Goal: Obtain resource: Download file/media

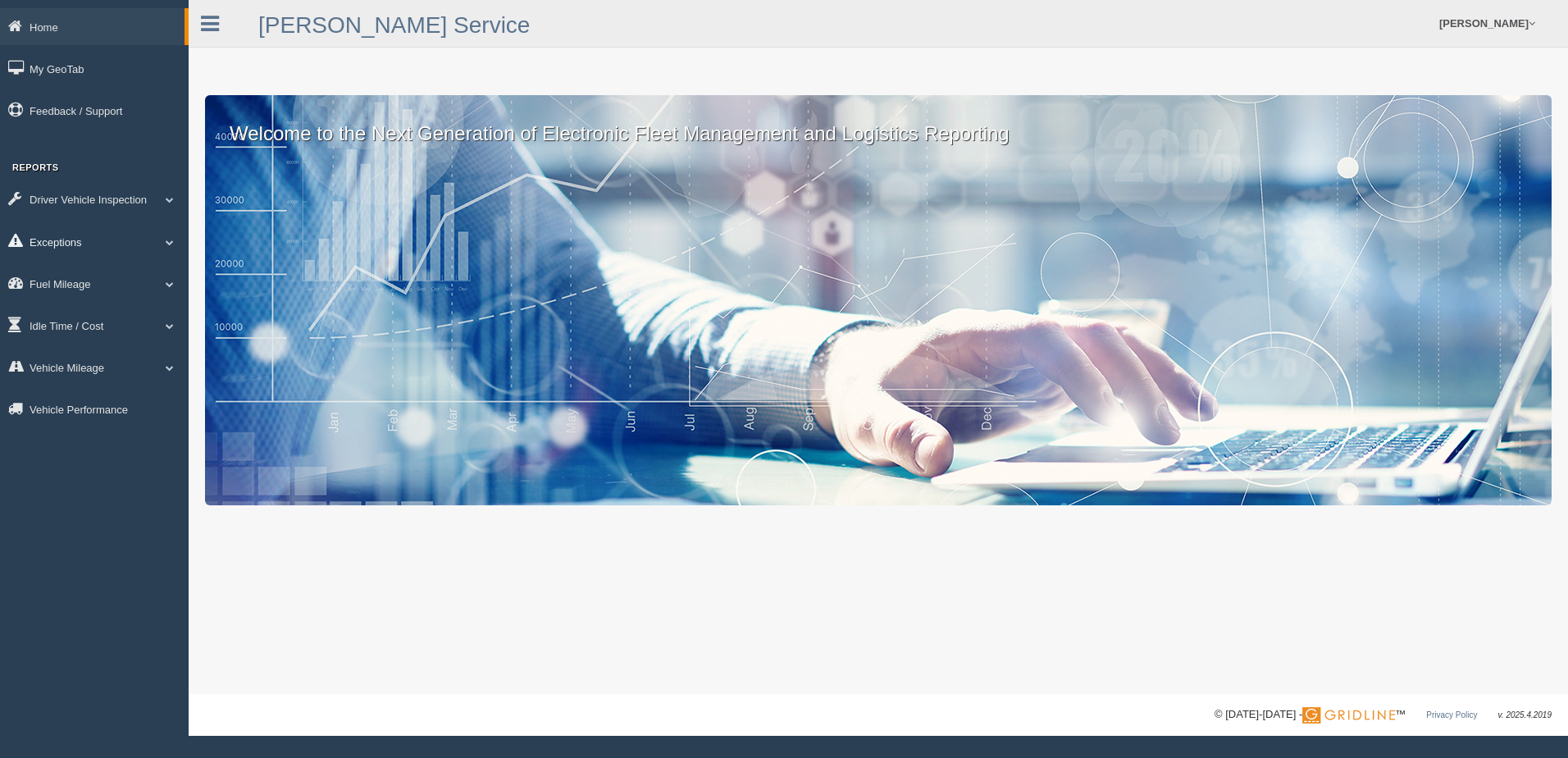
click at [82, 238] on link "Exceptions" at bounding box center [94, 241] width 188 height 37
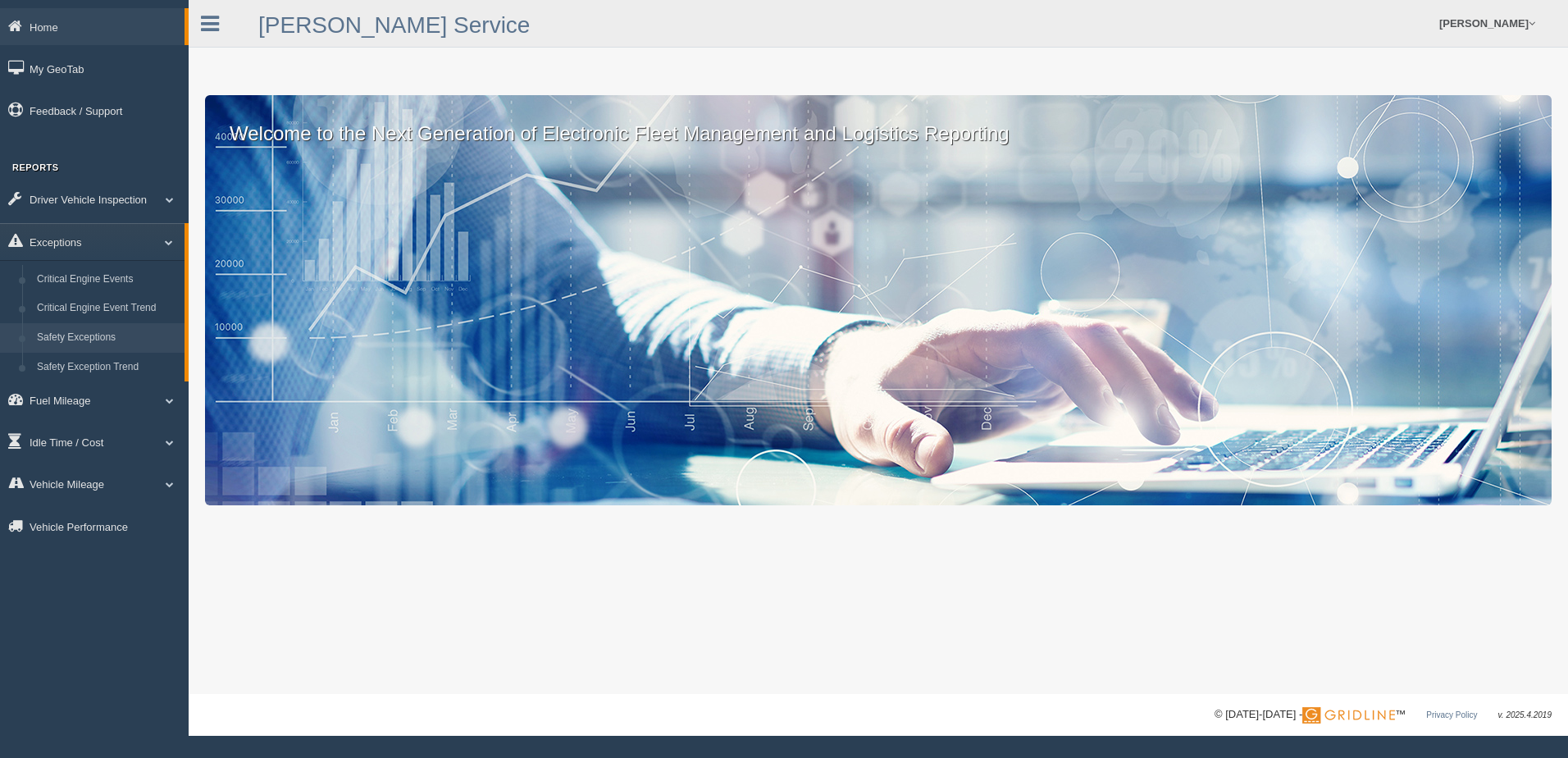
click at [66, 337] on link "Safety Exceptions" at bounding box center [107, 337] width 155 height 30
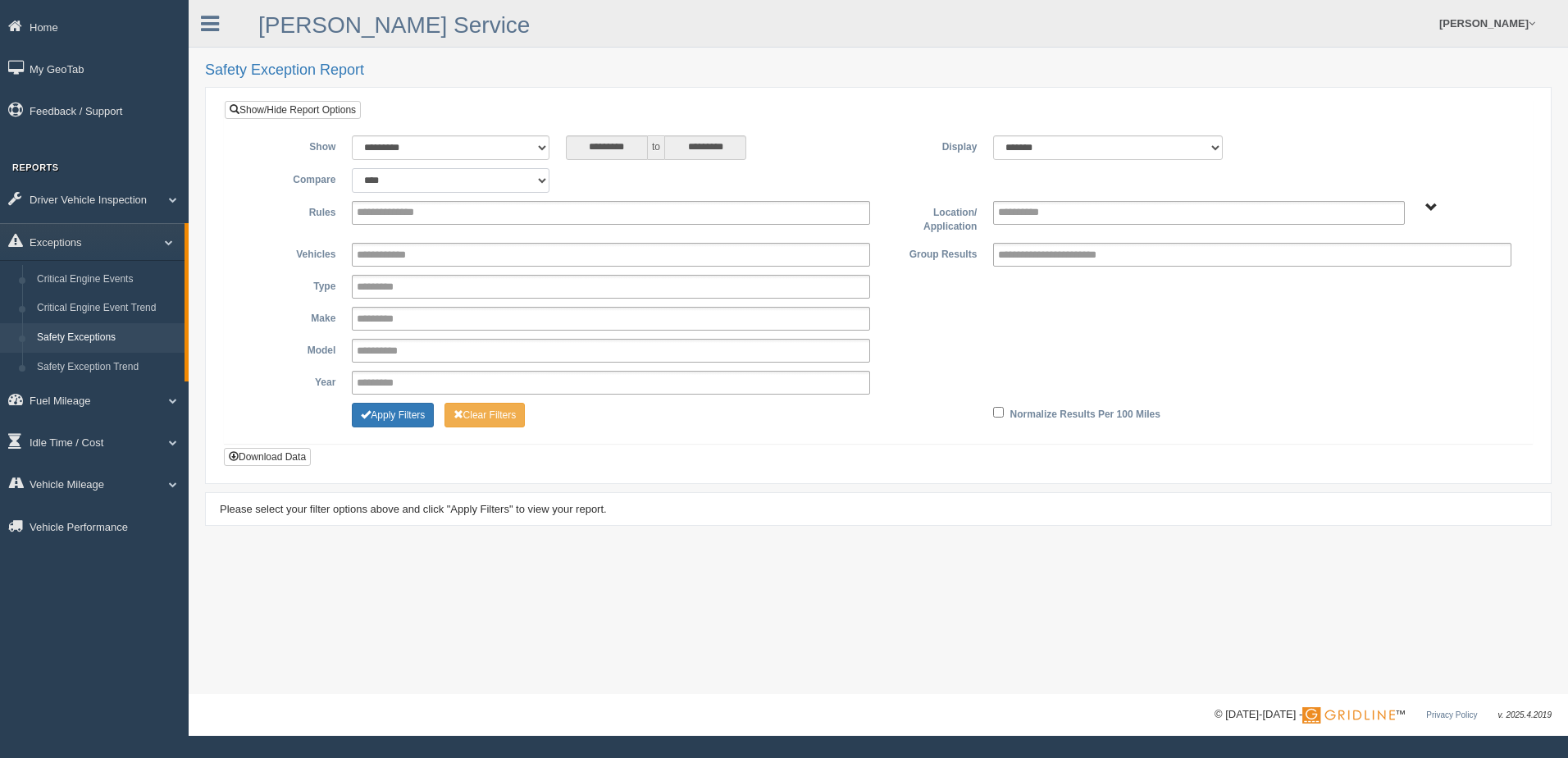
click at [542, 183] on select "**********" at bounding box center [451, 181] width 198 height 25
select select "**********"
click at [352, 168] on select "**********" at bounding box center [451, 181] width 198 height 25
type input "********"
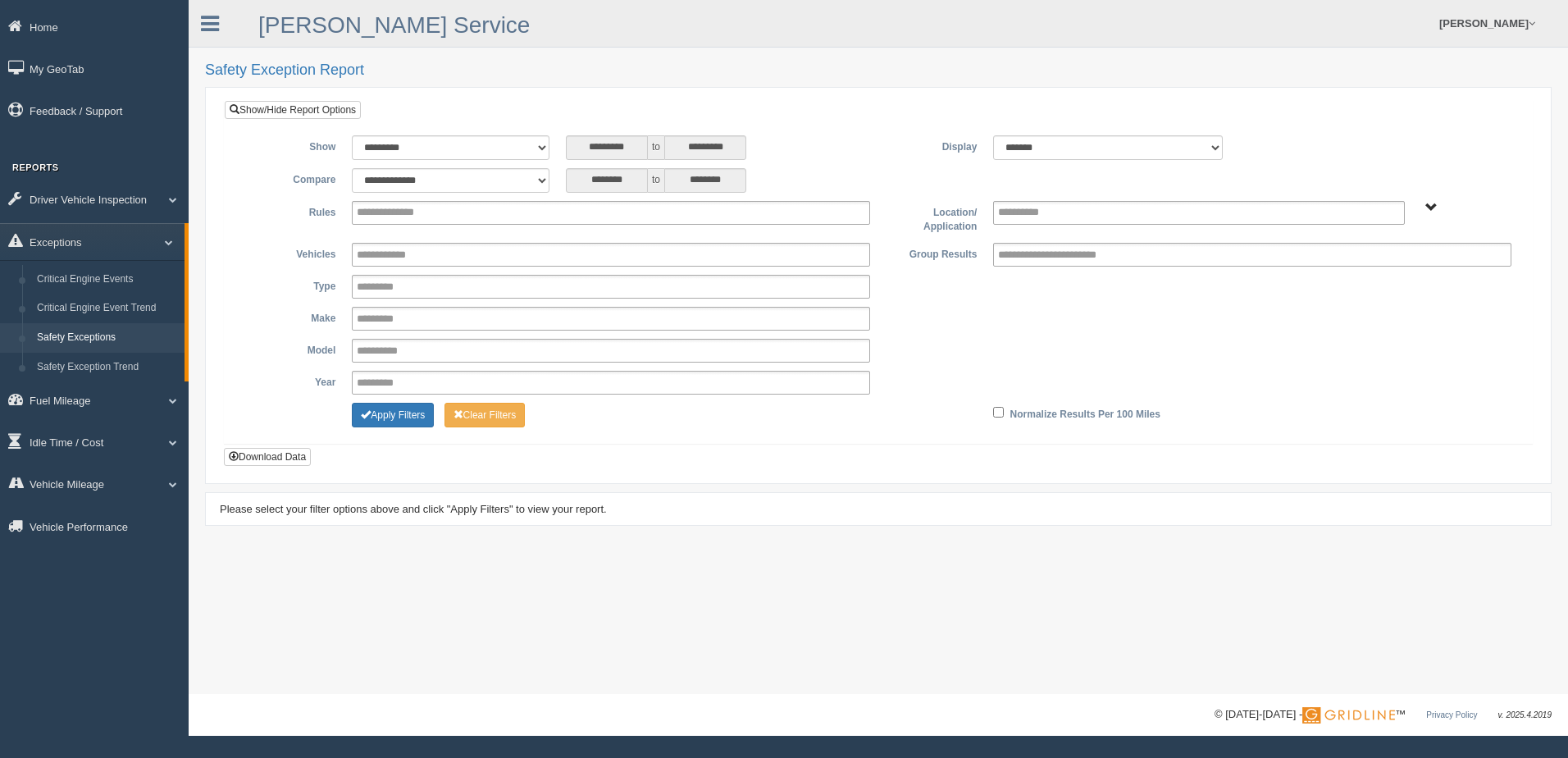
click at [1432, 207] on span "B. Vehicle Class C. Emergency Response WTS-10-00 WTS-10-00 Mgr Vehicles WTS-15-…" at bounding box center [1432, 208] width 12 height 12
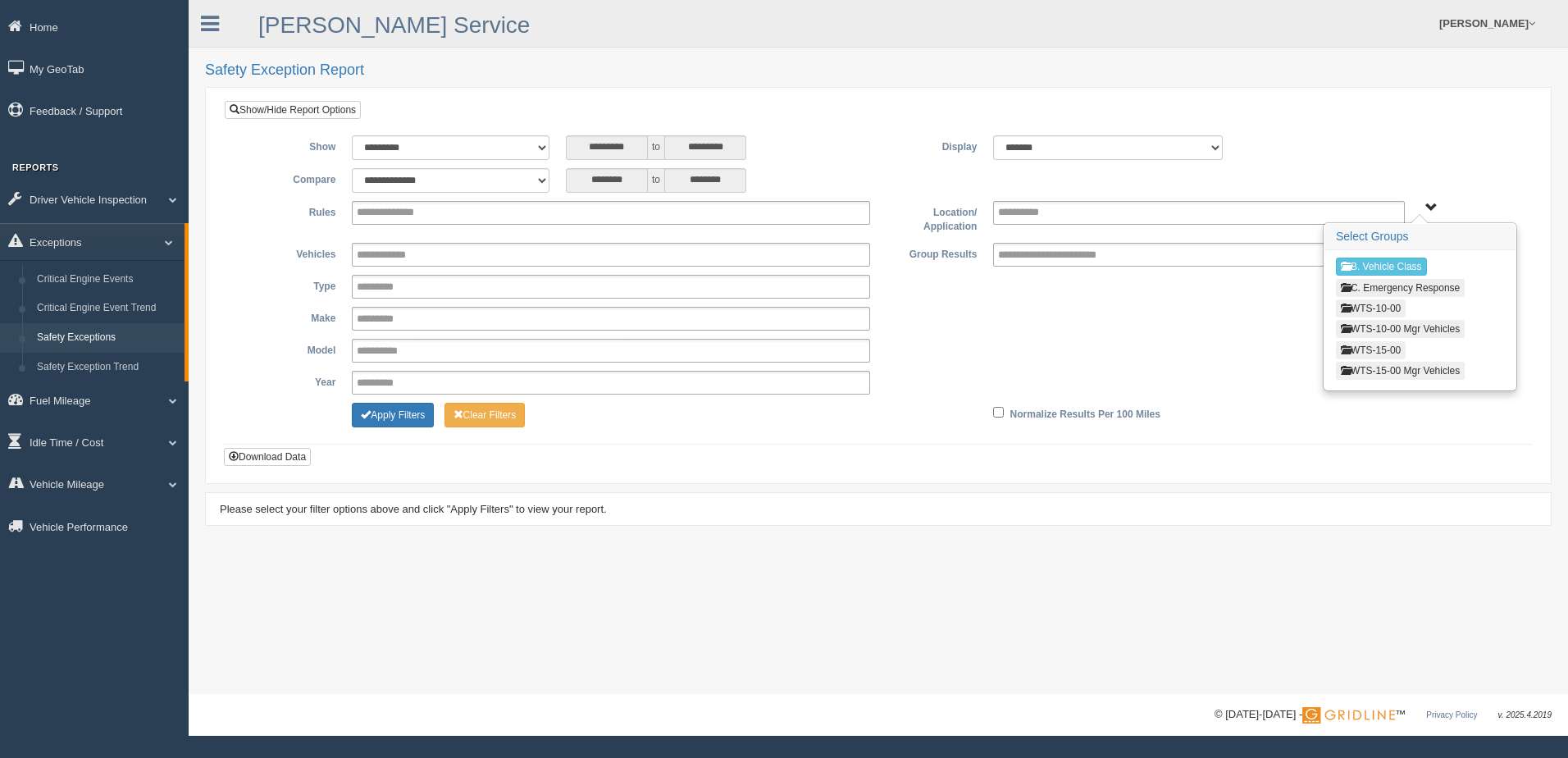
click at [1383, 349] on button "WTS-15-00" at bounding box center [1371, 350] width 70 height 18
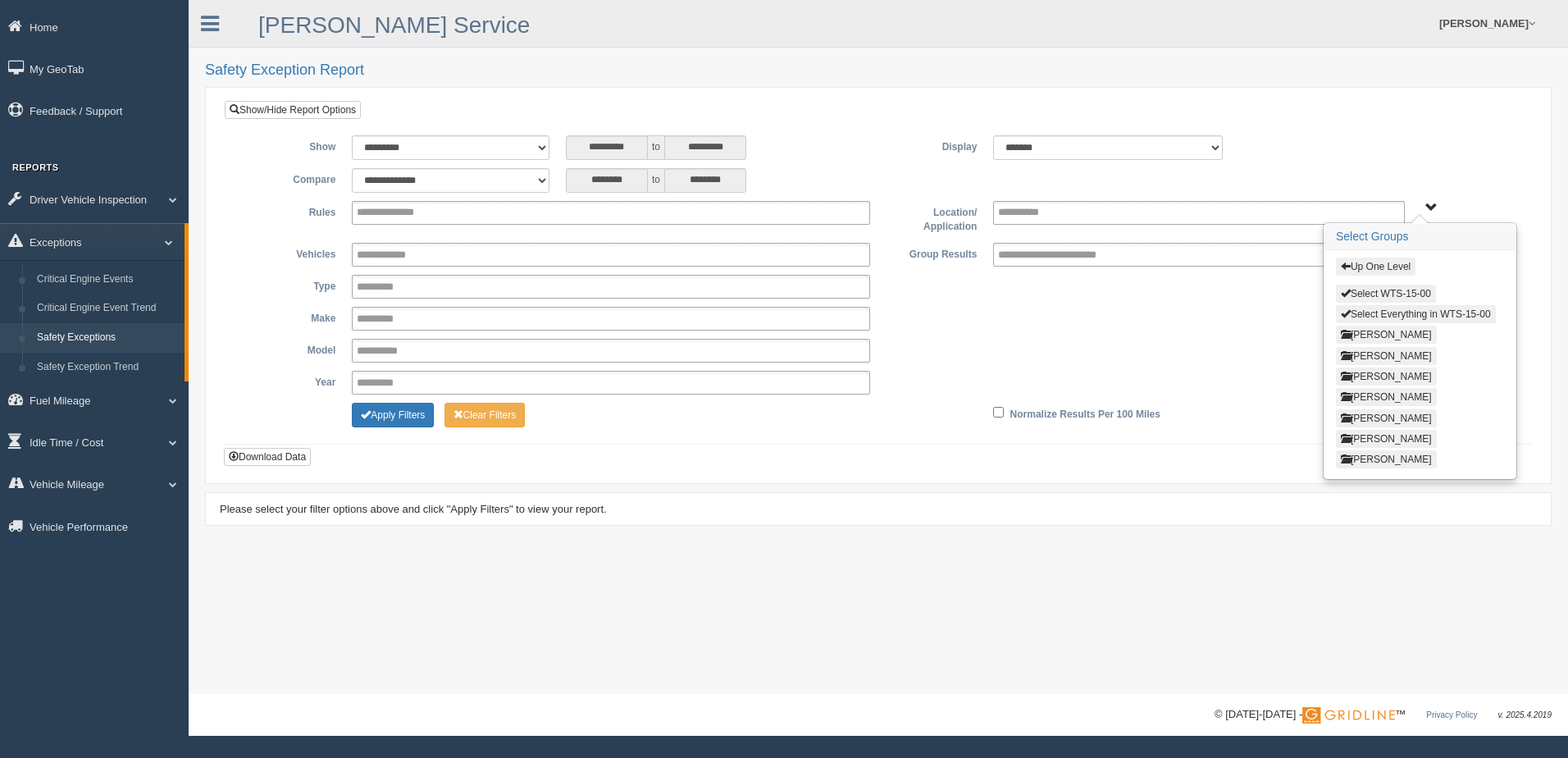
click at [1356, 313] on button "Select Everything in WTS-15-00" at bounding box center [1416, 314] width 159 height 18
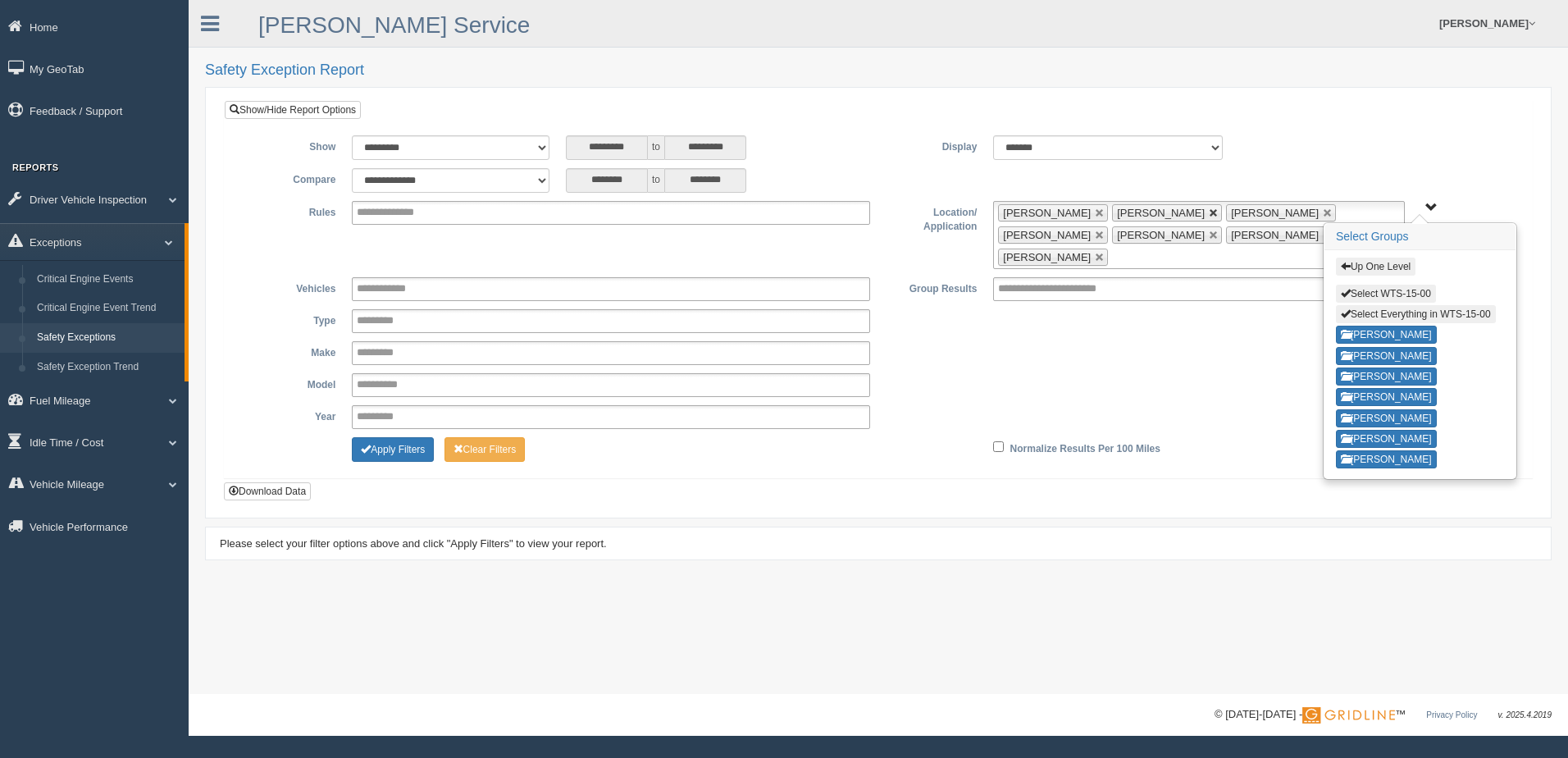
click at [1213, 209] on link at bounding box center [1213, 213] width 10 height 10
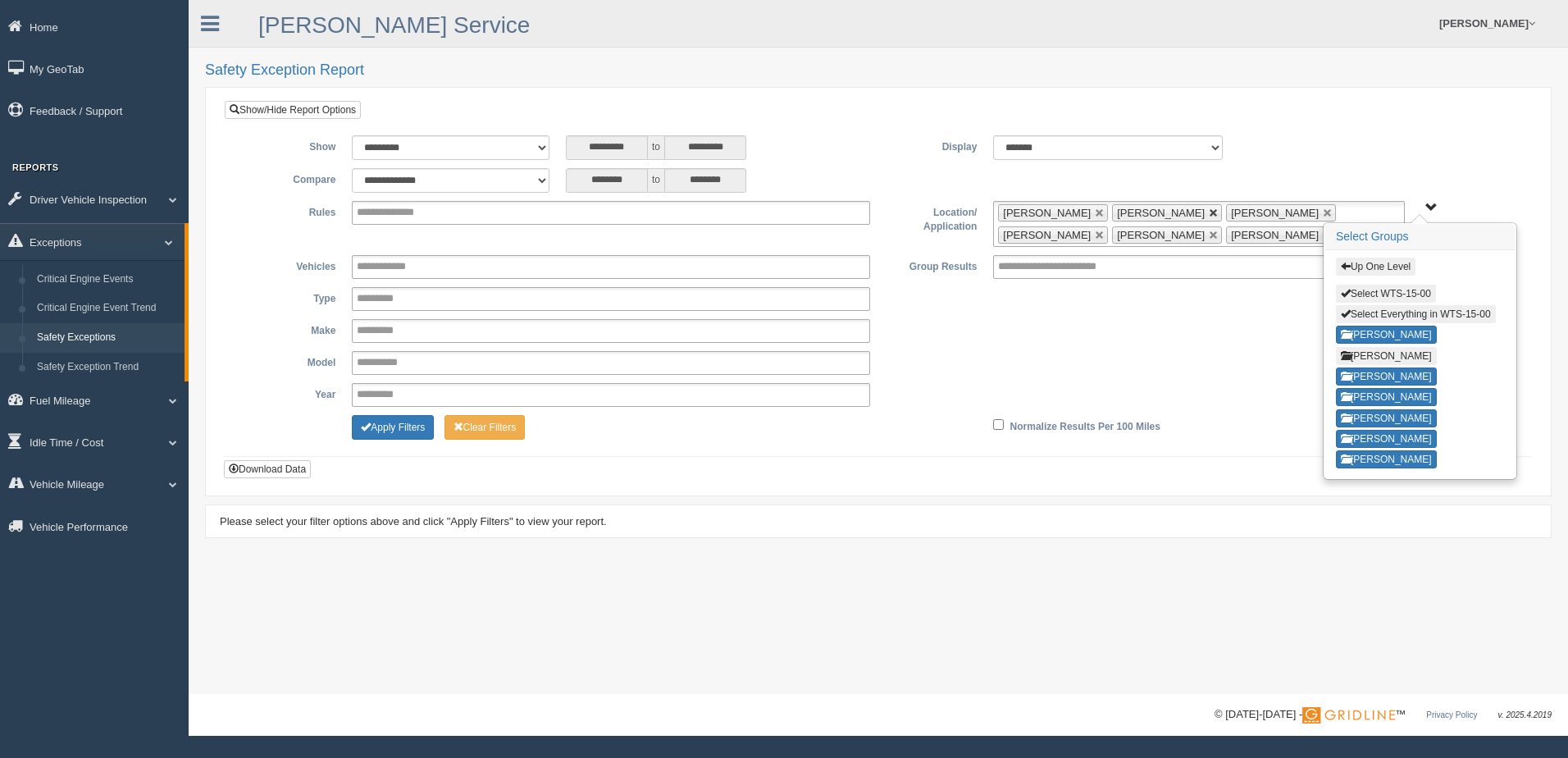
click at [1209, 210] on link at bounding box center [1213, 213] width 10 height 10
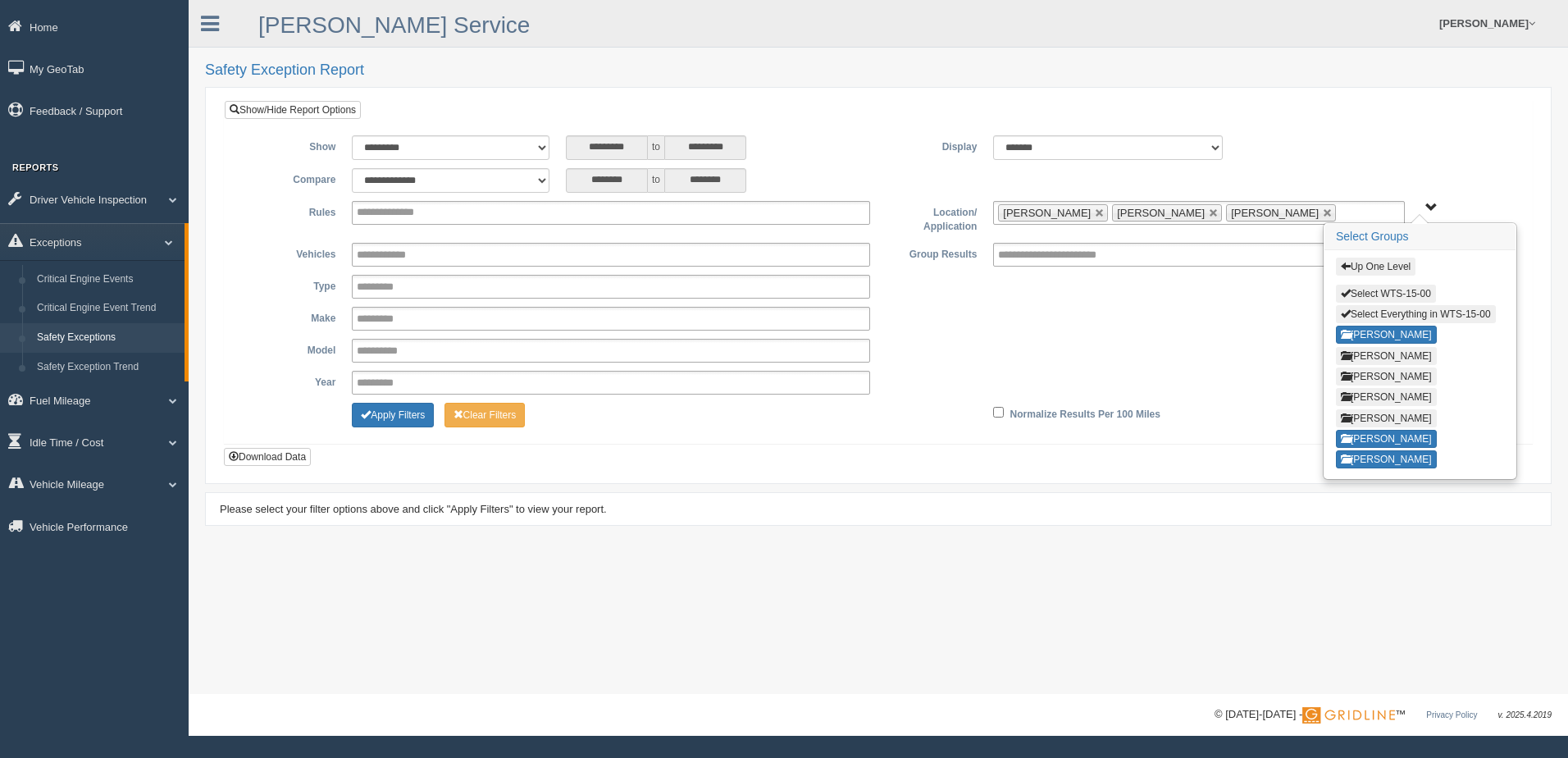
click at [1209, 210] on link at bounding box center [1213, 213] width 10 height 10
click at [1047, 210] on span "[PERSON_NAME]" at bounding box center [1046, 212] width 87 height 12
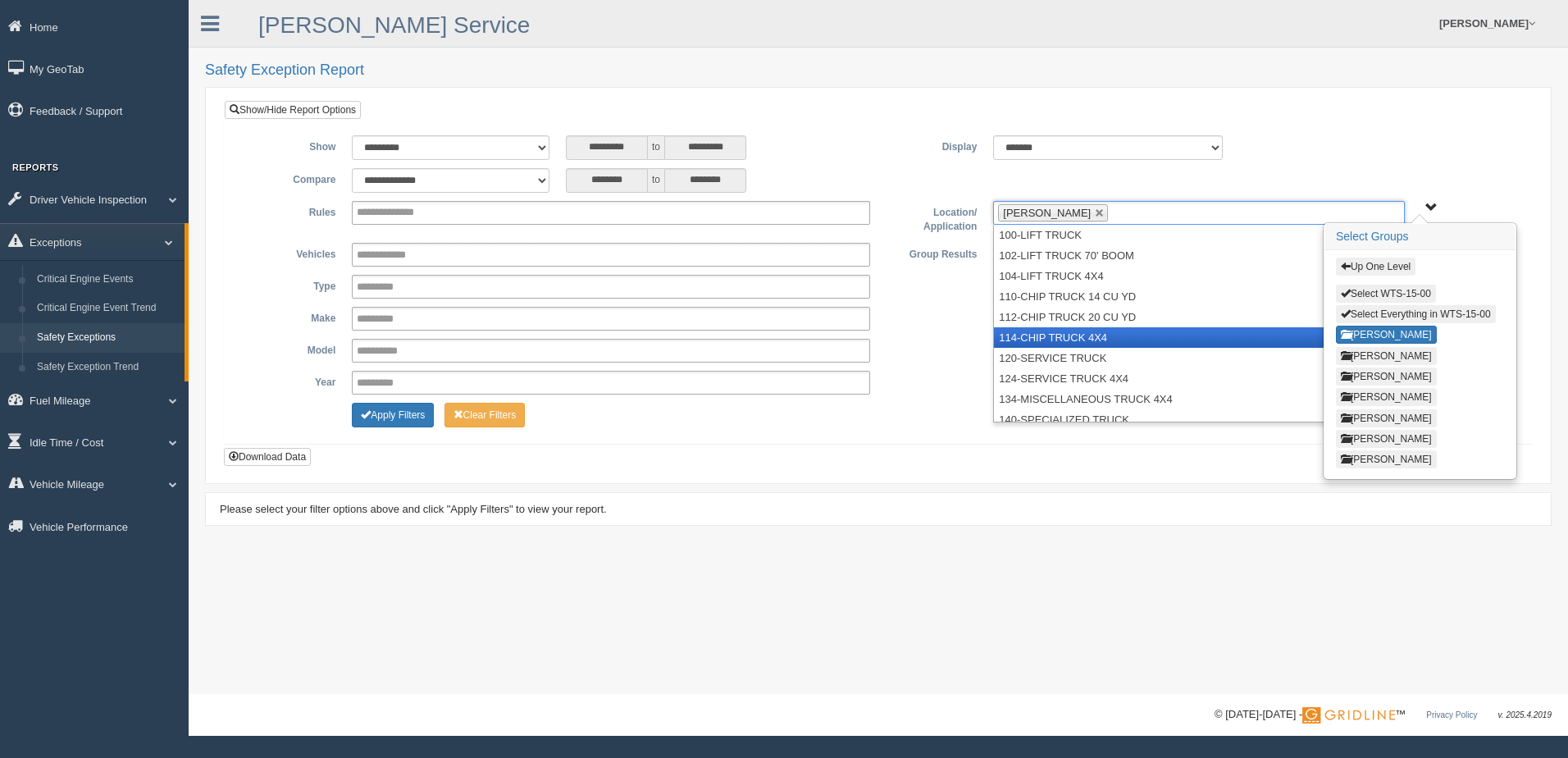
scroll to position [9, 0]
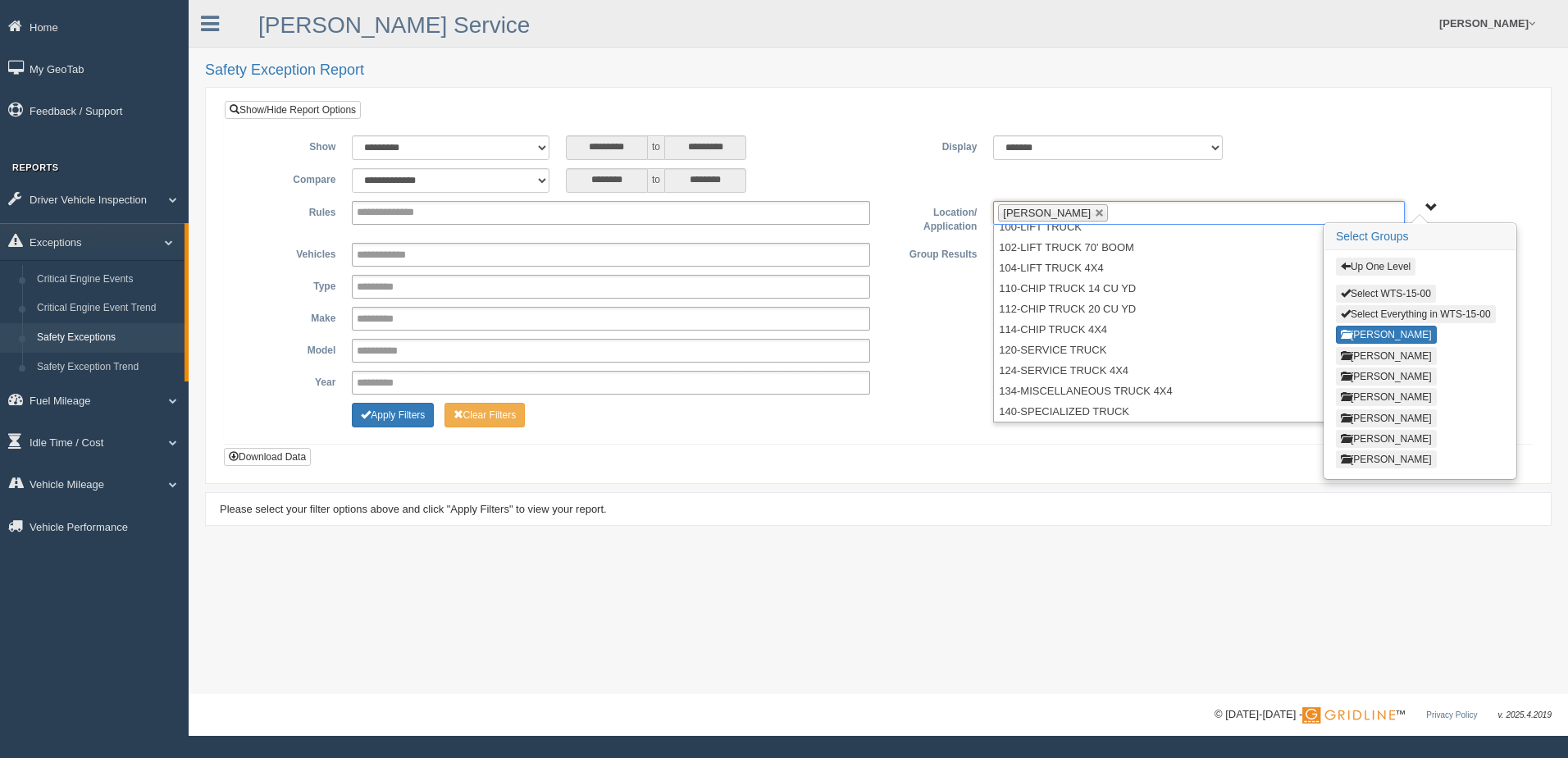
click at [940, 287] on div "**********" at bounding box center [878, 286] width 1283 height 24
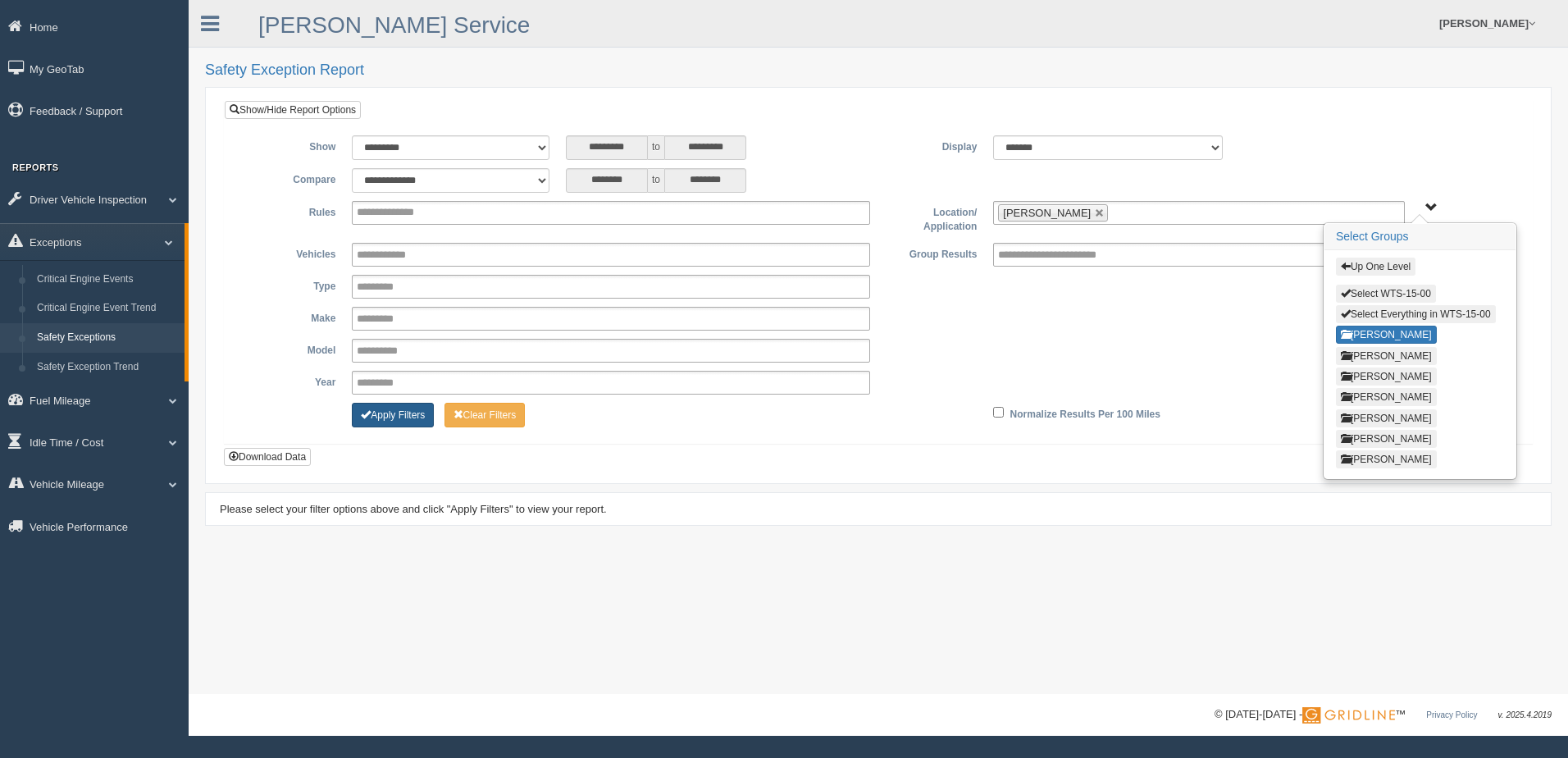
click at [422, 414] on button "Apply Filters" at bounding box center [392, 415] width 82 height 25
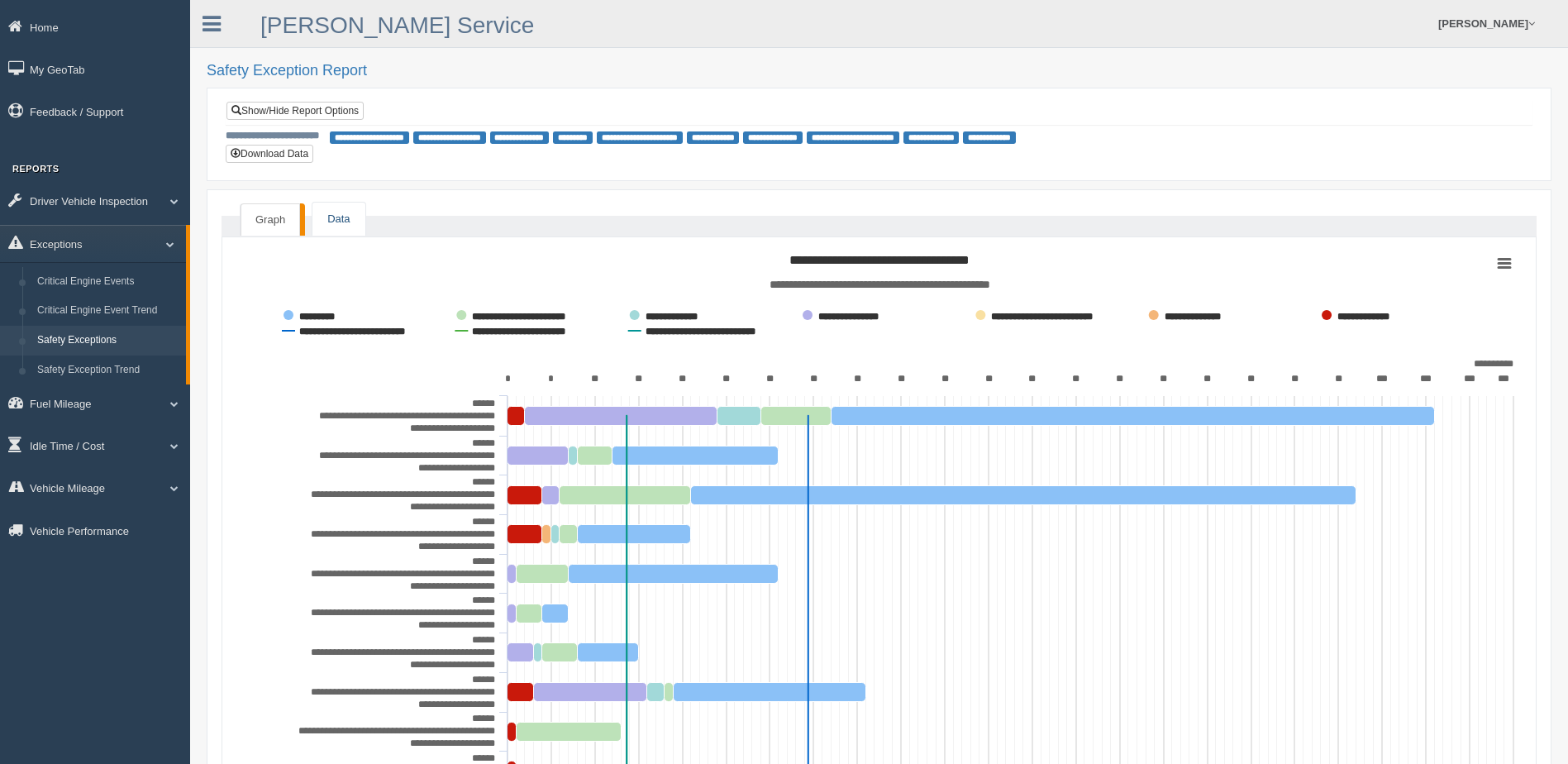
click at [348, 222] on link "Data" at bounding box center [339, 219] width 52 height 34
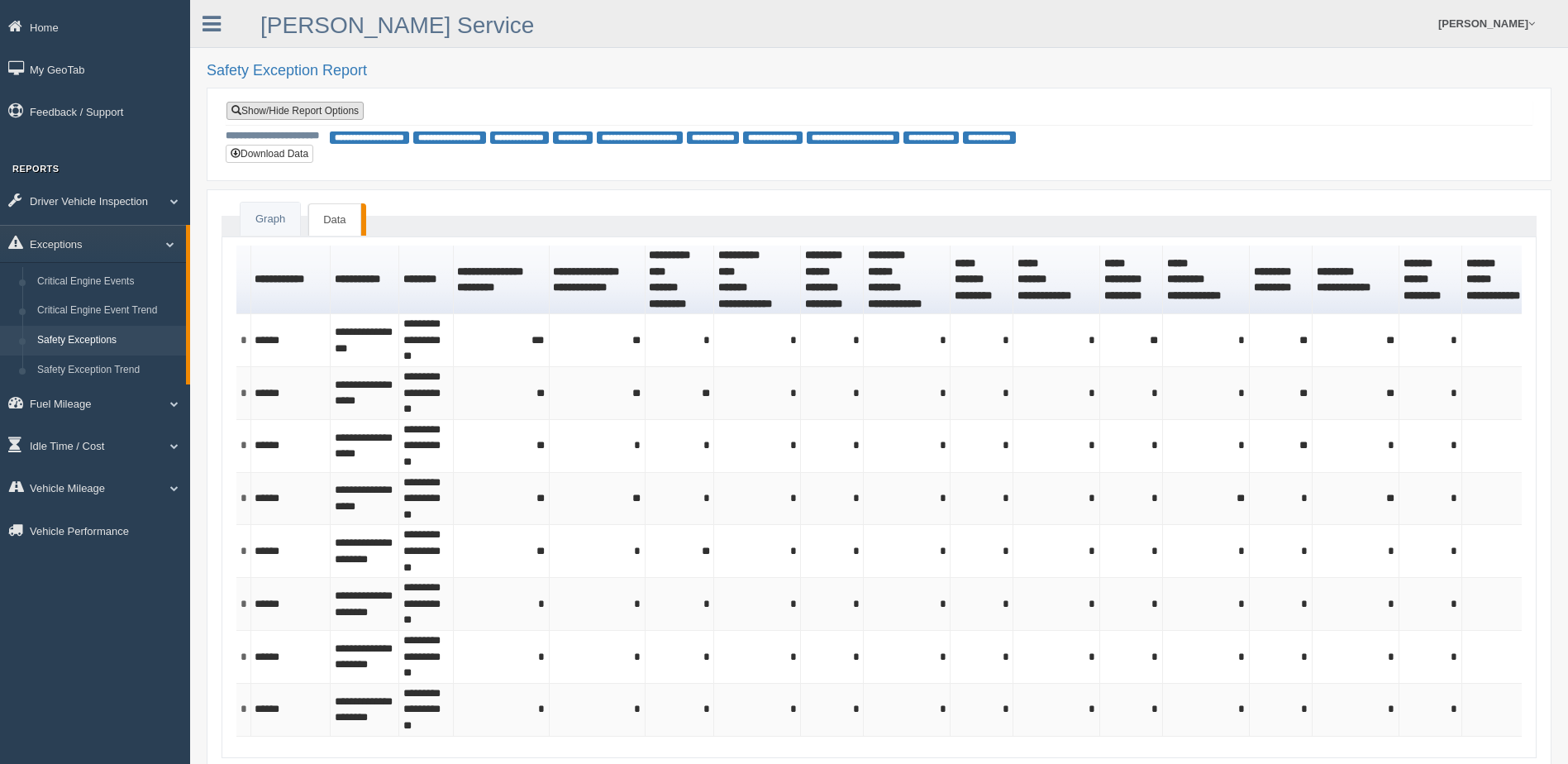
click at [294, 107] on link "Show/Hide Report Options" at bounding box center [295, 110] width 138 height 18
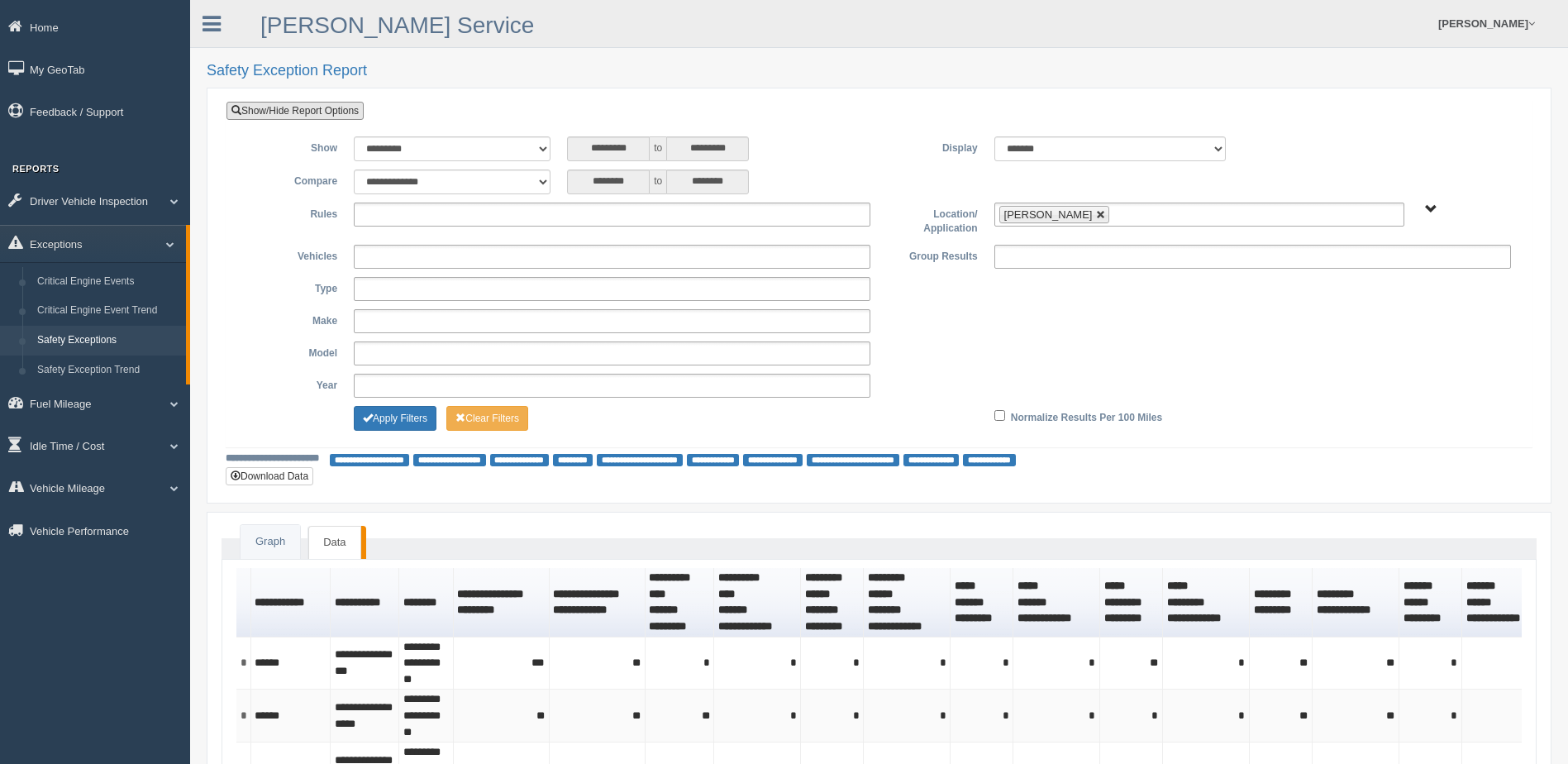
click at [1096, 216] on link at bounding box center [1101, 215] width 10 height 10
type input "**********"
click at [1430, 206] on span "B. Vehicle Class C. Emergency Response WTS-10-00 WTS-10-00 Mgr Vehicles WTS-15-…" at bounding box center [1431, 209] width 13 height 13
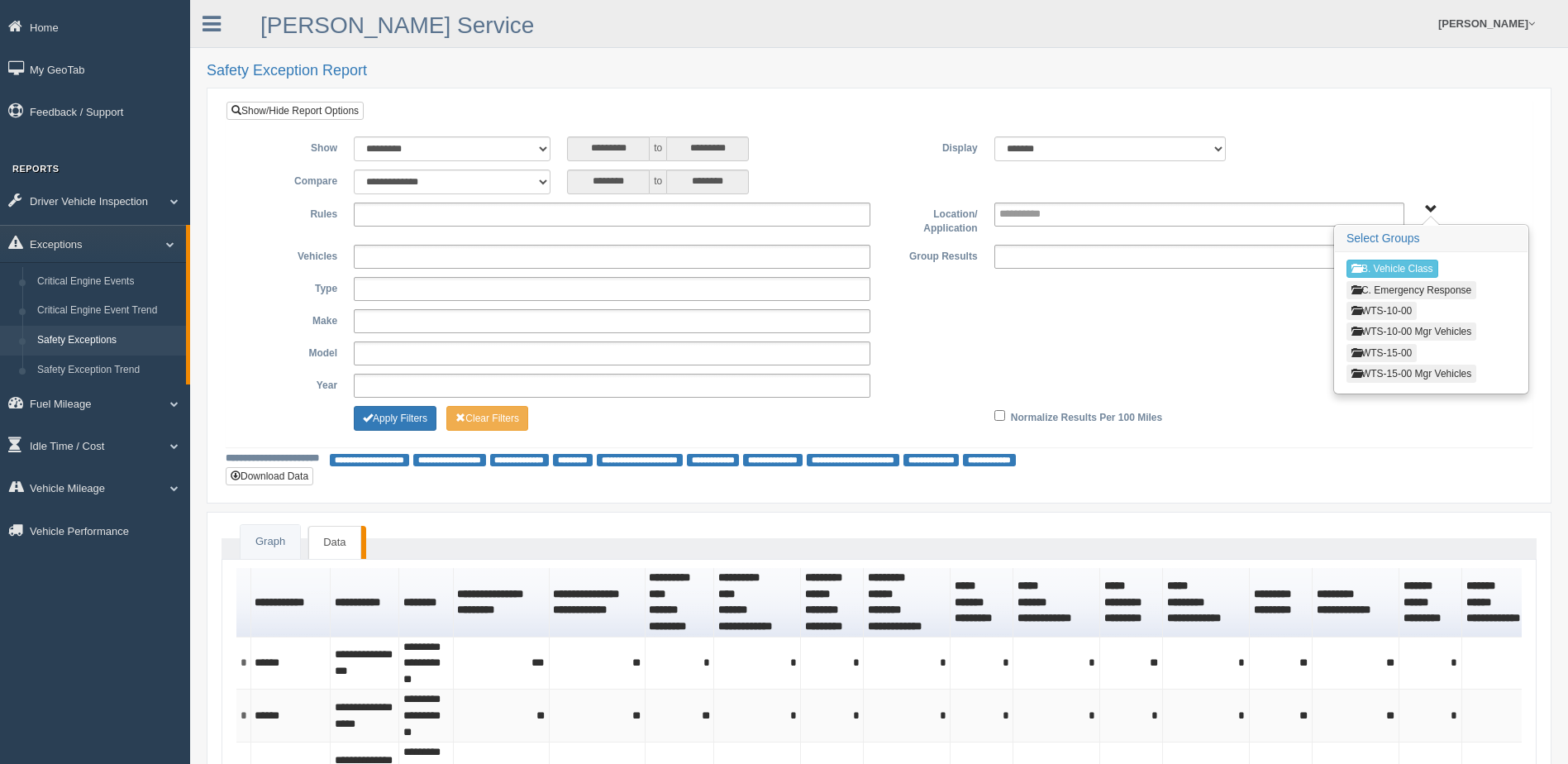
click at [1374, 352] on button "WTS-15-00" at bounding box center [1382, 352] width 71 height 18
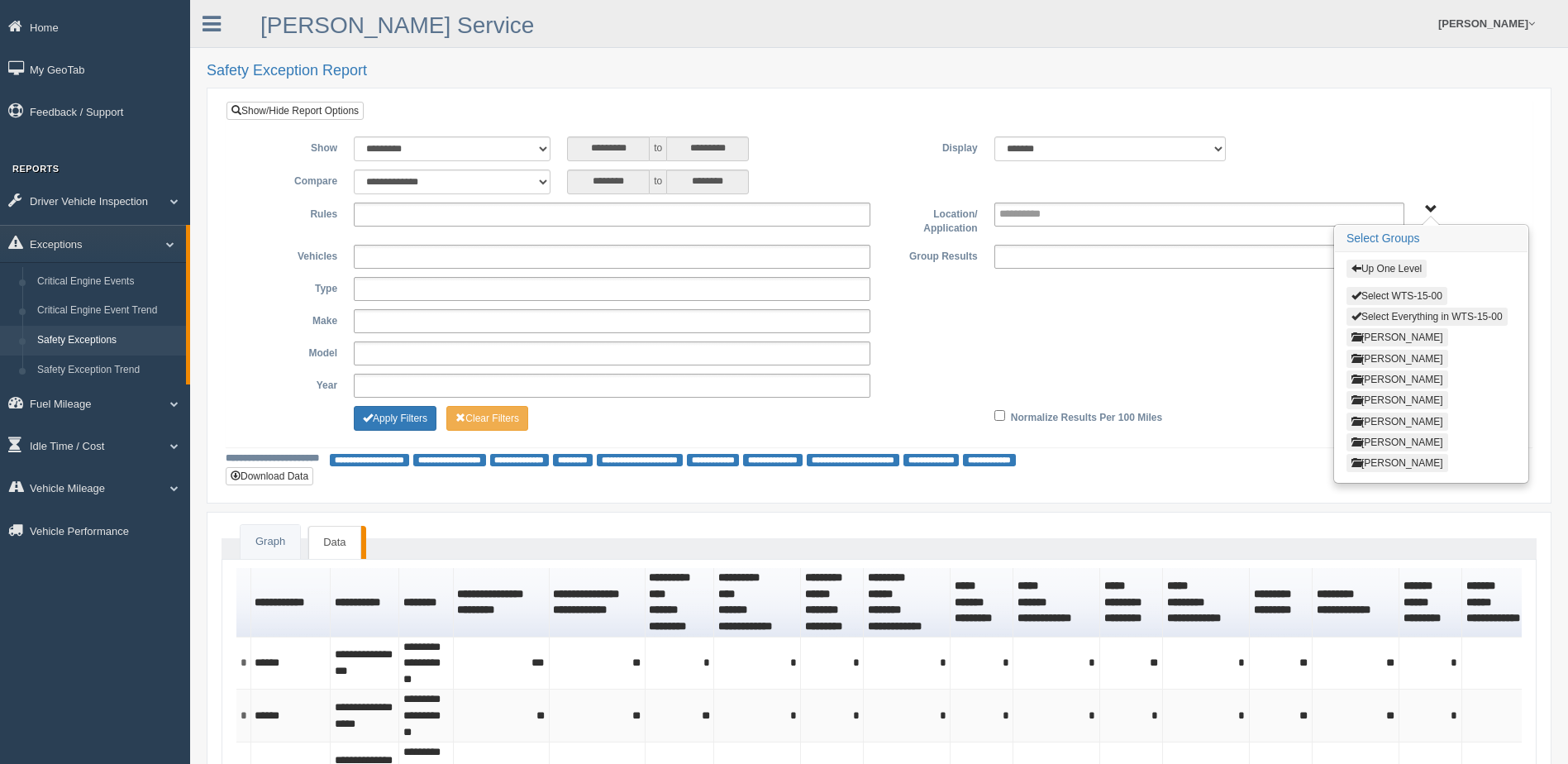
click at [1382, 314] on button "Select Everything in WTS-15-00" at bounding box center [1428, 317] width 161 height 18
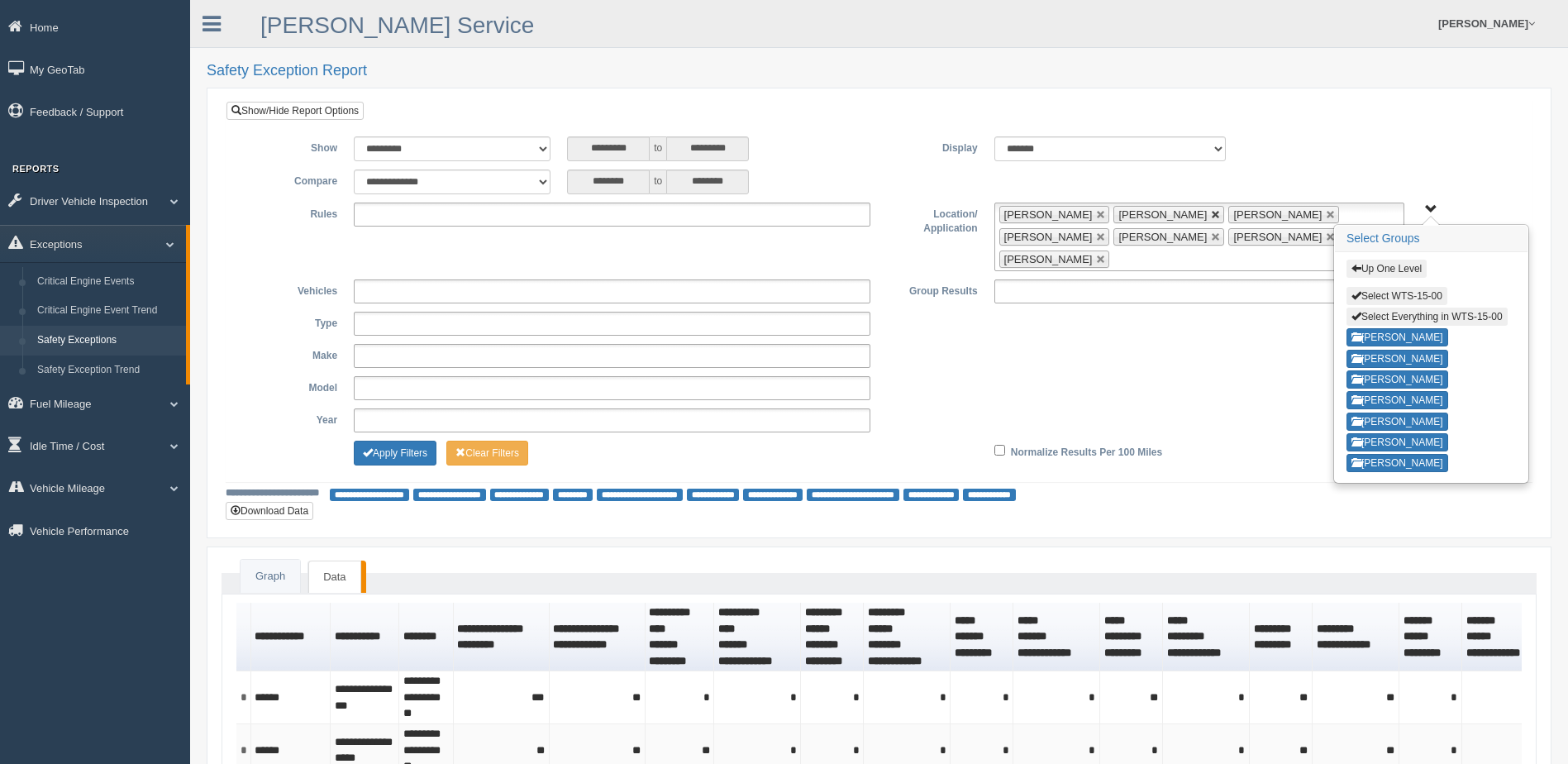
click at [1214, 213] on link at bounding box center [1216, 215] width 10 height 10
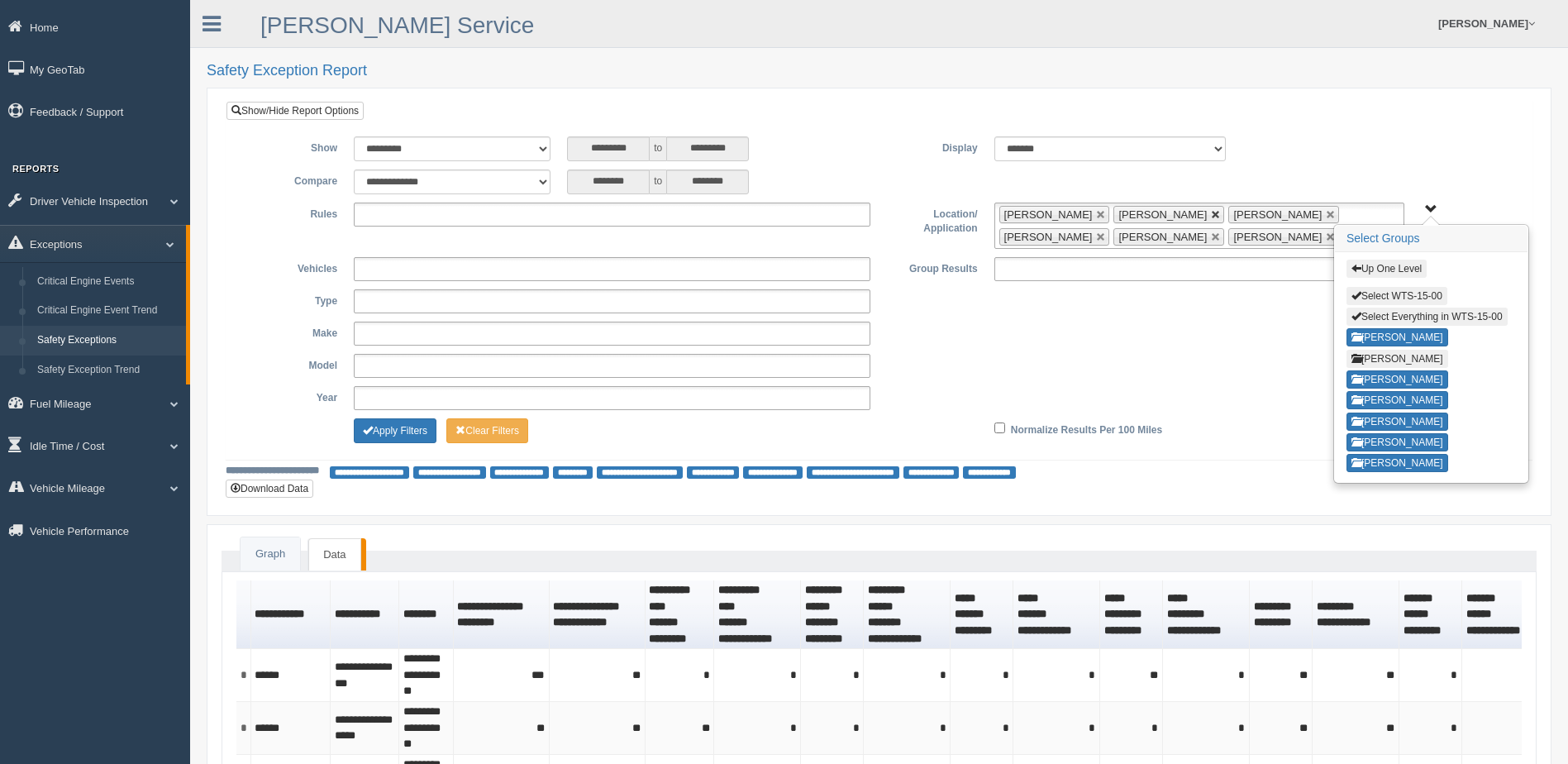
click at [1212, 213] on link at bounding box center [1216, 215] width 10 height 10
click at [1326, 214] on link at bounding box center [1331, 215] width 10 height 10
click at [407, 432] on button "Apply Filters" at bounding box center [394, 431] width 82 height 25
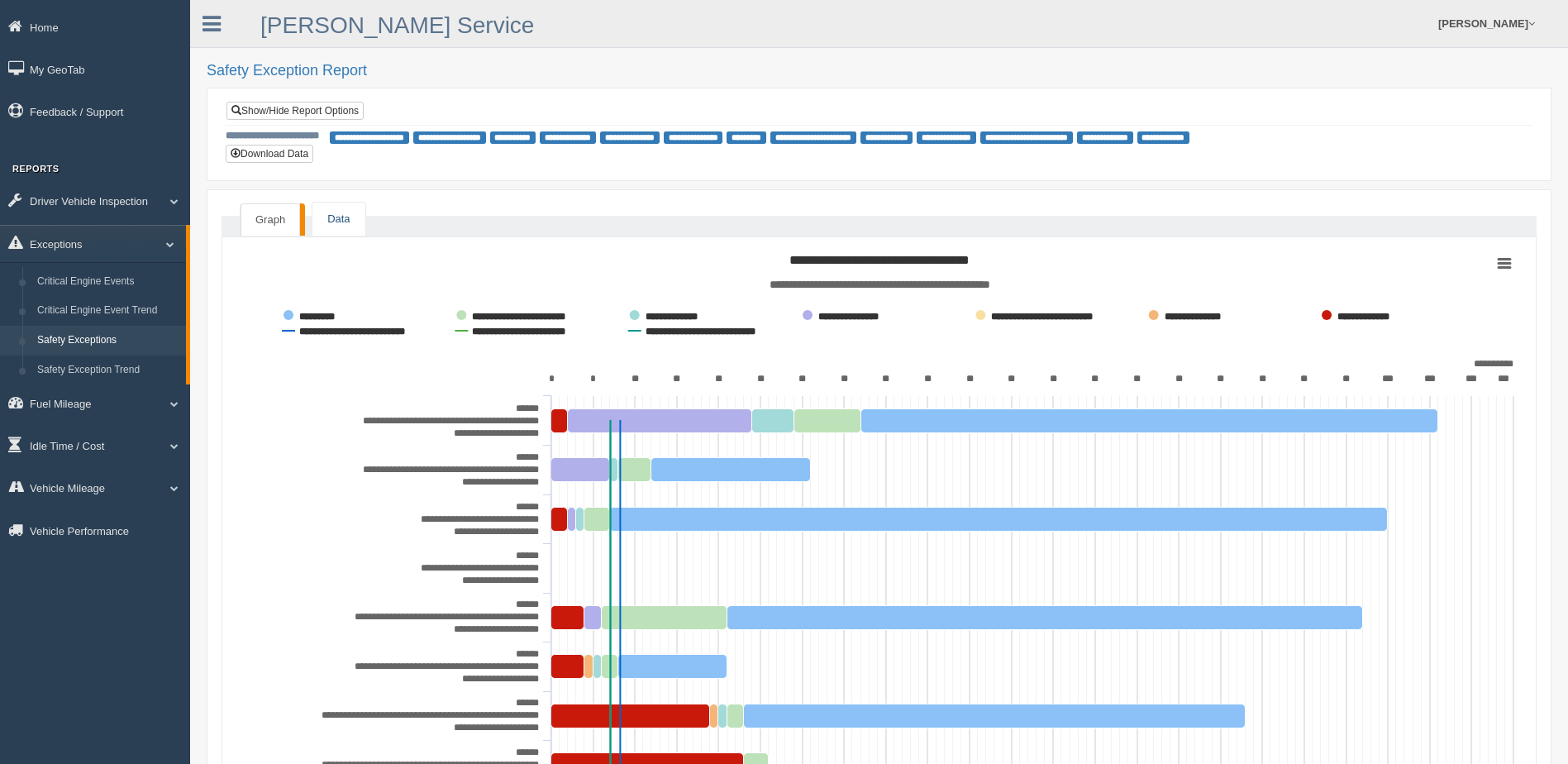
click at [349, 216] on link "Data" at bounding box center [339, 219] width 52 height 34
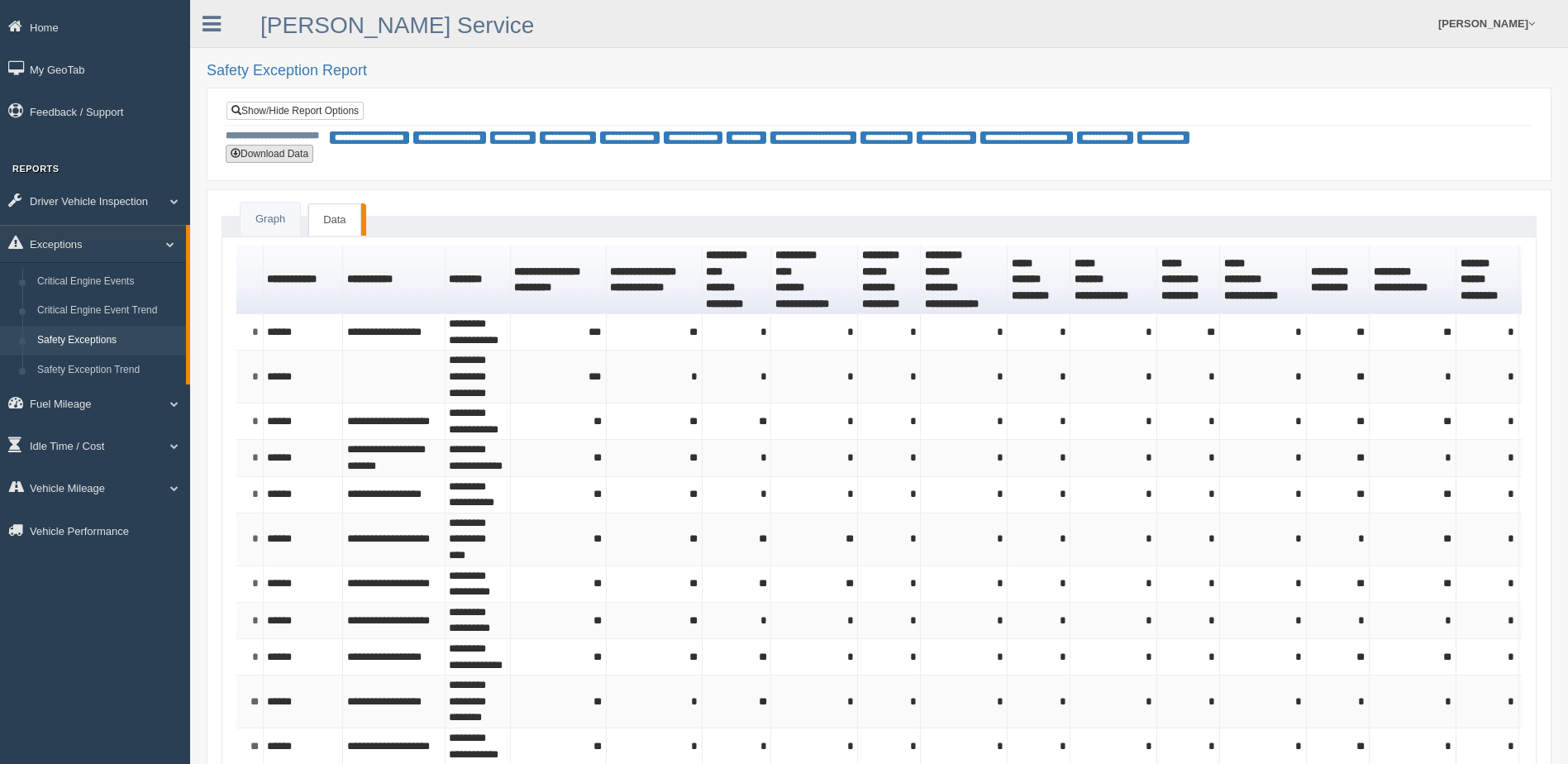
click at [277, 154] on button "Download Data" at bounding box center [269, 153] width 87 height 18
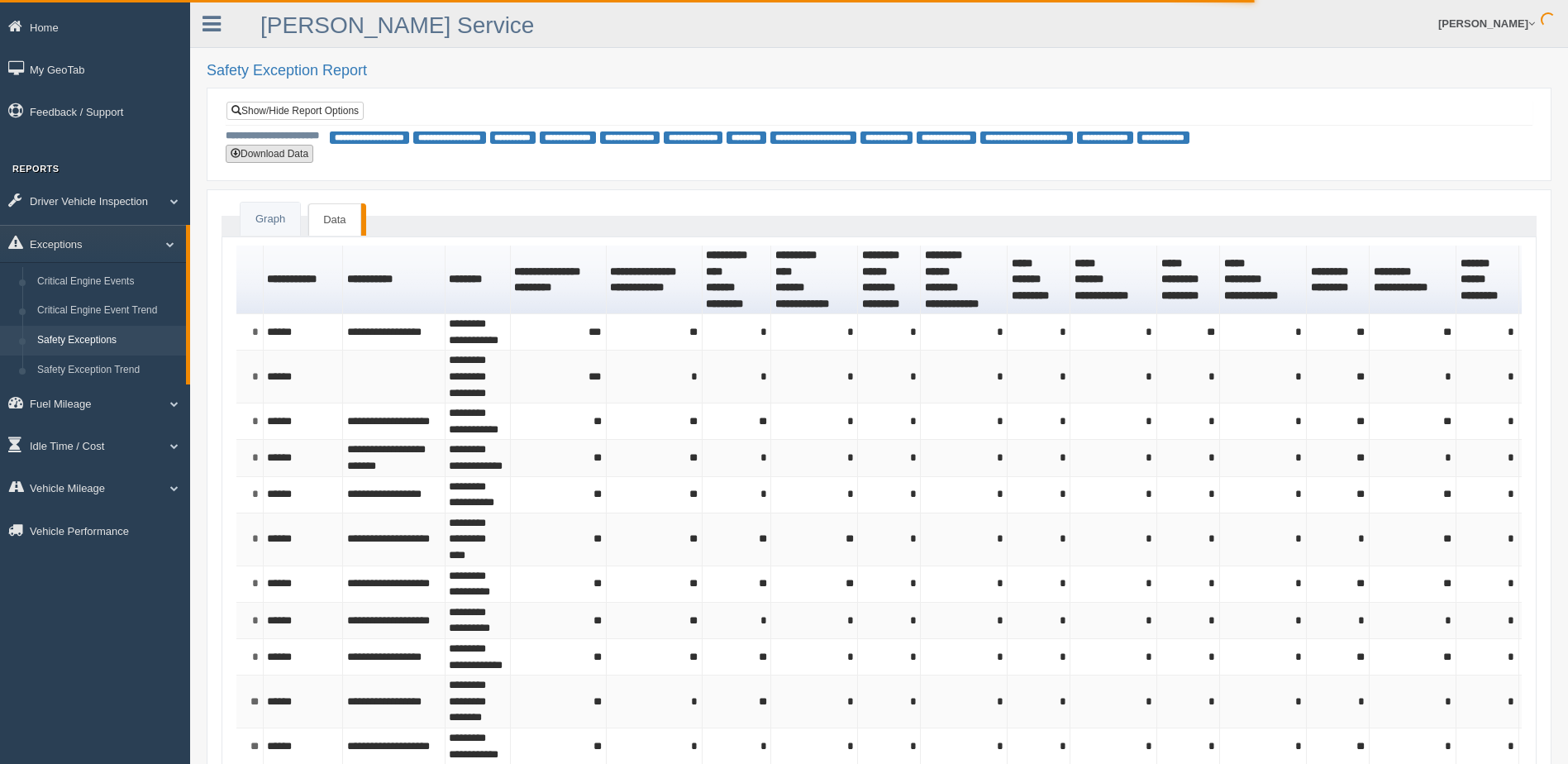
type button "download"
click at [268, 112] on link "Show/Hide Report Options" at bounding box center [295, 110] width 138 height 18
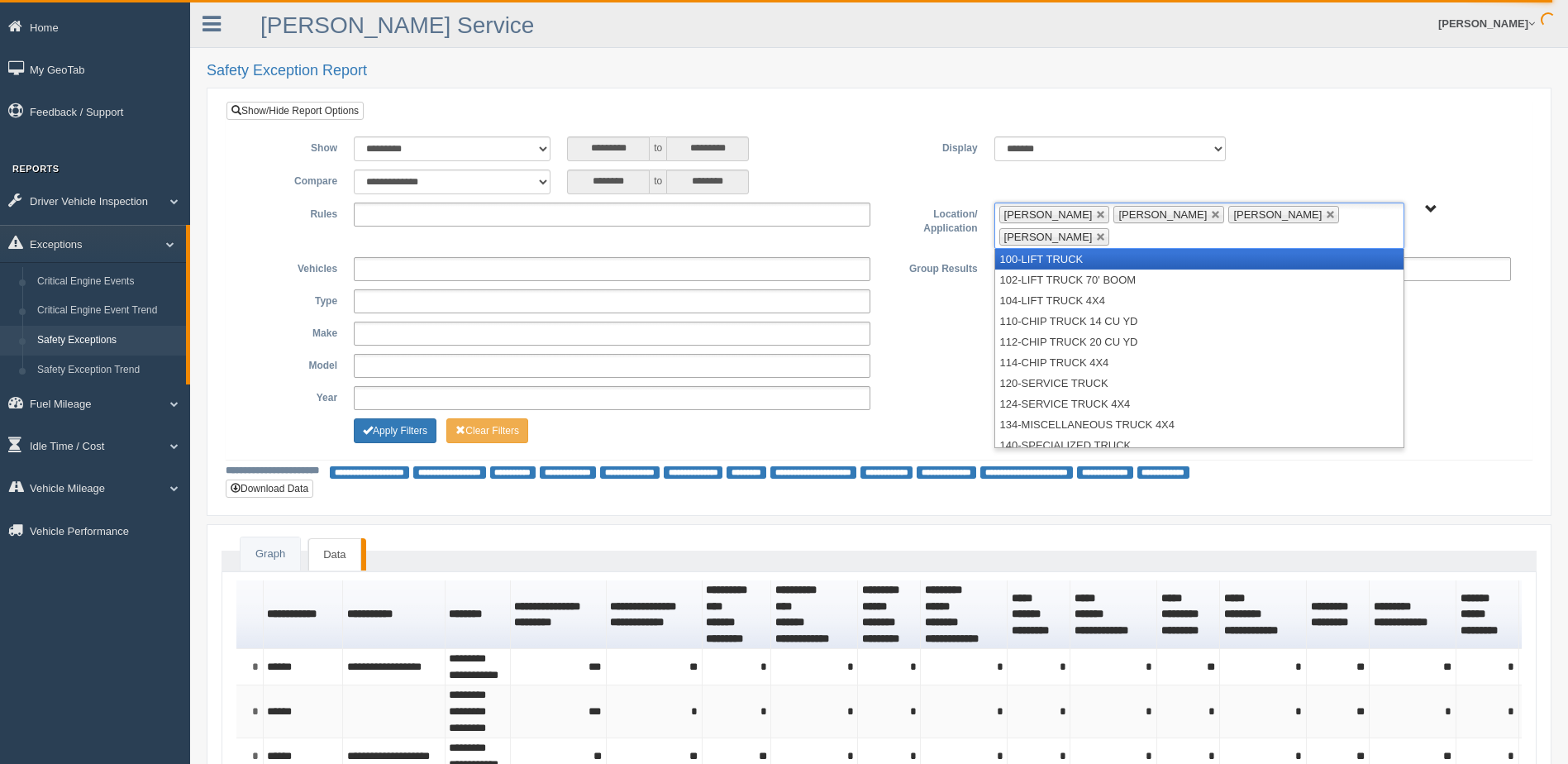
click at [1206, 212] on li "[PERSON_NAME]" at bounding box center [1169, 215] width 110 height 17
click at [1212, 213] on link at bounding box center [1216, 215] width 10 height 10
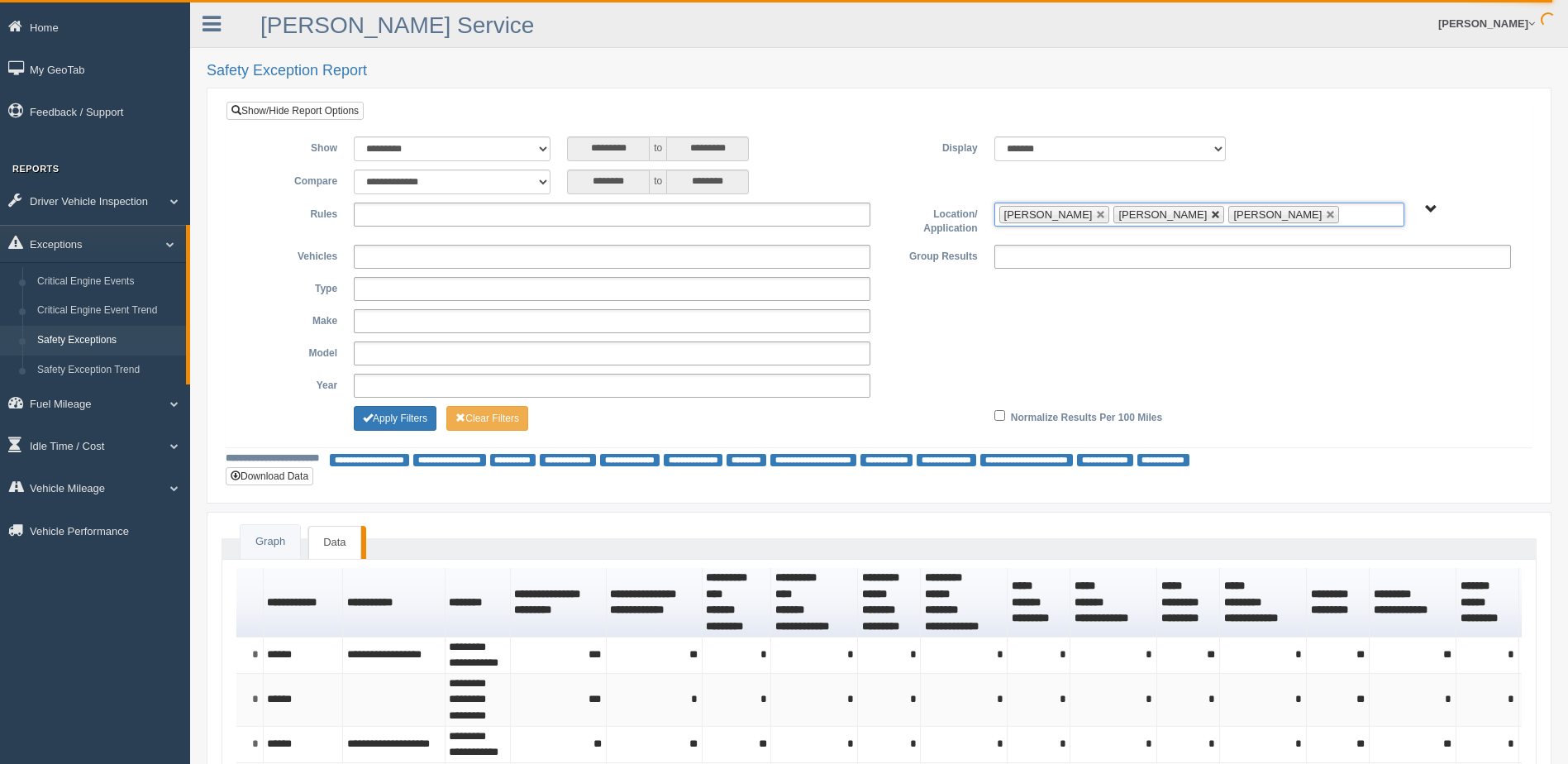
click at [1212, 212] on link at bounding box center [1216, 215] width 10 height 10
click at [1212, 214] on link at bounding box center [1216, 215] width 10 height 10
click at [404, 418] on button "Apply Filters" at bounding box center [394, 418] width 82 height 25
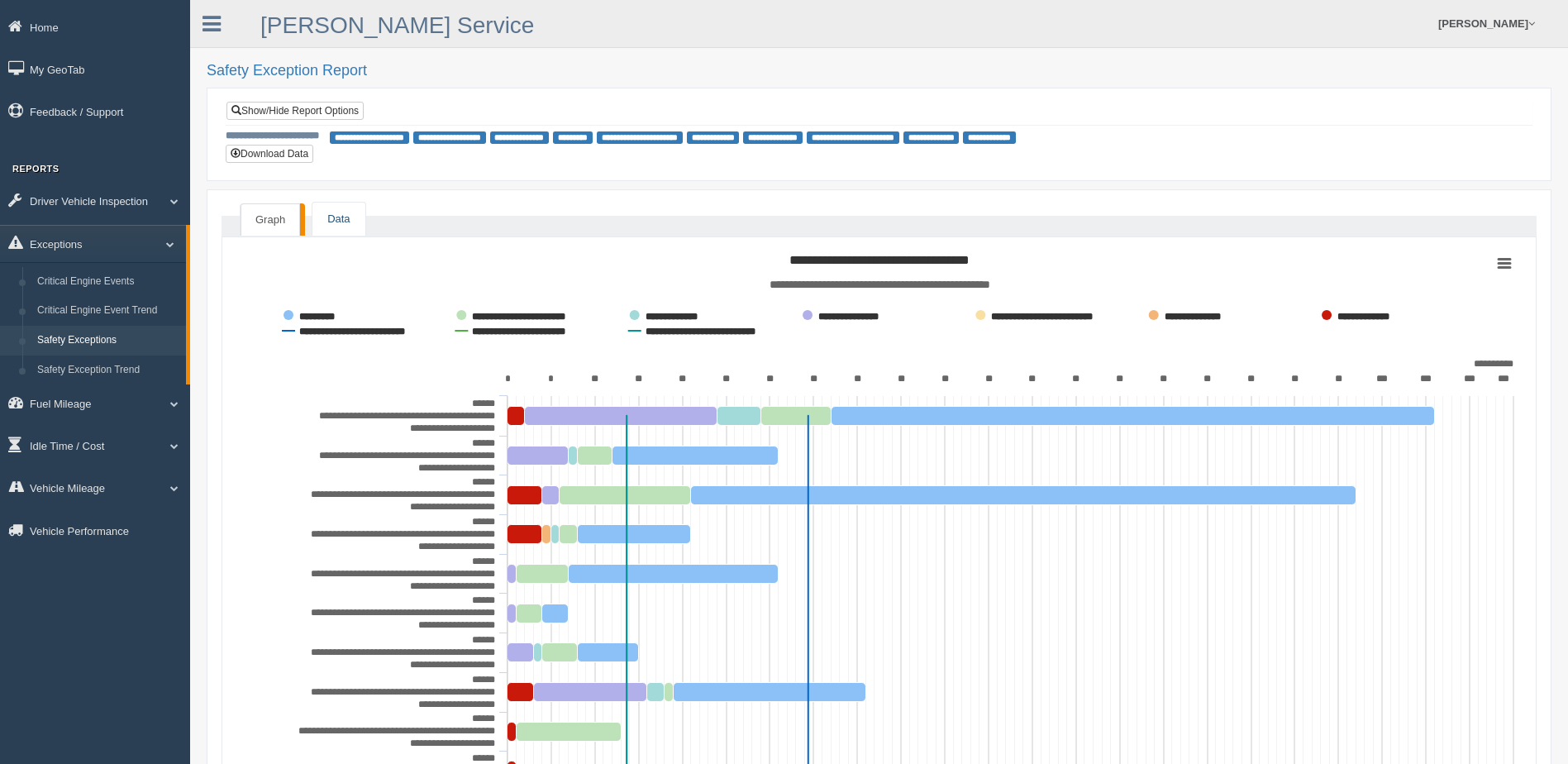
click at [340, 230] on link "Data" at bounding box center [339, 219] width 52 height 34
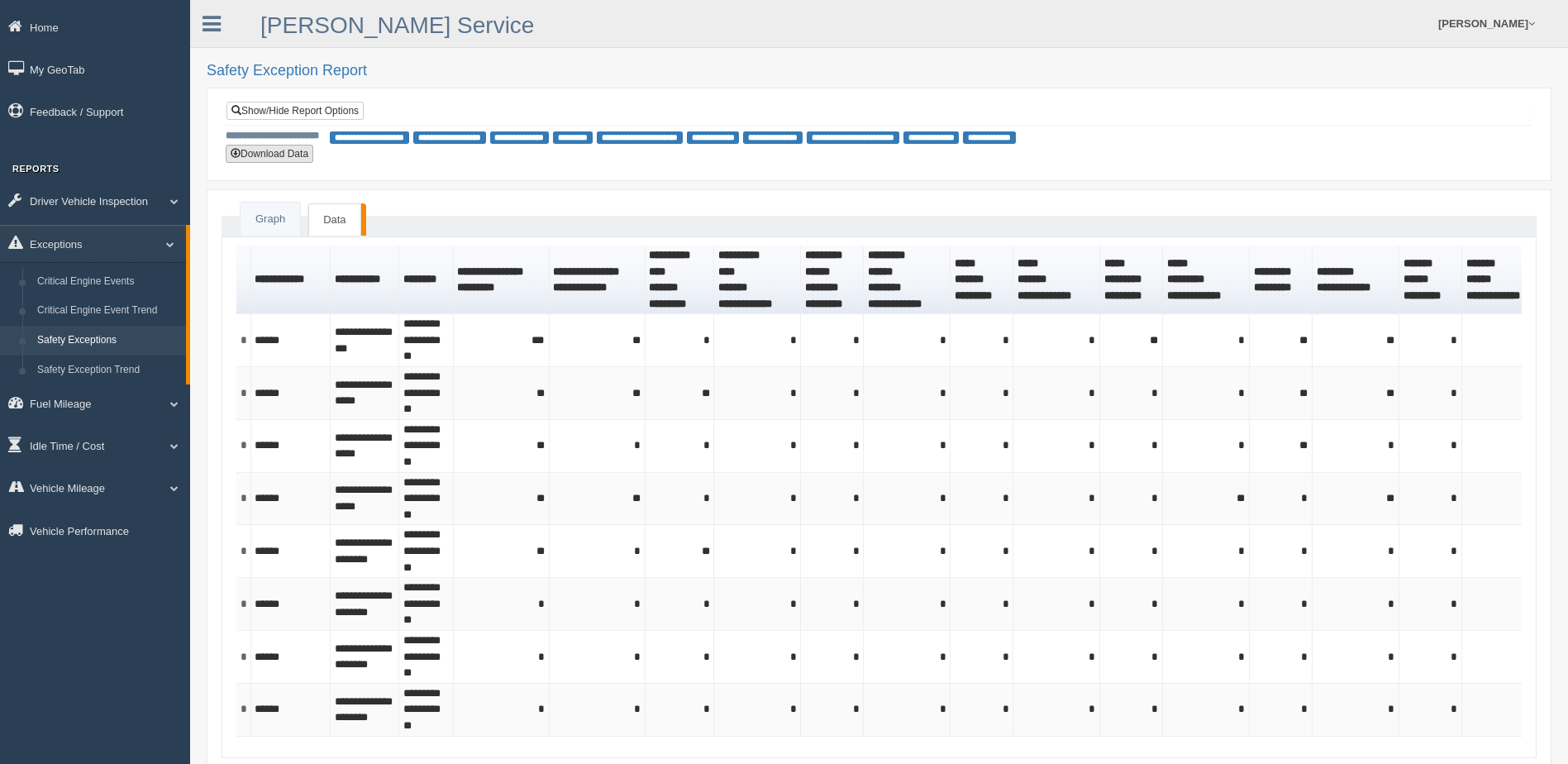
click at [289, 157] on button "Download Data" at bounding box center [269, 153] width 87 height 18
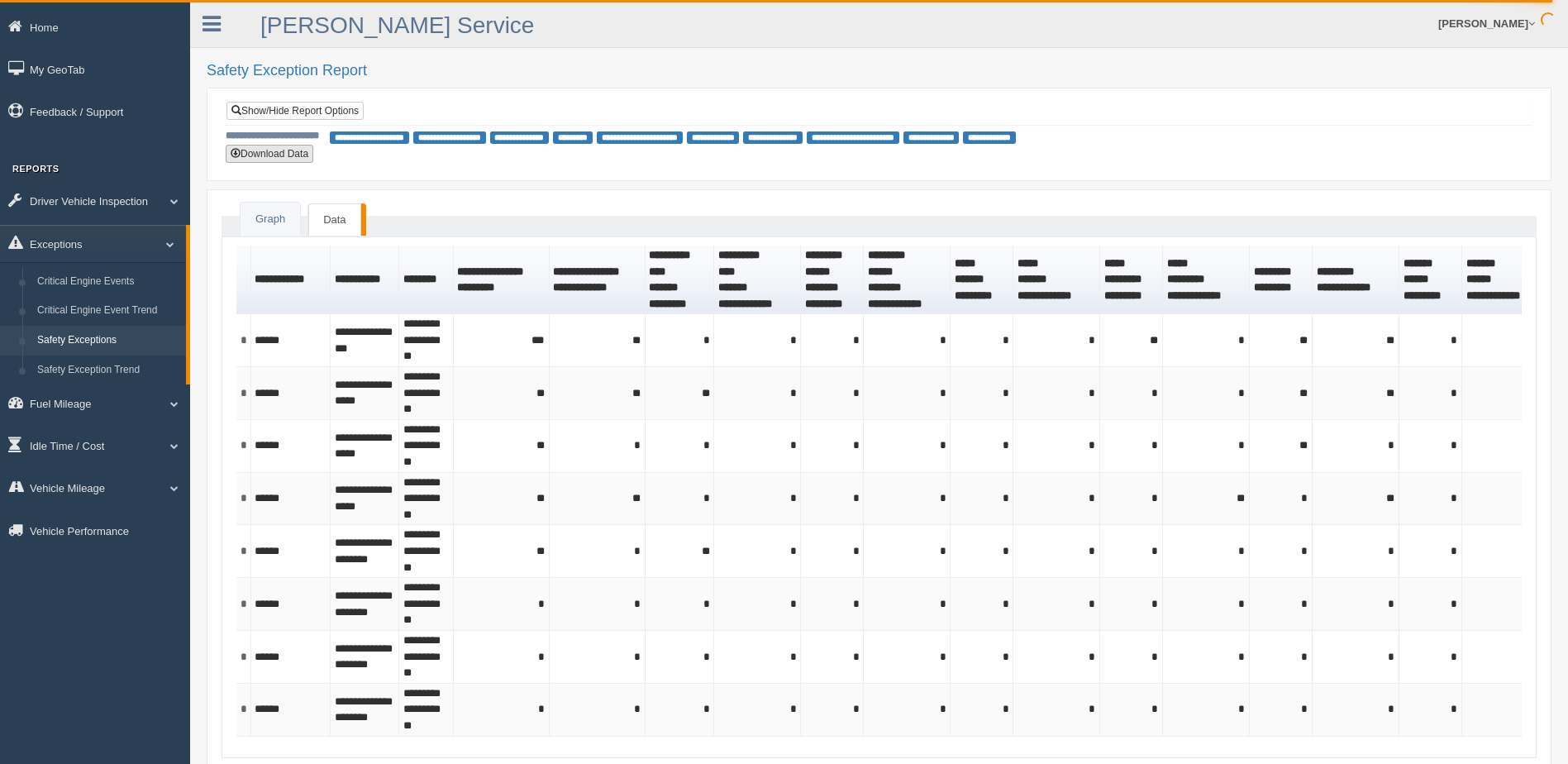
click at [276, 155] on button "Download Data" at bounding box center [269, 153] width 87 height 18
drag, startPoint x: 552, startPoint y: 172, endPoint x: 499, endPoint y: 172, distance: 53.0
click at [551, 172] on div "**********" at bounding box center [878, 134] width 1345 height 93
click at [262, 108] on link "Show/Hide Report Options" at bounding box center [295, 110] width 138 height 18
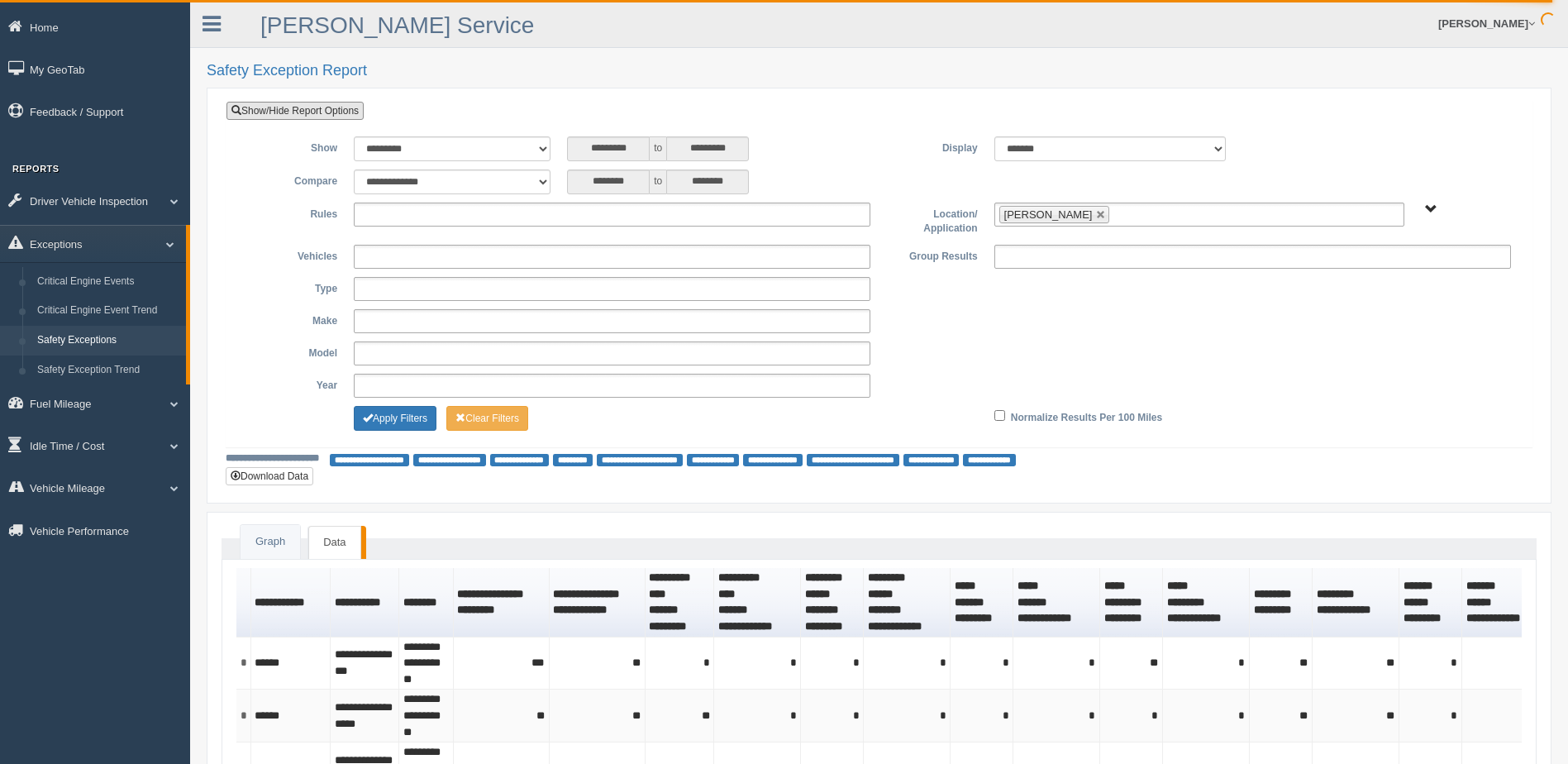
drag, startPoint x: 1090, startPoint y: 214, endPoint x: 1098, endPoint y: 210, distance: 8.9
click at [1096, 213] on link at bounding box center [1101, 215] width 10 height 10
type input "**********"
click at [1430, 208] on span "B. Vehicle Class C. Emergency Response WTS-10-00 WTS-10-00 Mgr Vehicles WTS-15-…" at bounding box center [1431, 209] width 13 height 13
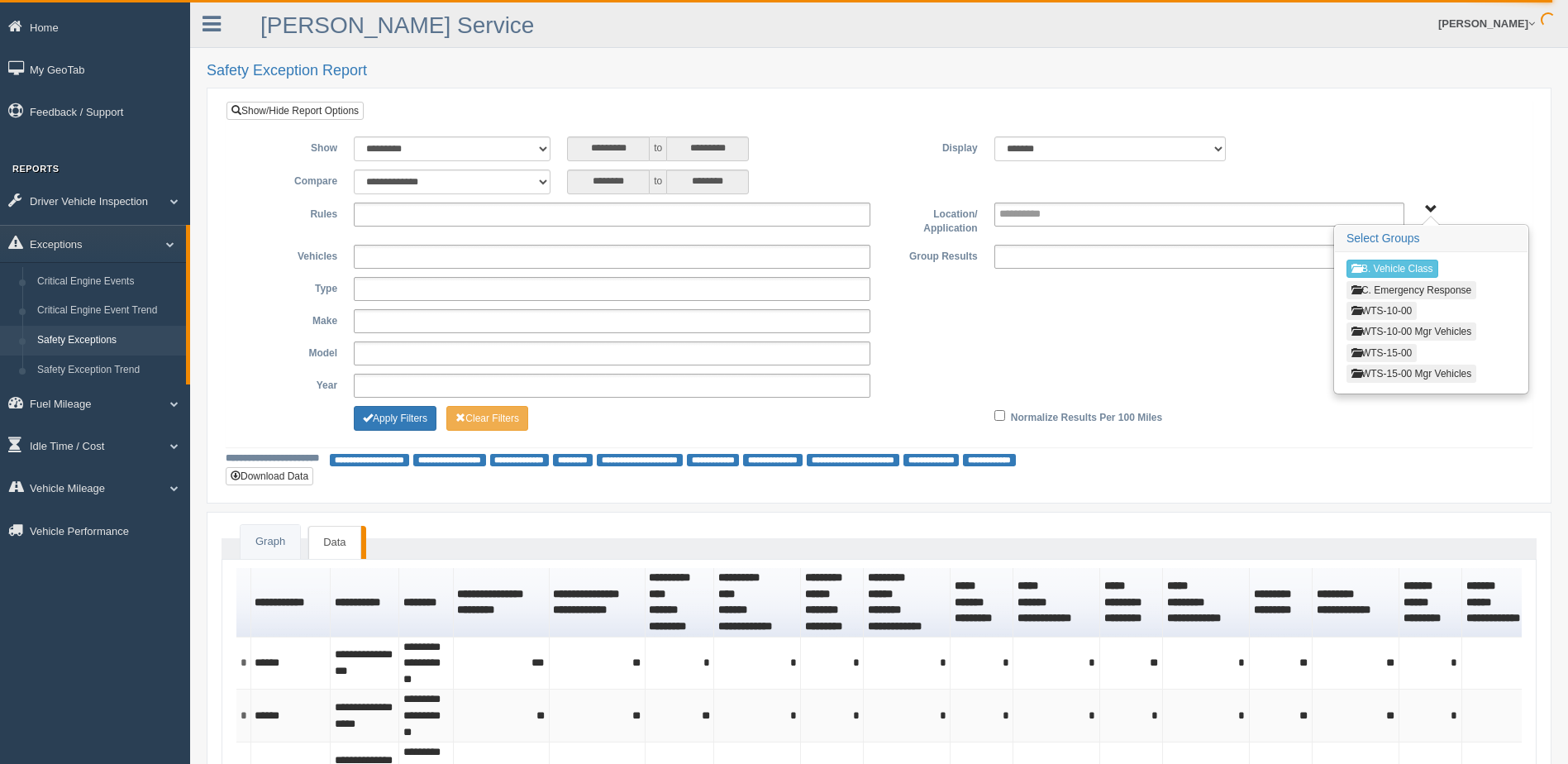
click at [1384, 352] on button "WTS-15-00" at bounding box center [1382, 352] width 71 height 18
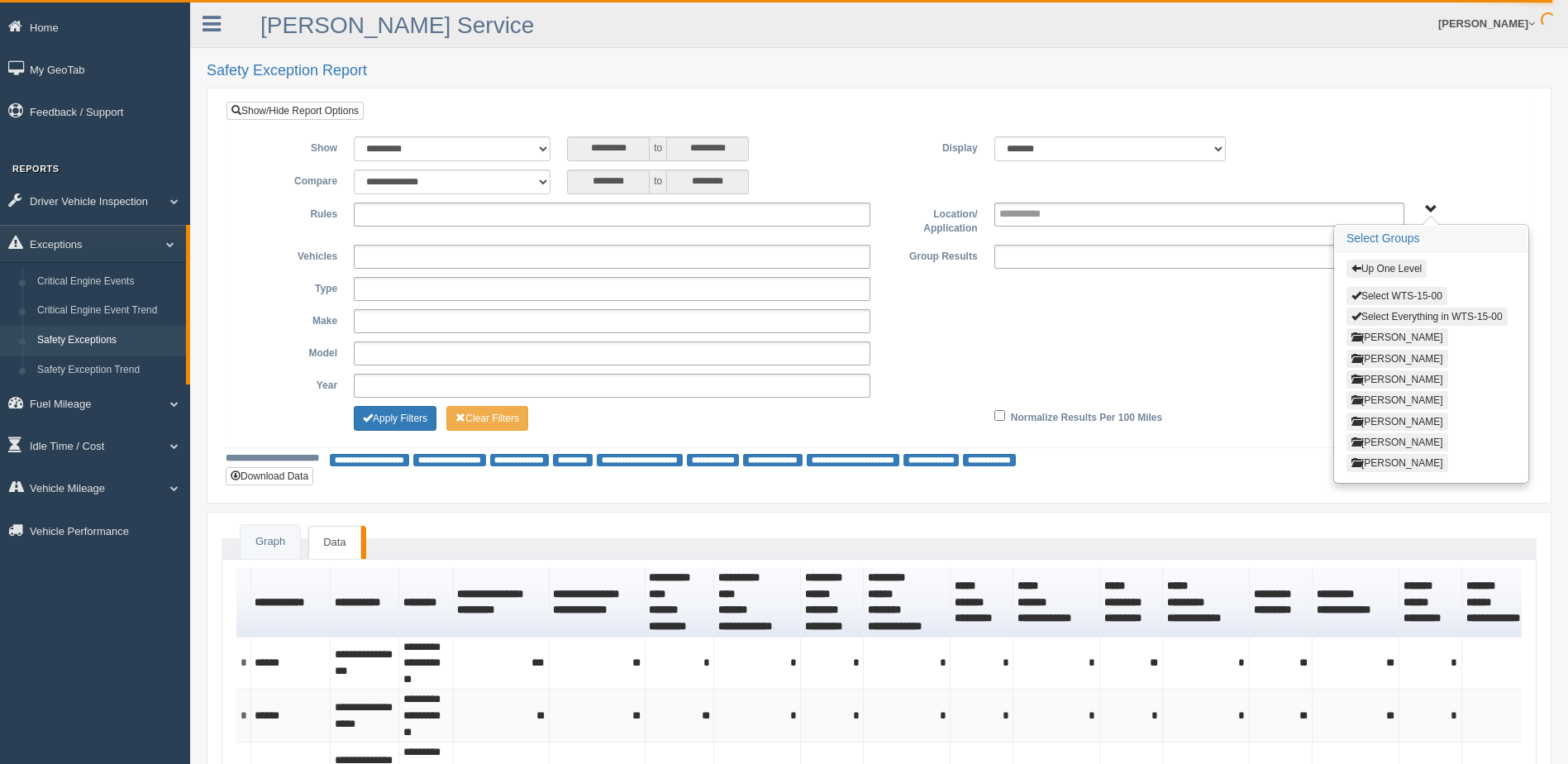
click at [1376, 443] on button "[PERSON_NAME]" at bounding box center [1398, 442] width 102 height 18
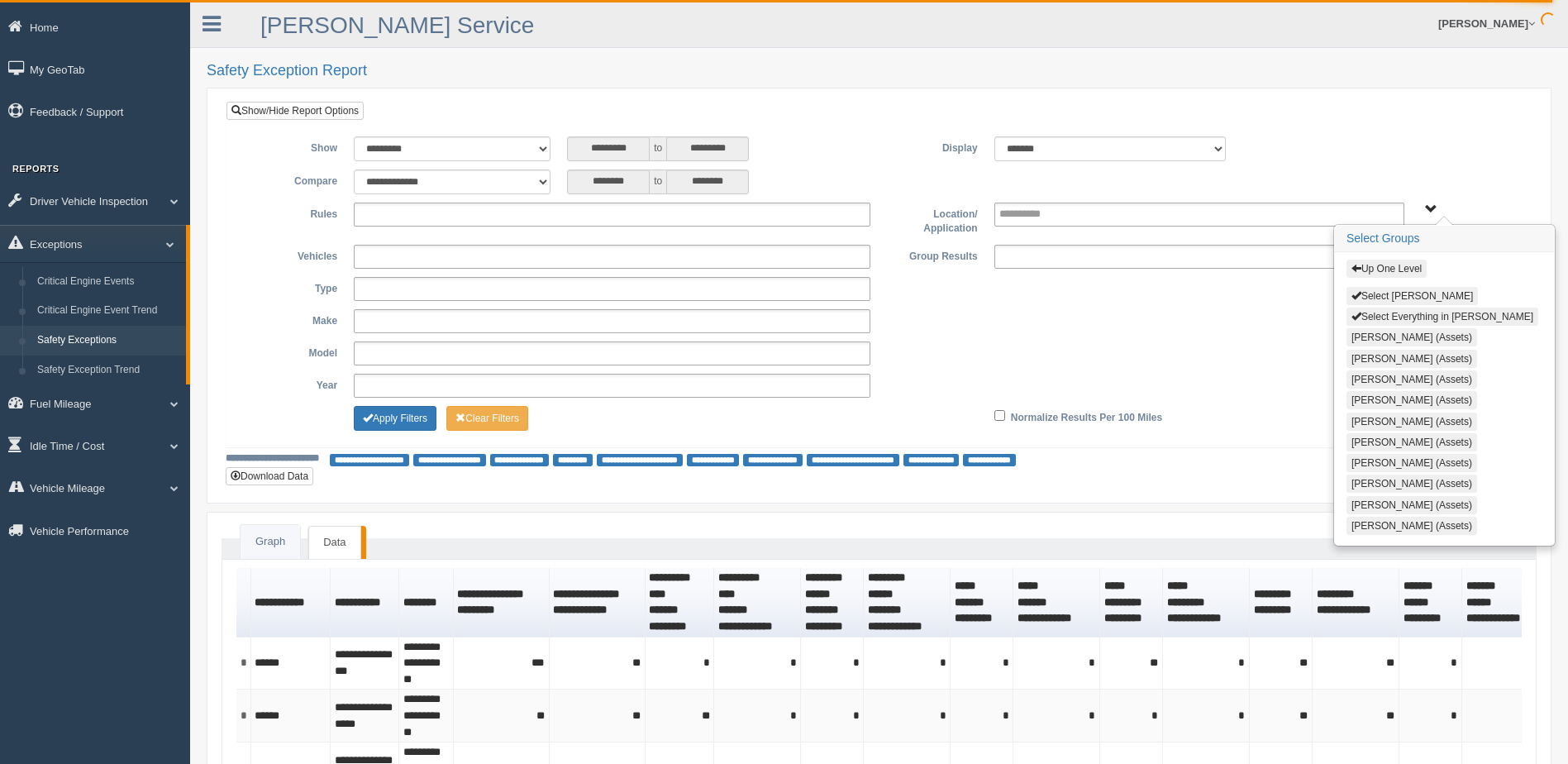
click at [1384, 317] on button "Select Everything in [PERSON_NAME]" at bounding box center [1443, 317] width 192 height 18
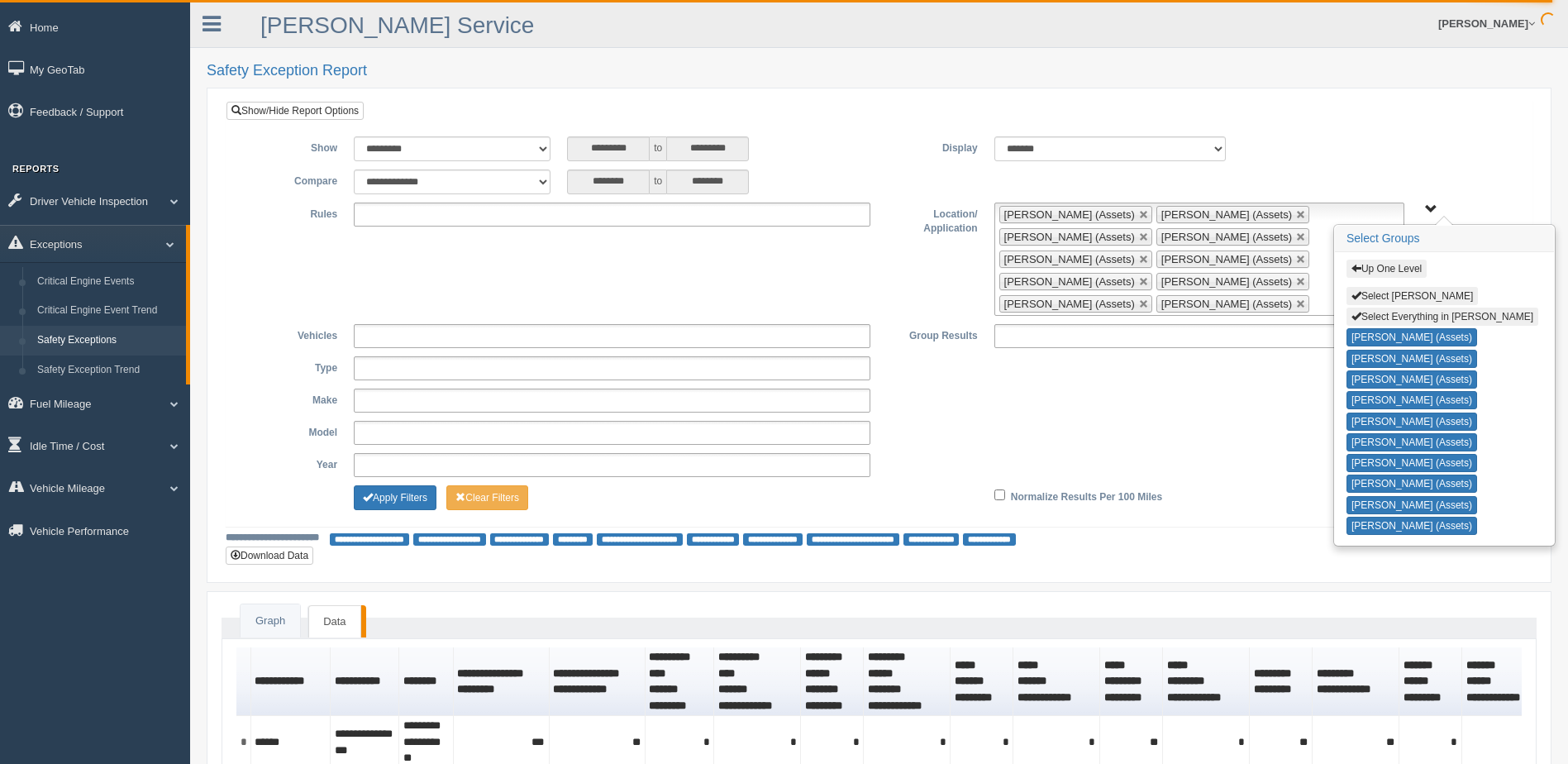
click at [1395, 312] on button "Select Everything in [PERSON_NAME]" at bounding box center [1443, 317] width 192 height 18
type input "**********"
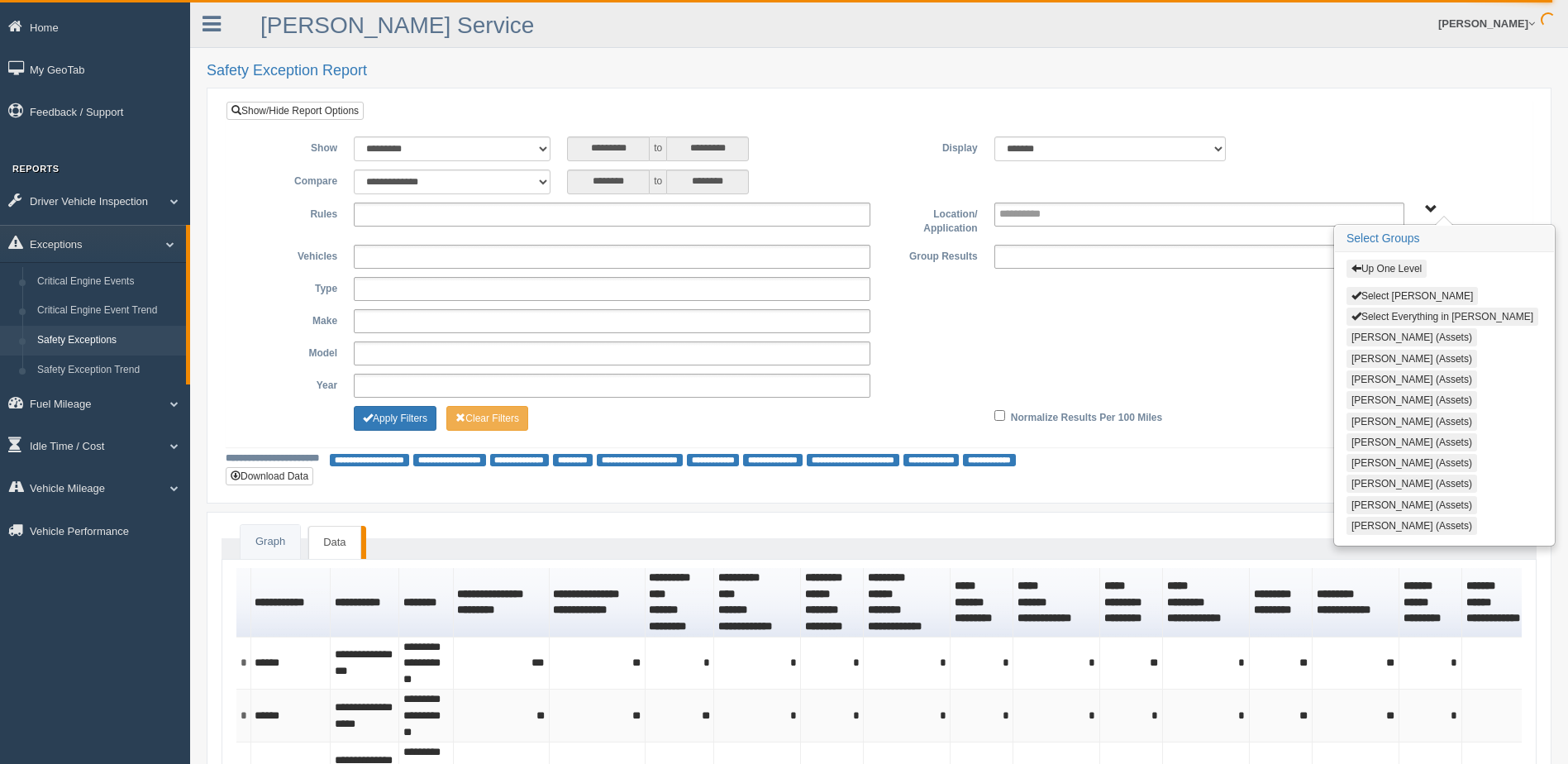
click at [1358, 317] on span "button" at bounding box center [1357, 316] width 10 height 10
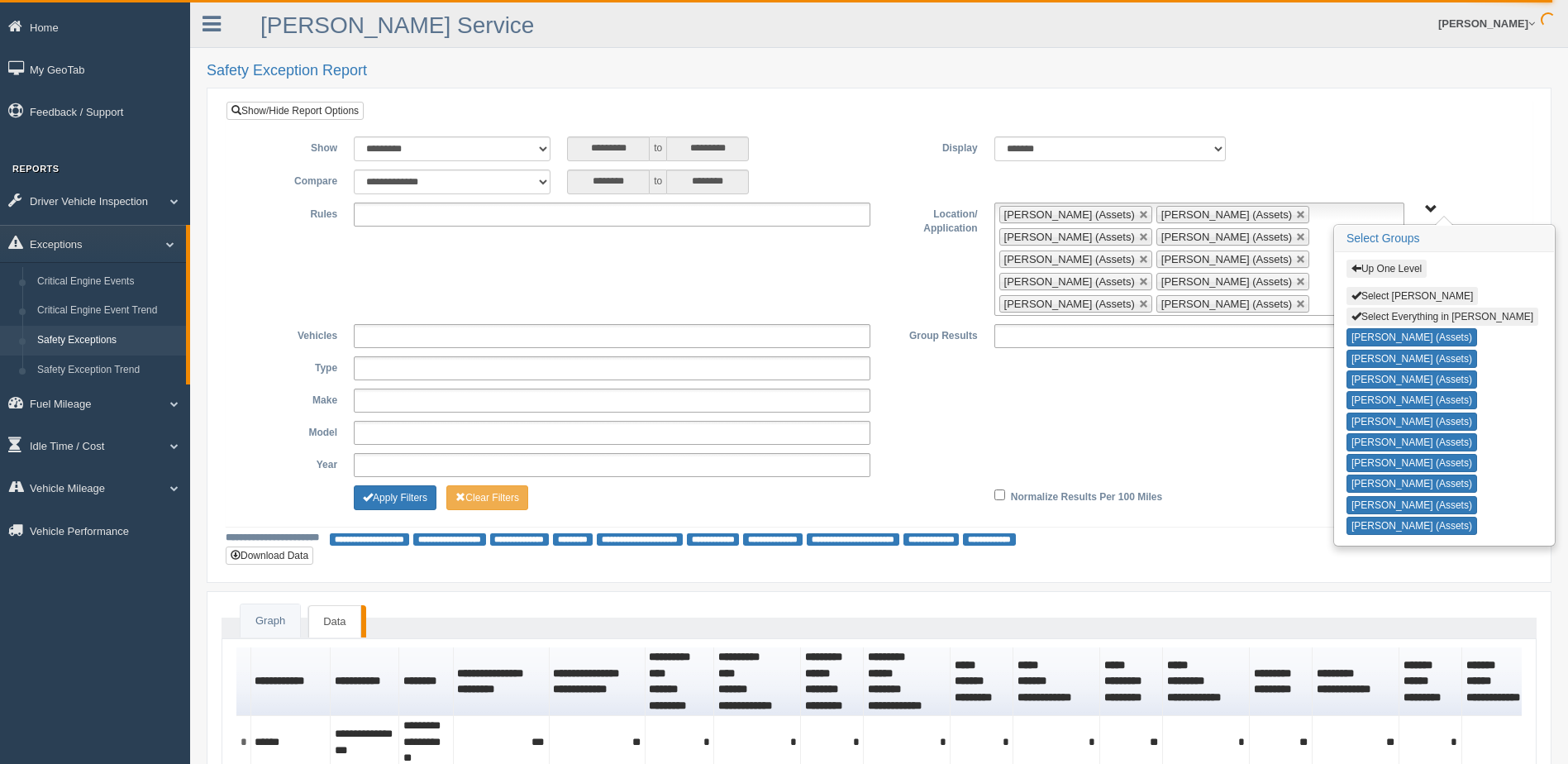
click at [1358, 317] on span "button" at bounding box center [1357, 316] width 10 height 10
type input "**********"
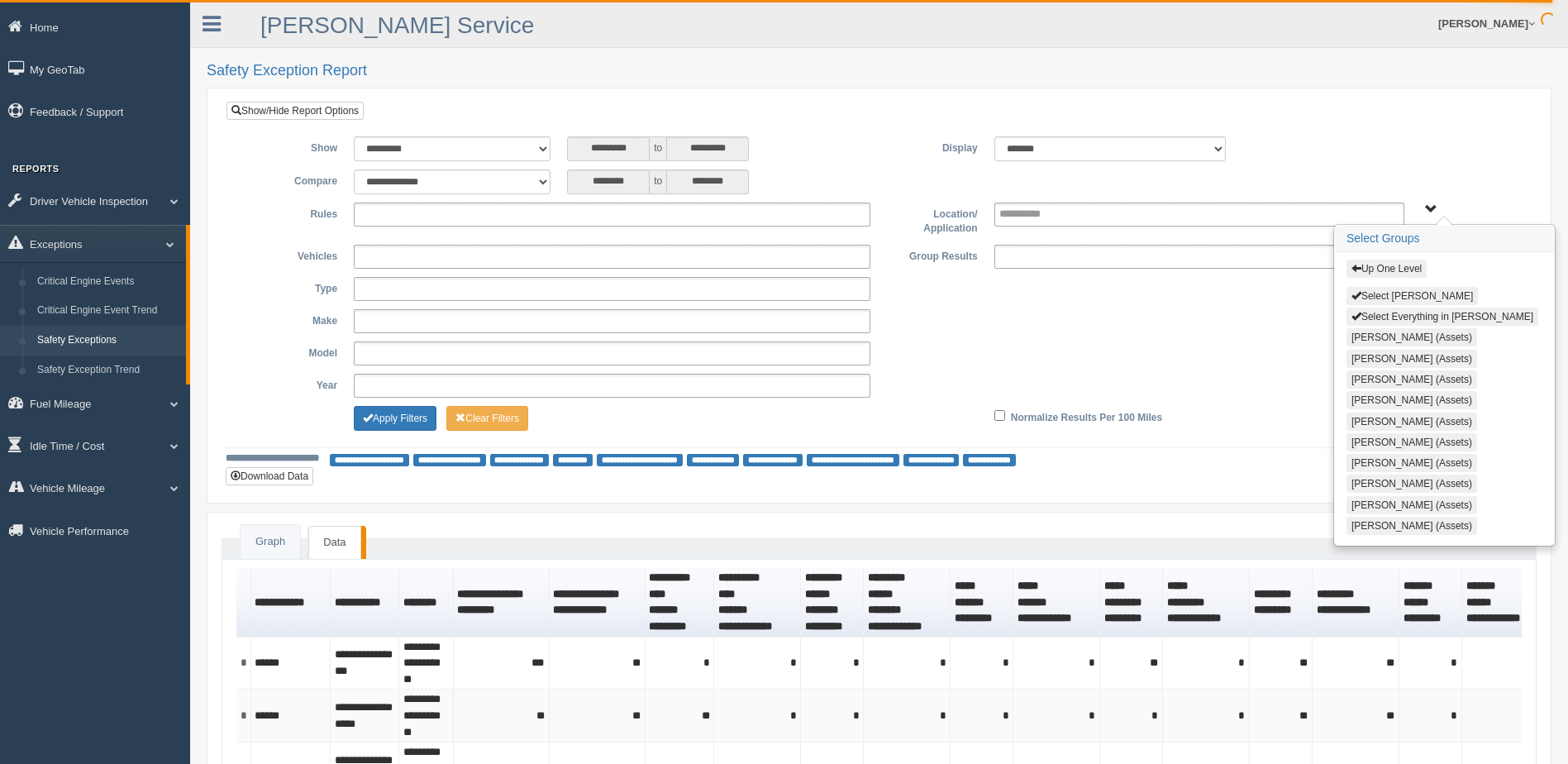
click at [1377, 296] on button "Select Steve Olson" at bounding box center [1413, 295] width 132 height 18
click at [387, 421] on button "Apply Filters" at bounding box center [394, 418] width 82 height 25
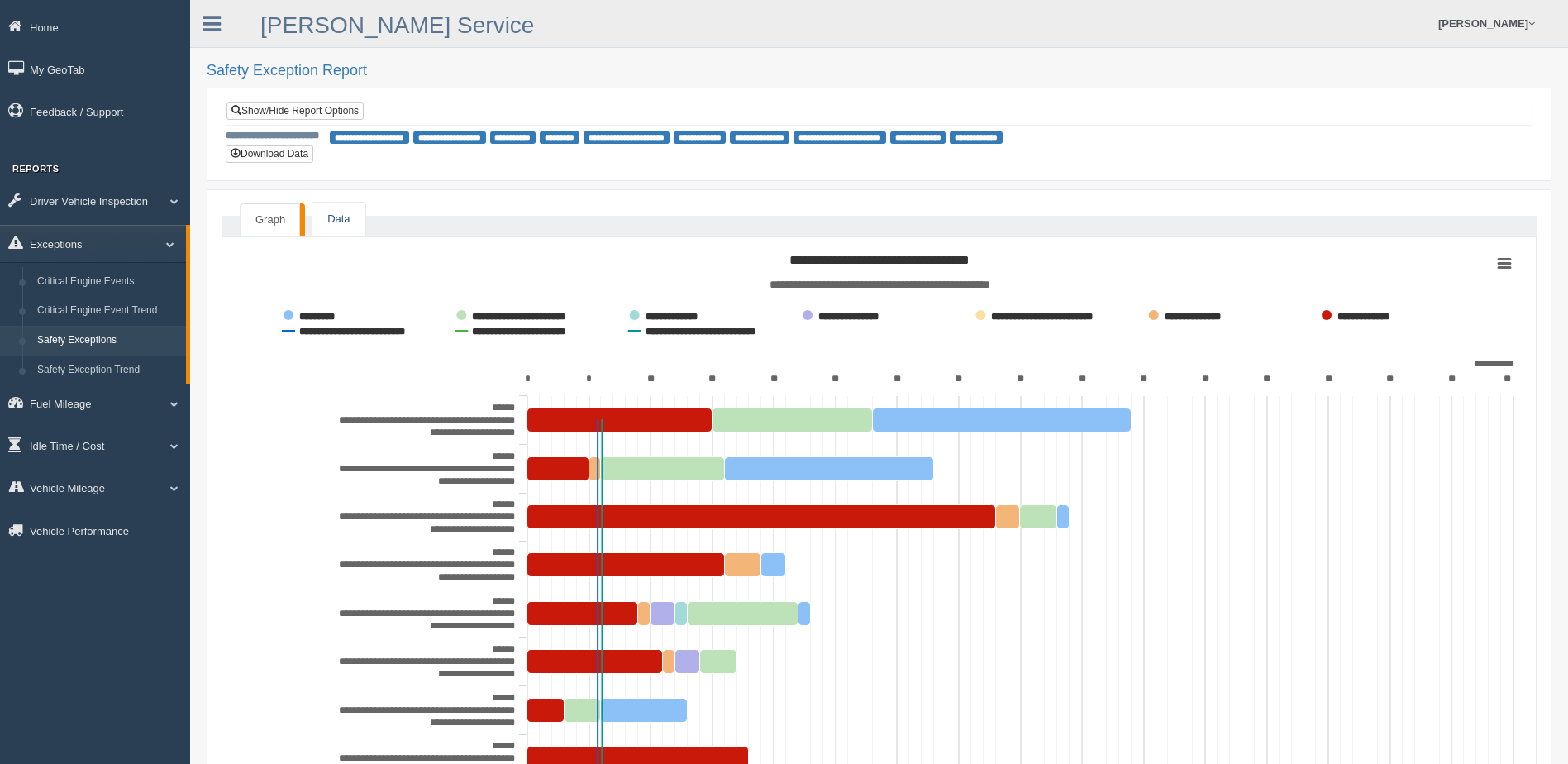
click at [344, 214] on link "Data" at bounding box center [339, 219] width 52 height 34
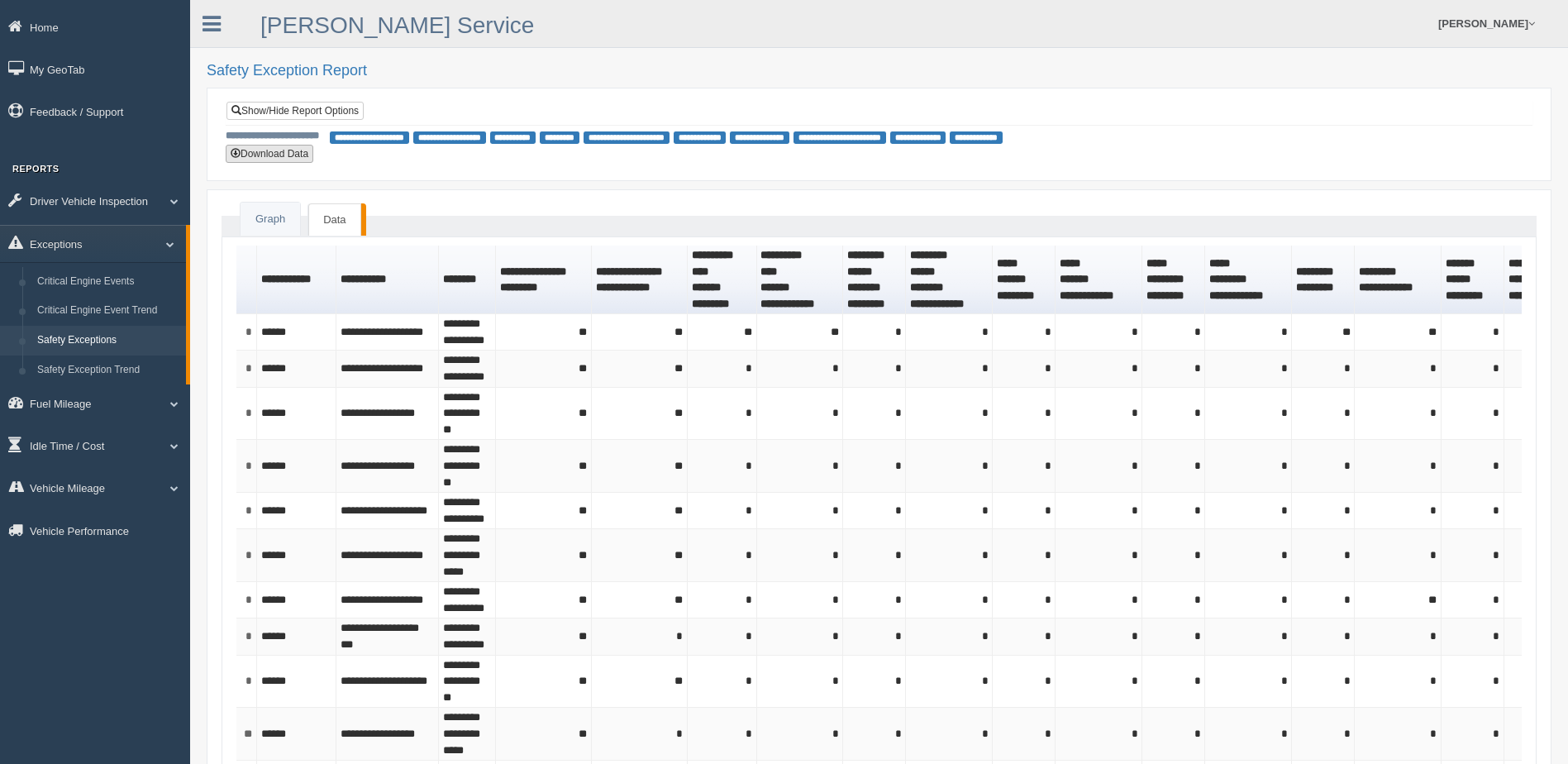
click at [277, 147] on button "Download Data" at bounding box center [269, 153] width 87 height 18
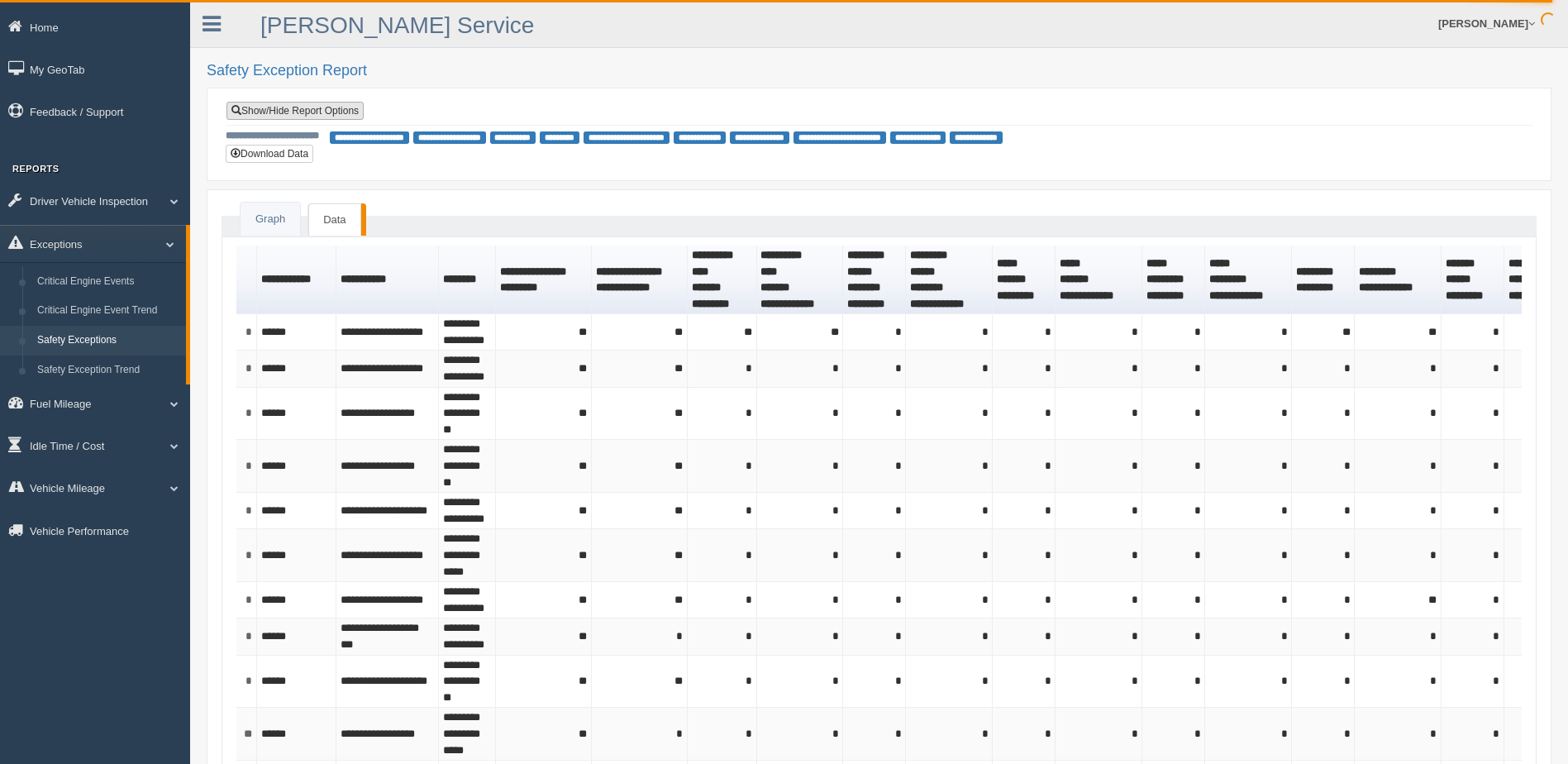
click at [303, 113] on link "Show/Hide Report Options" at bounding box center [295, 110] width 138 height 18
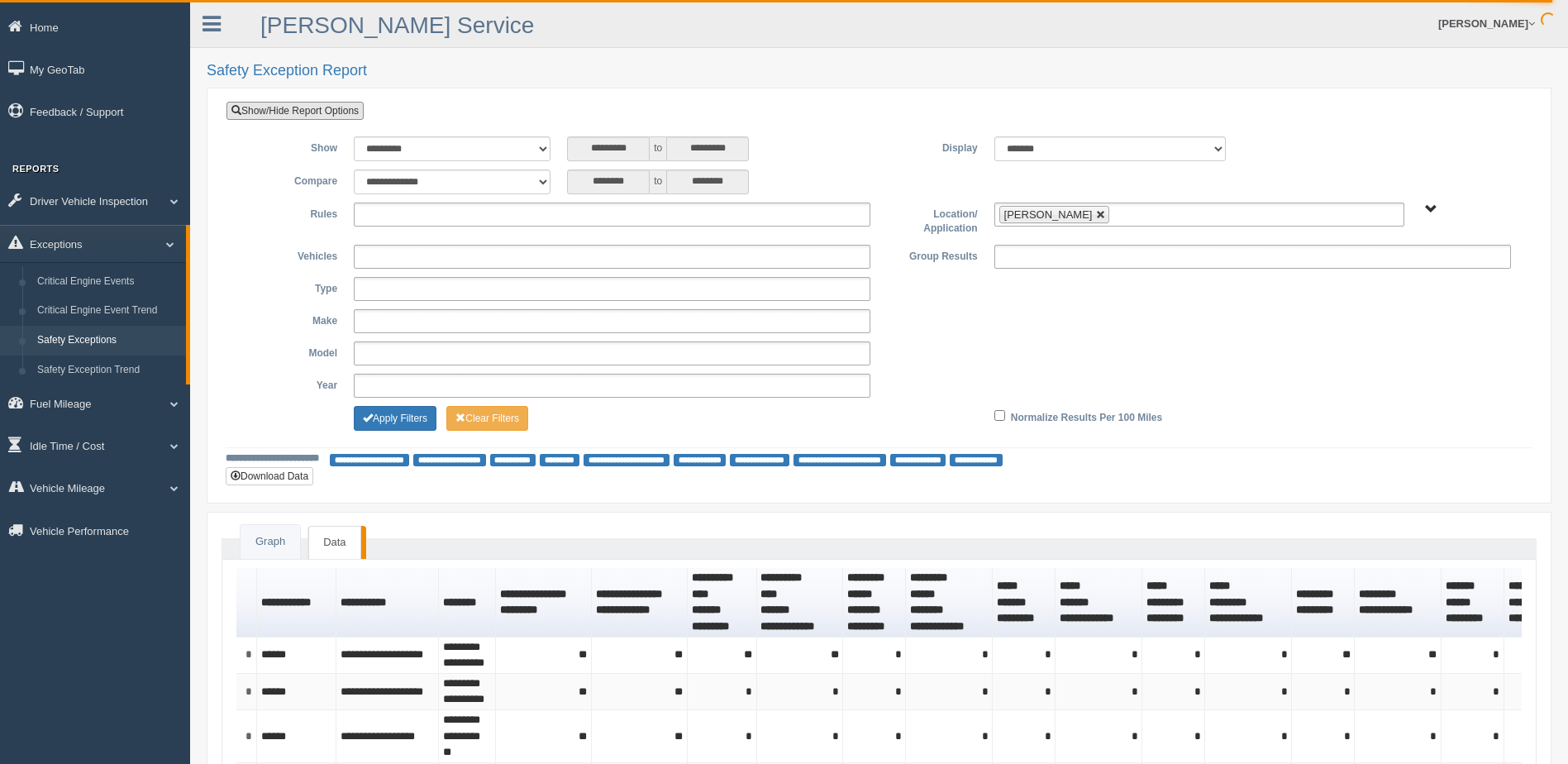
click at [1096, 212] on link at bounding box center [1101, 215] width 10 height 10
type input "**********"
click at [1430, 205] on span "B. Vehicle Class C. Emergency Response WTS-10-00 WTS-10-00 Mgr Vehicles WTS-15-…" at bounding box center [1431, 209] width 13 height 13
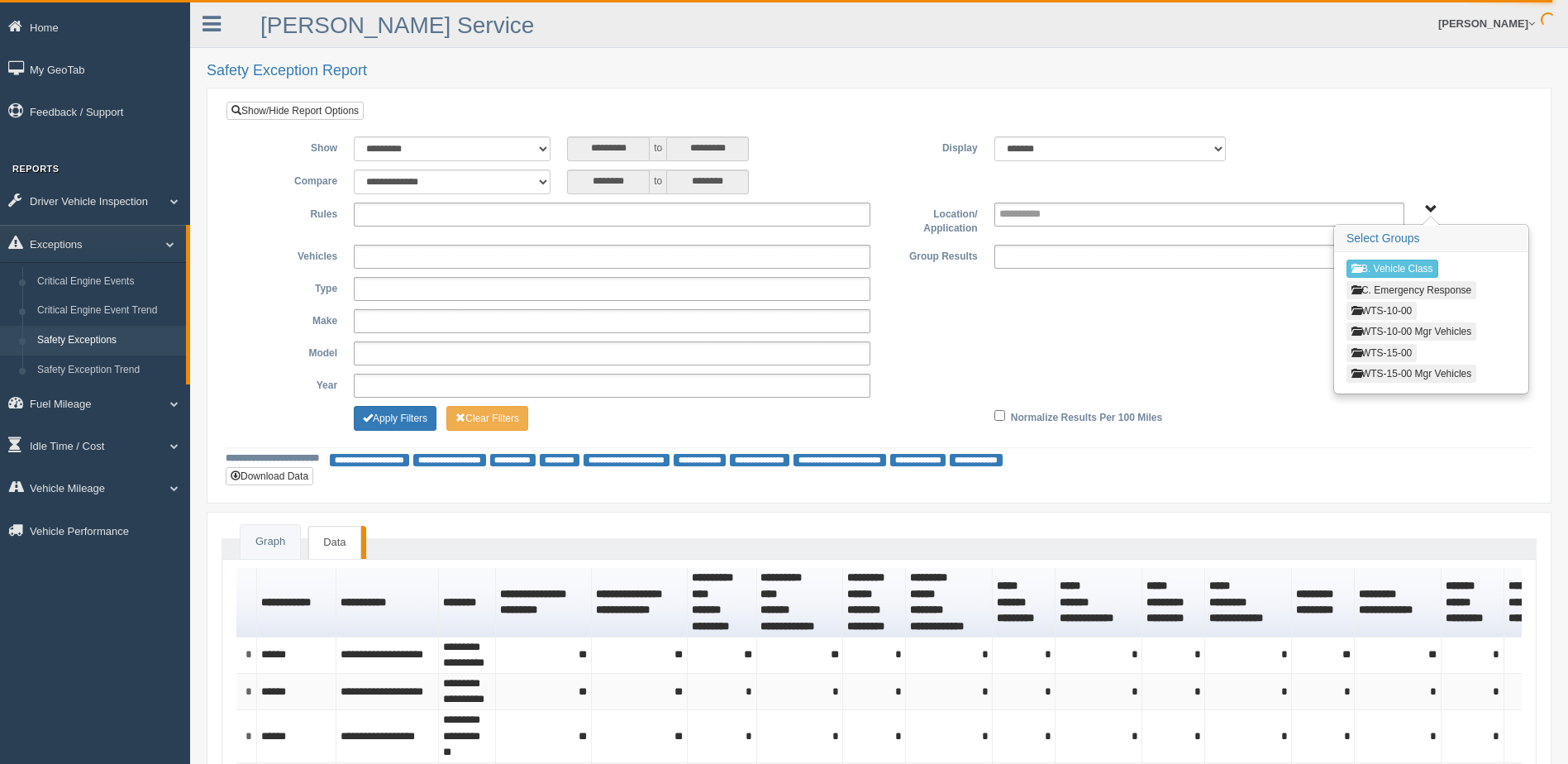
click at [1380, 351] on button "WTS-15-00" at bounding box center [1382, 352] width 71 height 18
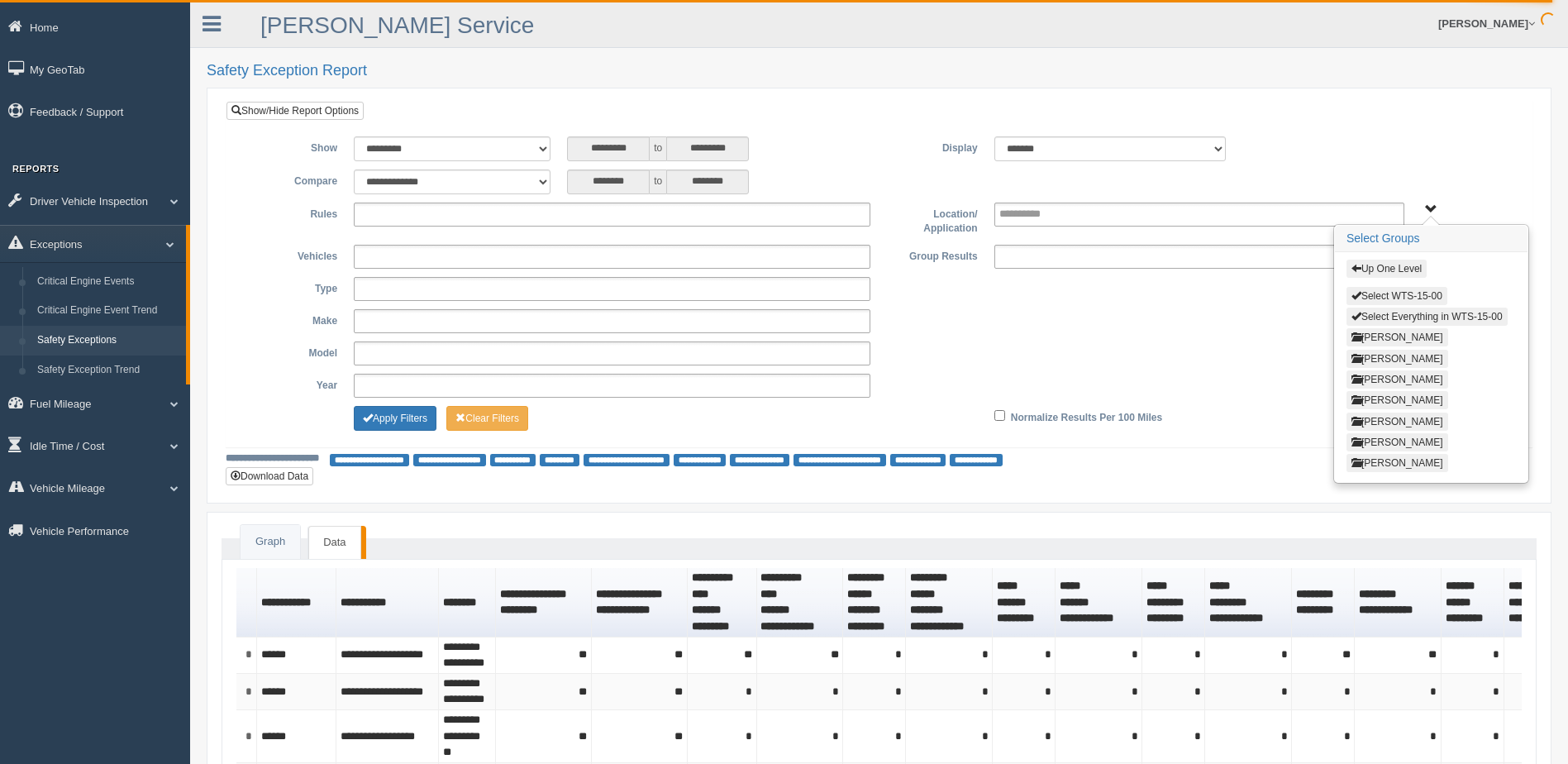
click at [1379, 459] on button "Thomas Pearson" at bounding box center [1398, 463] width 102 height 18
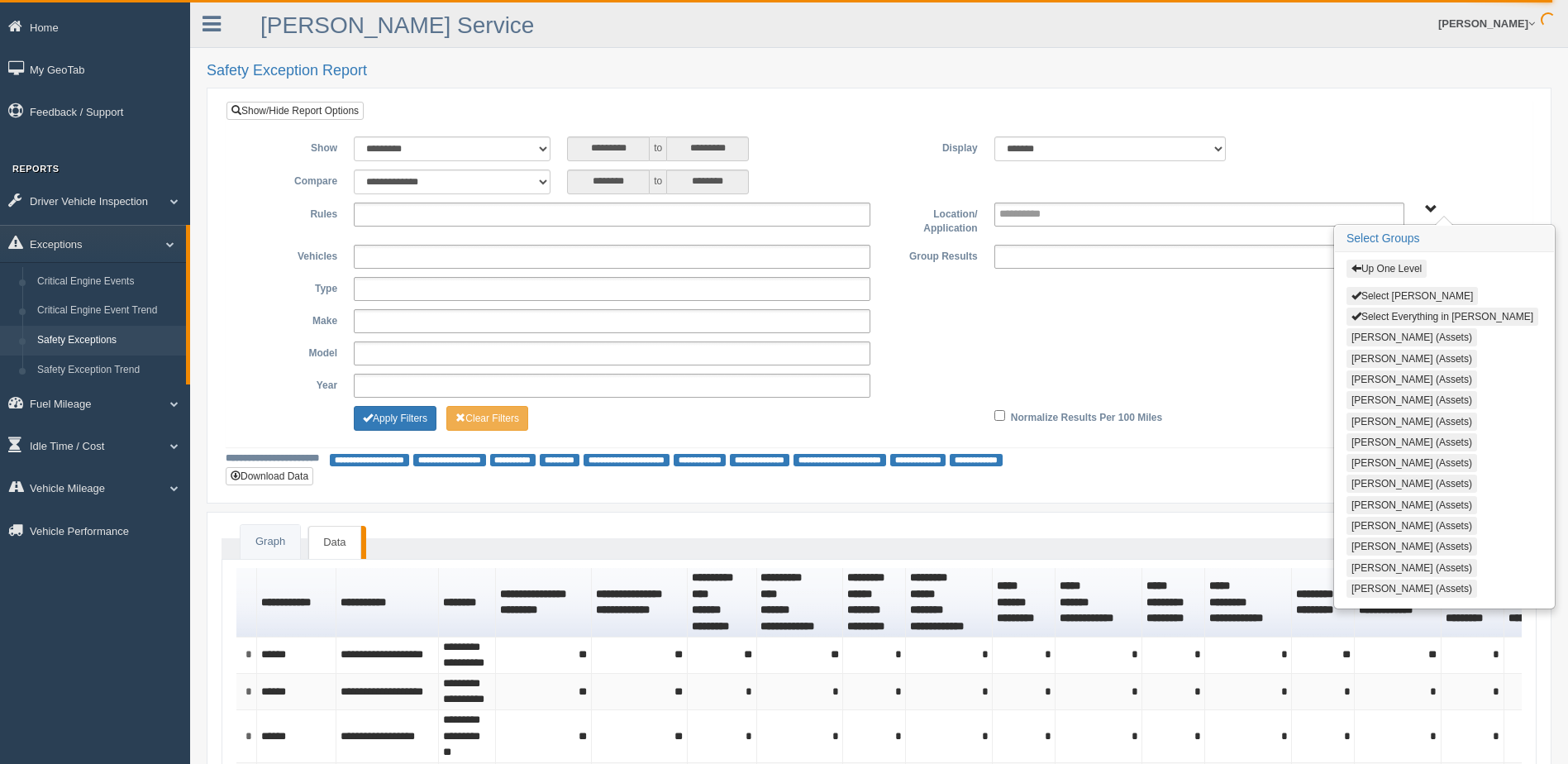
click at [1386, 296] on button "Select Thomas Pearson" at bounding box center [1413, 295] width 132 height 18
click at [390, 416] on button "Apply Filters" at bounding box center [394, 418] width 82 height 25
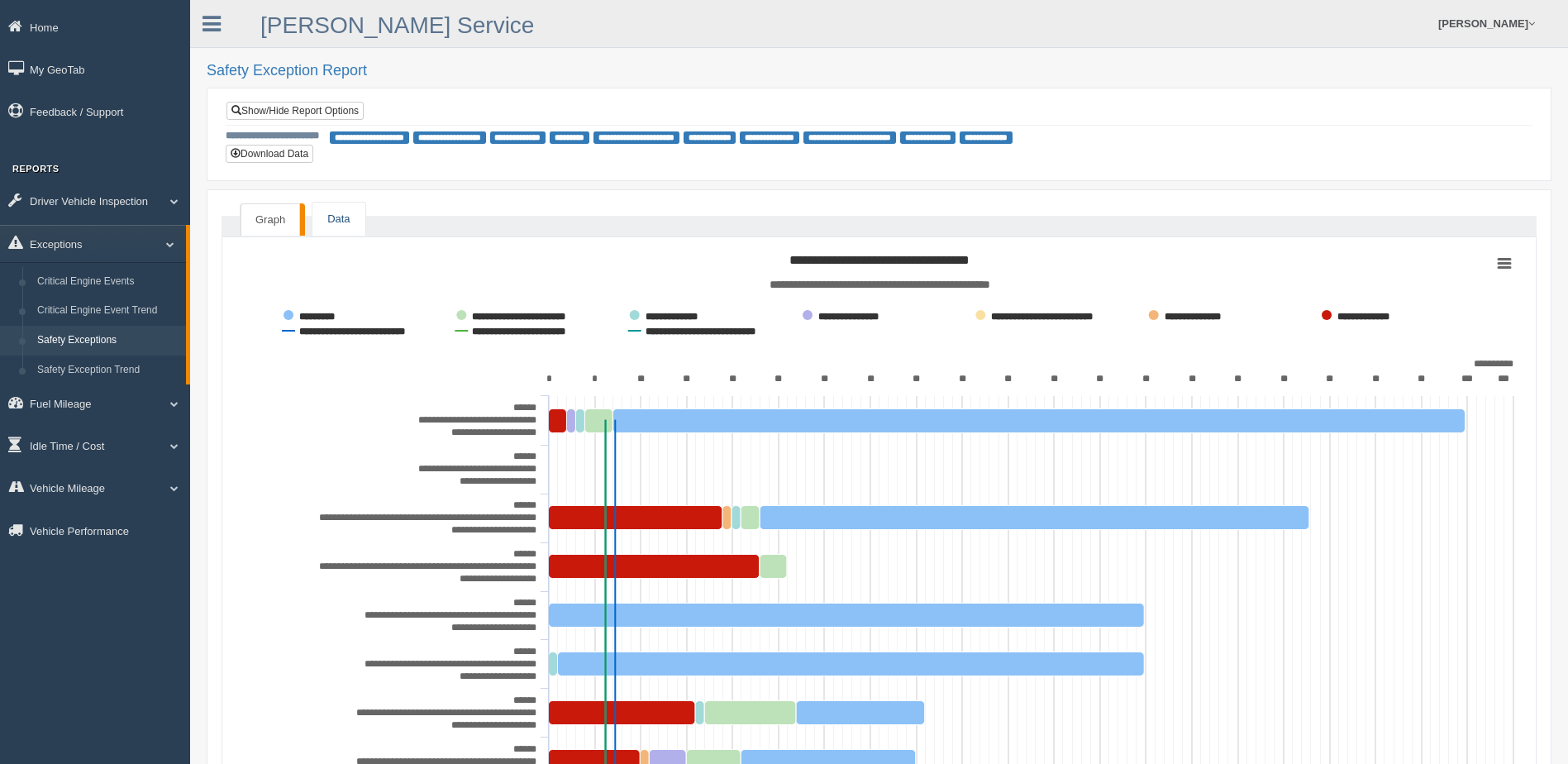
click at [336, 229] on link "Data" at bounding box center [339, 219] width 52 height 34
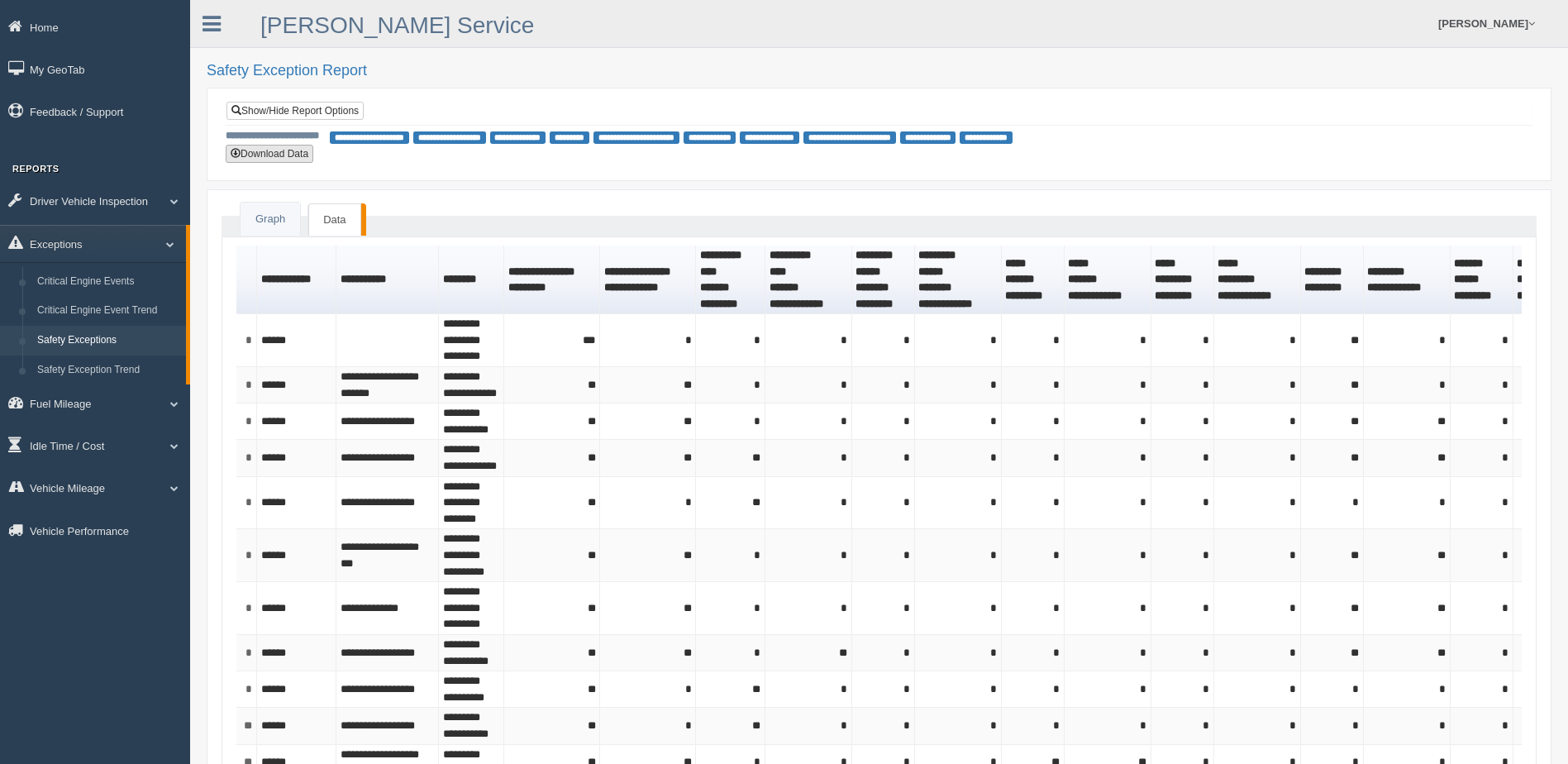
click at [268, 155] on button "Download Data" at bounding box center [269, 153] width 87 height 18
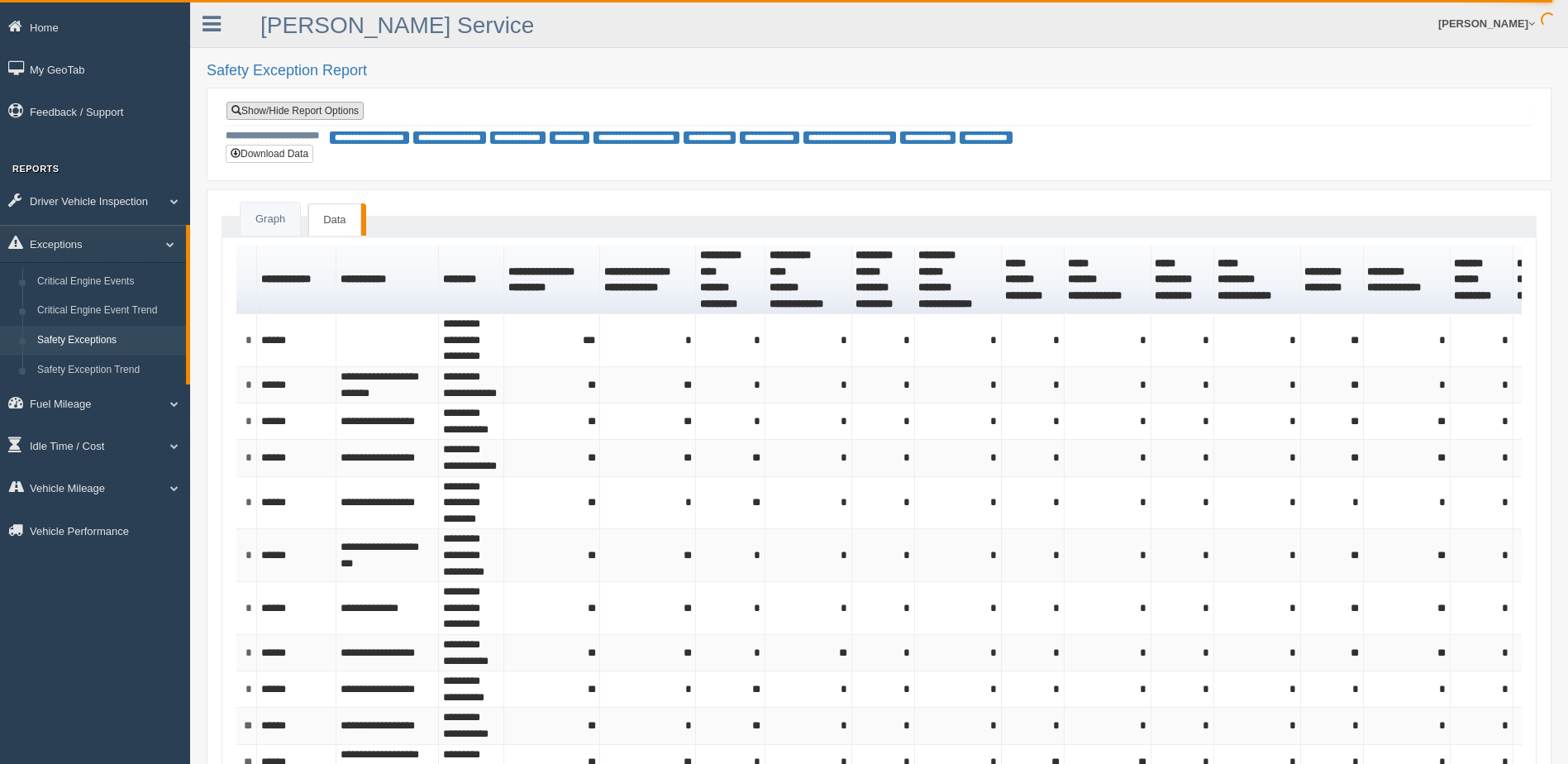
click at [271, 110] on link "Show/Hide Report Options" at bounding box center [295, 110] width 138 height 18
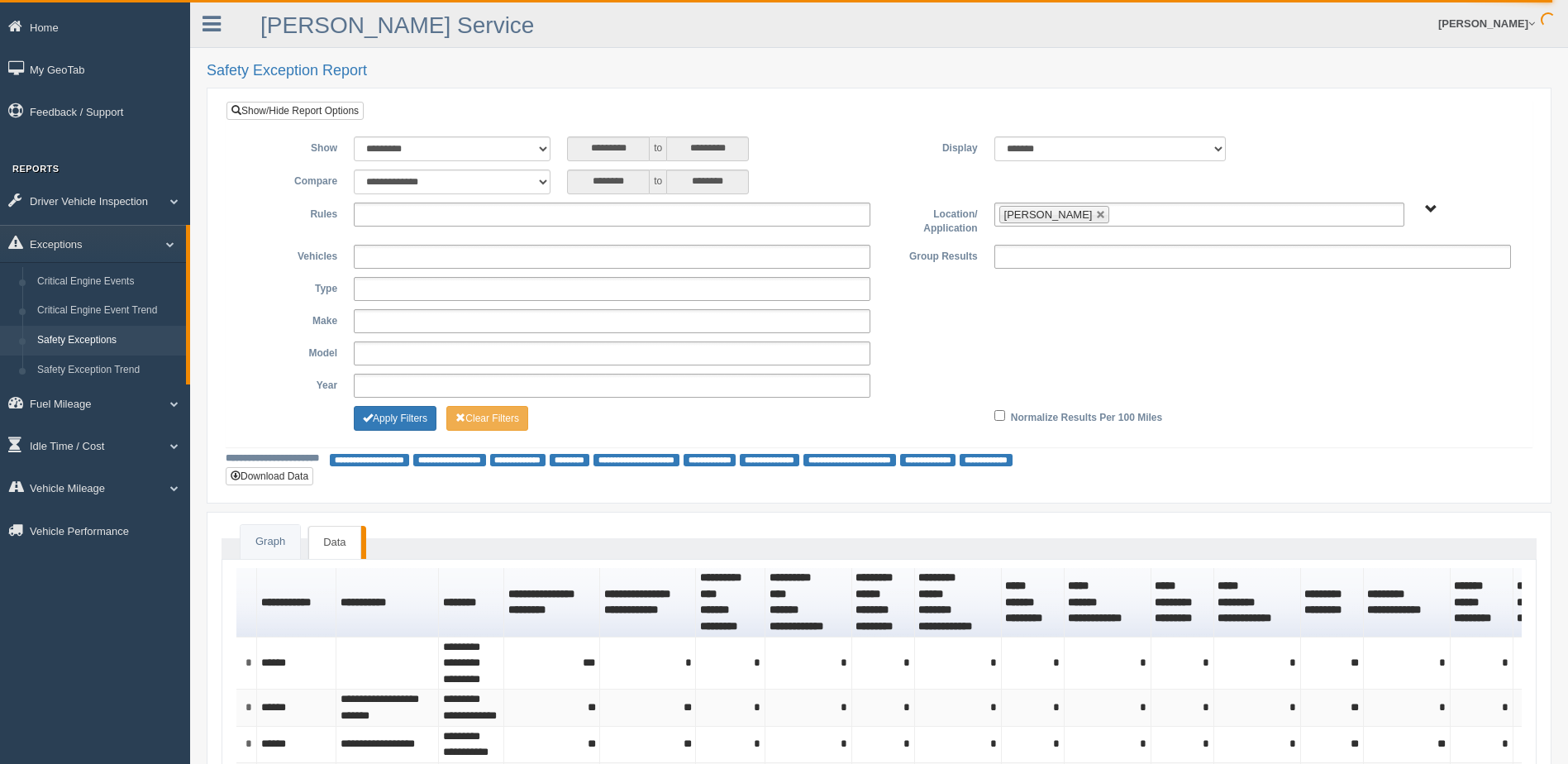
click at [472, 206] on ul at bounding box center [612, 214] width 517 height 24
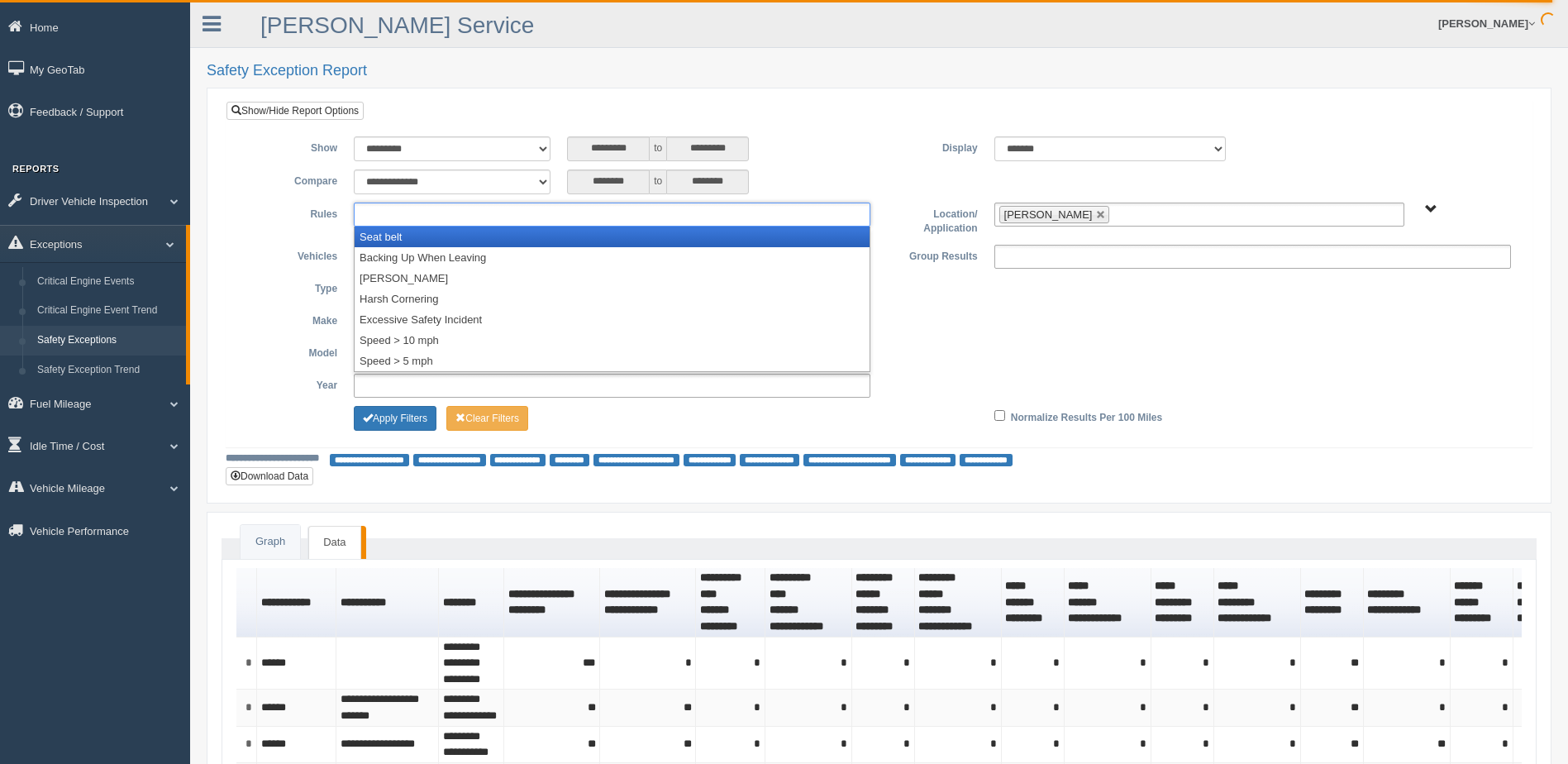
click at [446, 235] on li "Seat belt" at bounding box center [612, 236] width 515 height 20
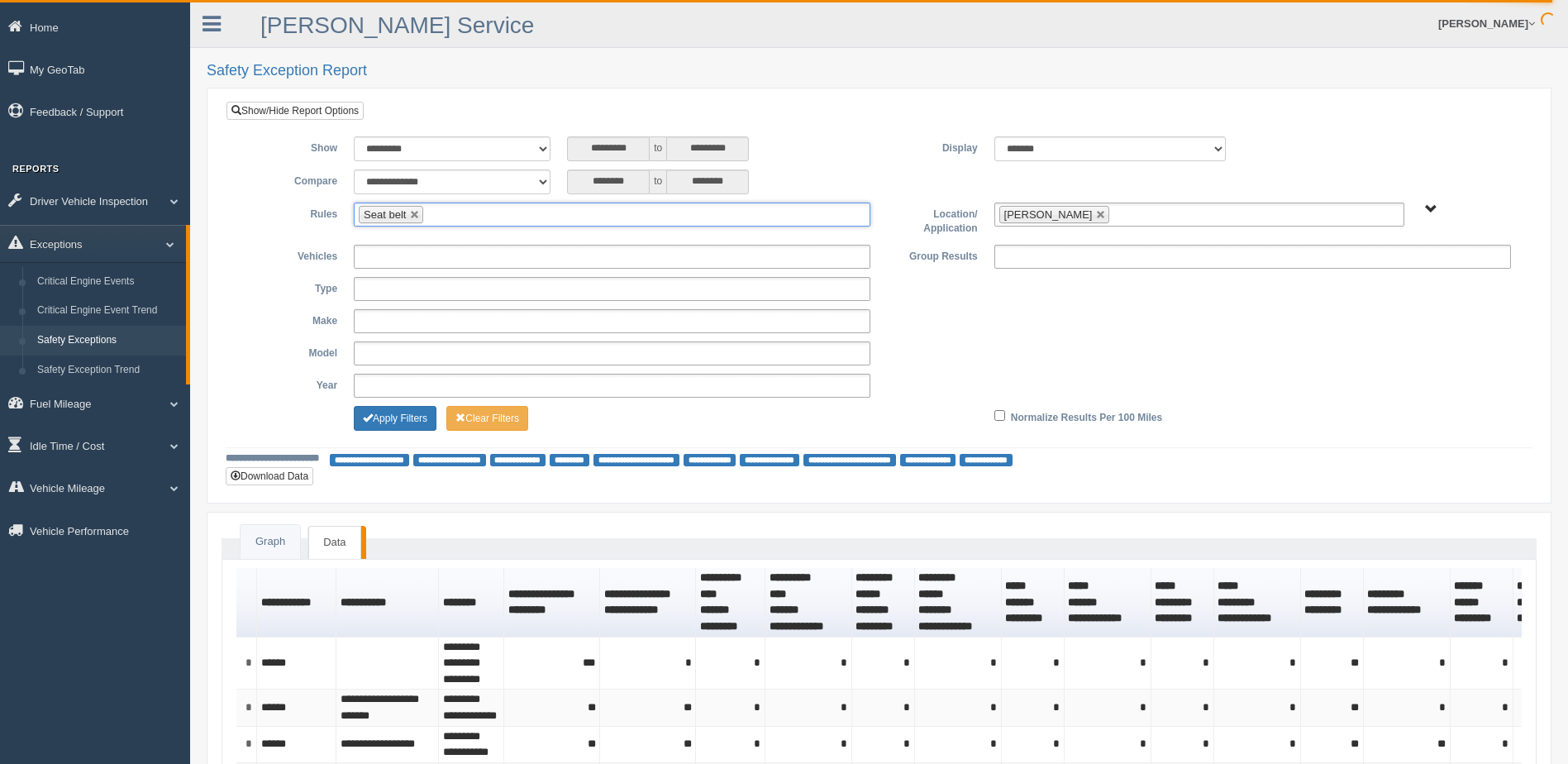
click at [477, 211] on ul "Seat belt" at bounding box center [612, 214] width 517 height 24
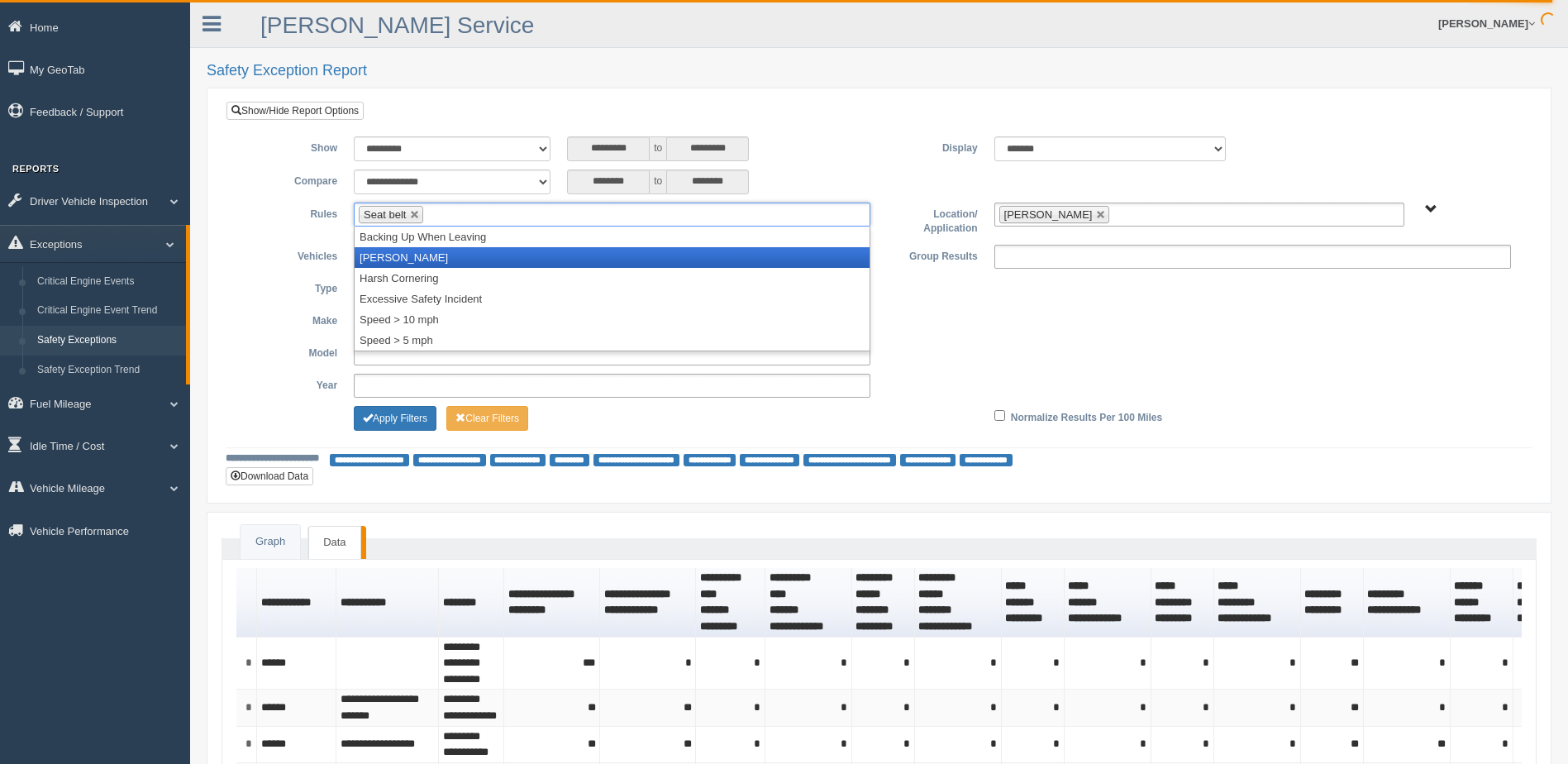
click at [442, 259] on li "[PERSON_NAME]" at bounding box center [612, 257] width 515 height 20
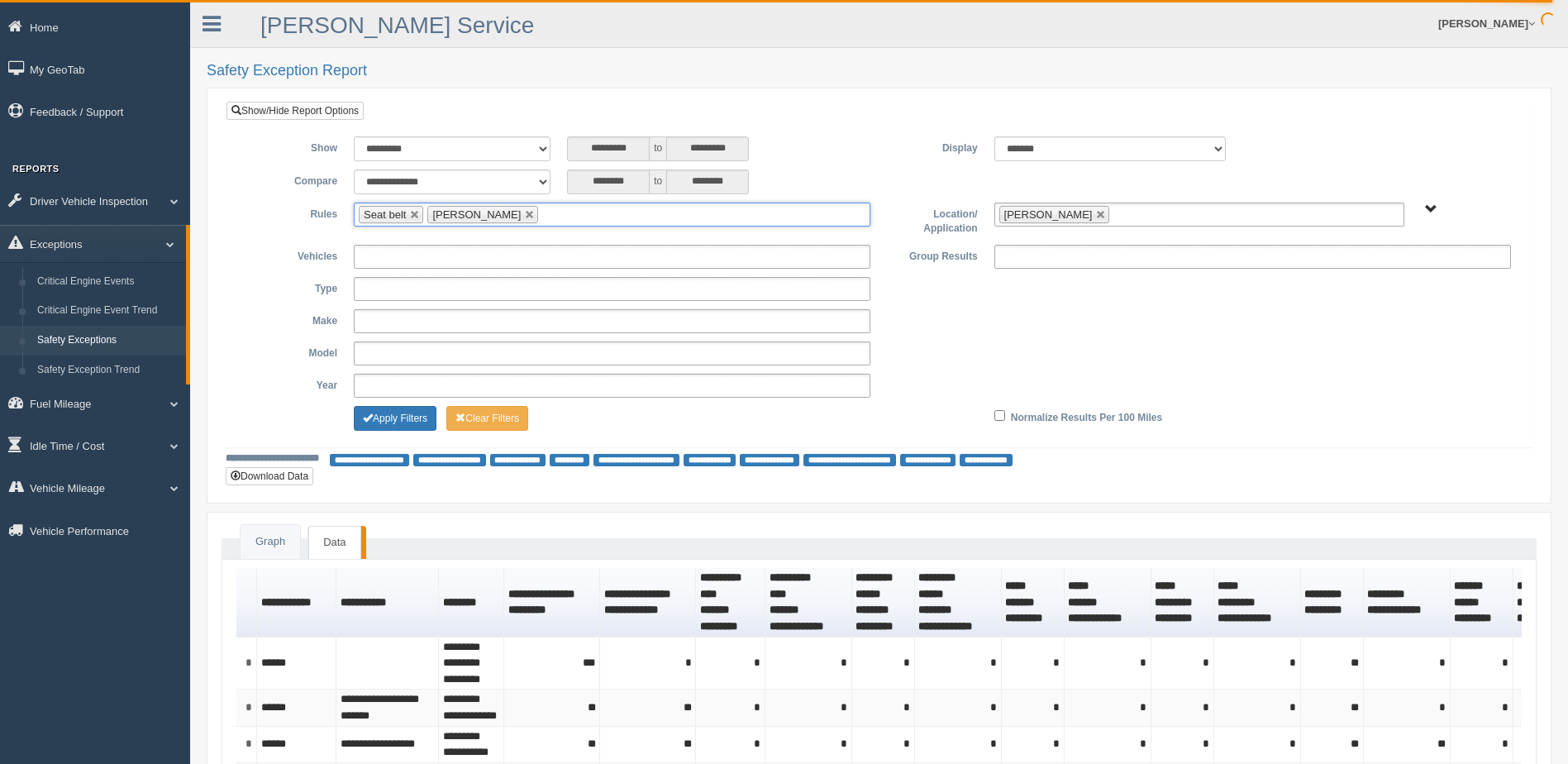
click at [548, 216] on ul "Seat belt Harsh Braking" at bounding box center [612, 214] width 517 height 24
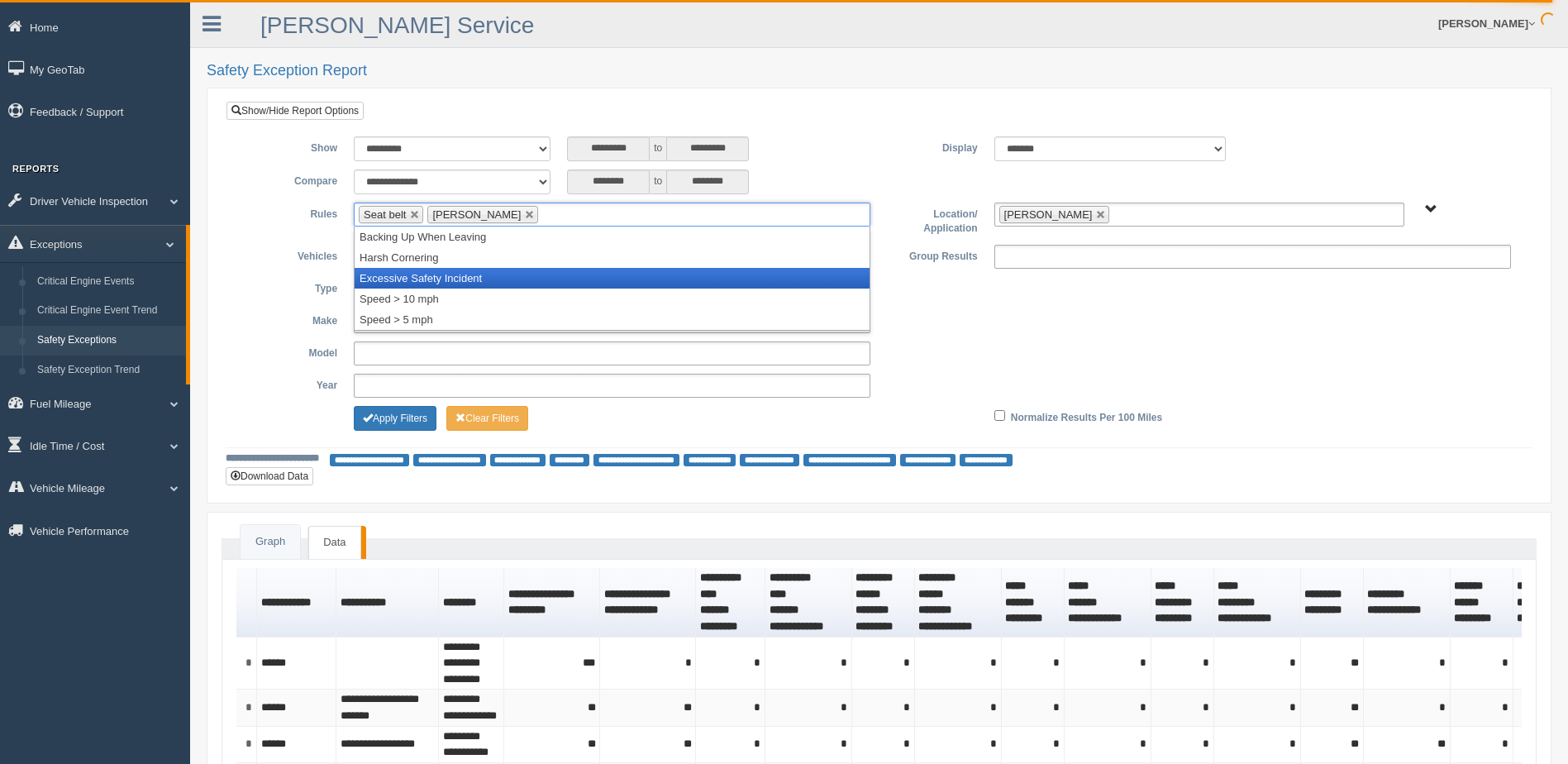
click at [472, 268] on li "Excessive Safety Incident" at bounding box center [612, 278] width 515 height 20
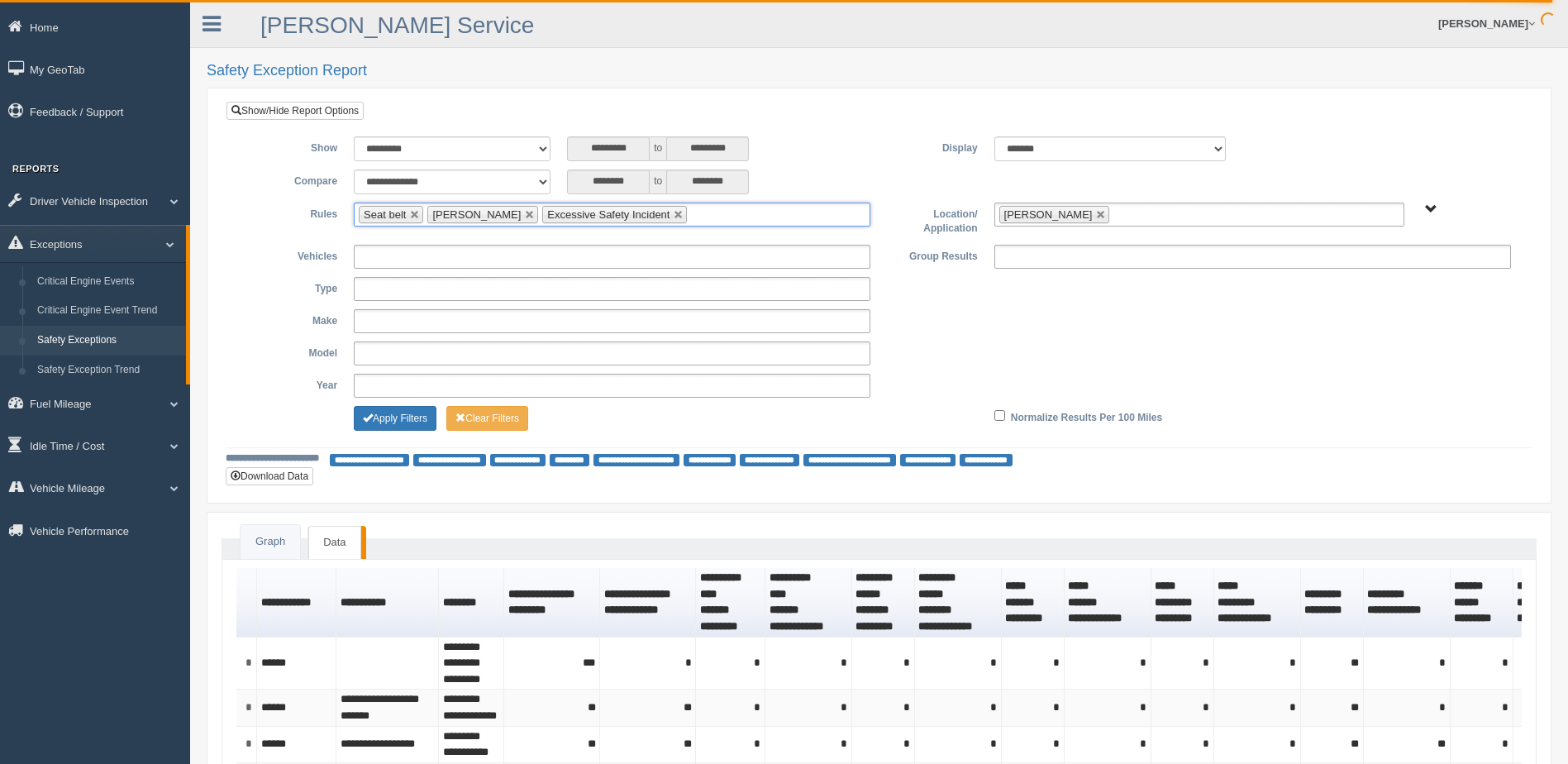
click at [692, 212] on input "text" at bounding box center [701, 214] width 20 height 20
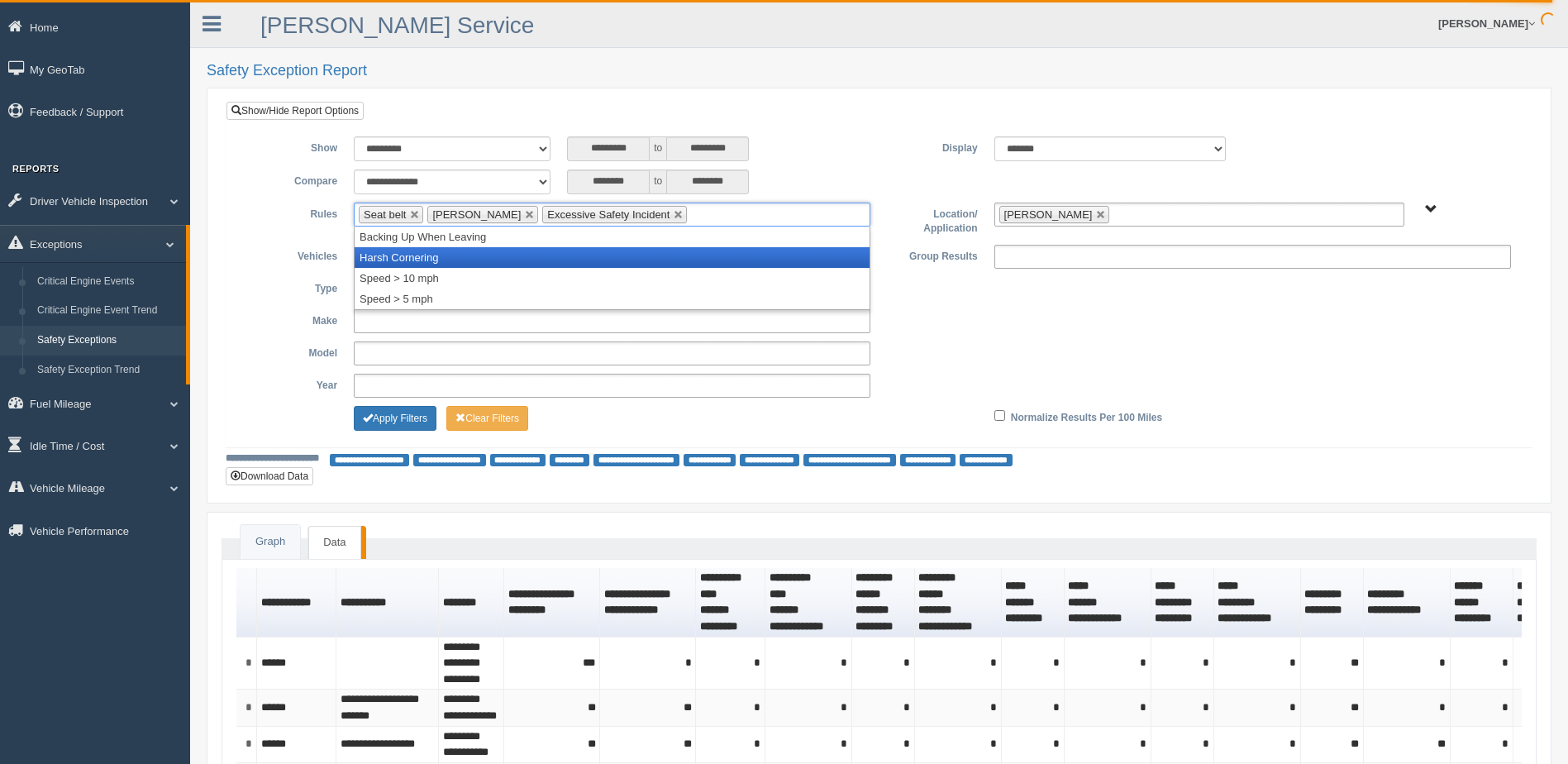
click at [479, 256] on li "Harsh Cornering" at bounding box center [612, 257] width 515 height 20
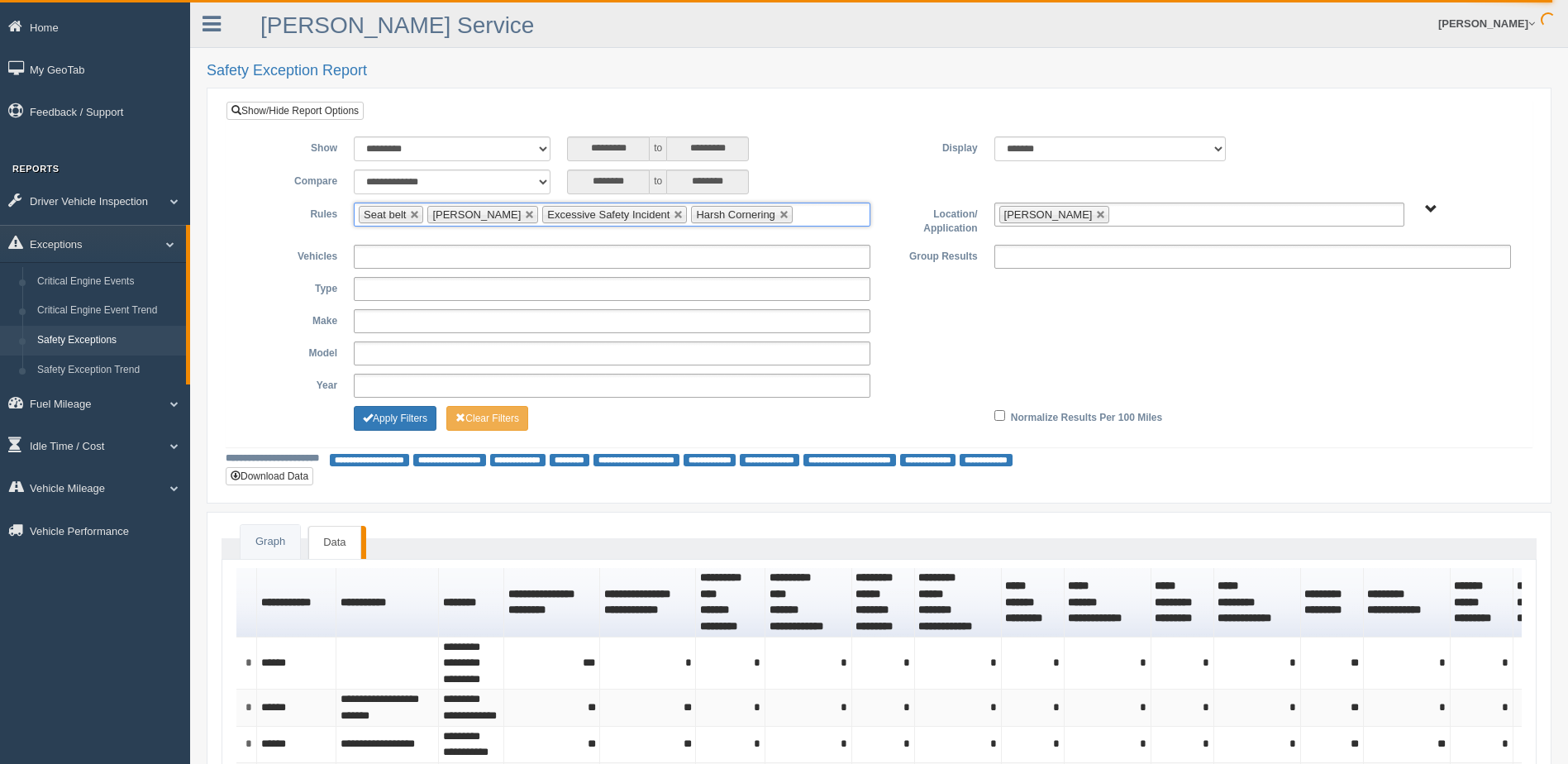
click at [797, 215] on input "text" at bounding box center [807, 214] width 20 height 20
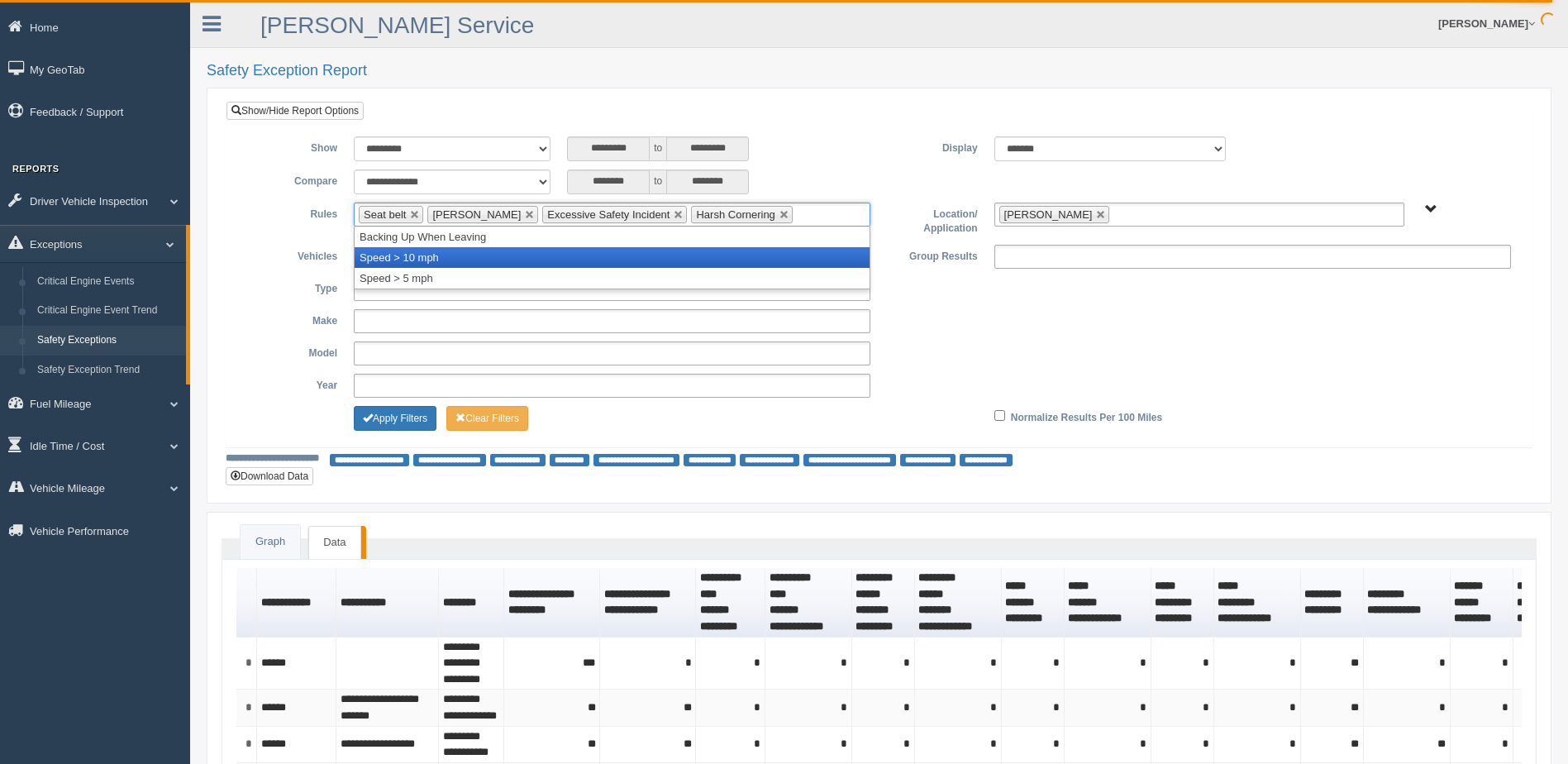
click at [578, 264] on li "Speed > 10 mph" at bounding box center [612, 257] width 515 height 20
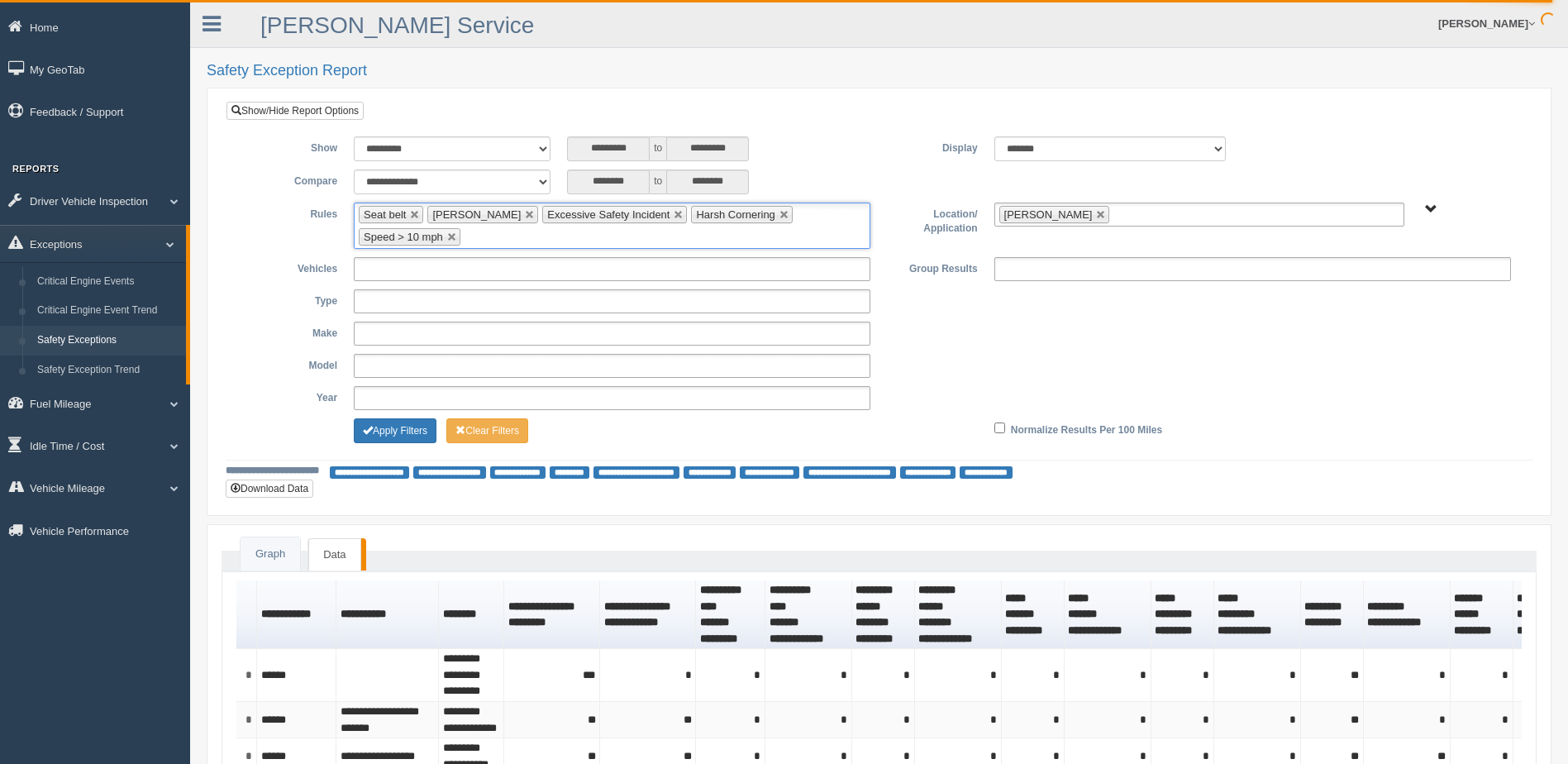
click at [702, 243] on ul "Seat belt Harsh Braking Excessive Safety Incident Harsh Cornering Speed > 10 mph" at bounding box center [612, 226] width 517 height 46
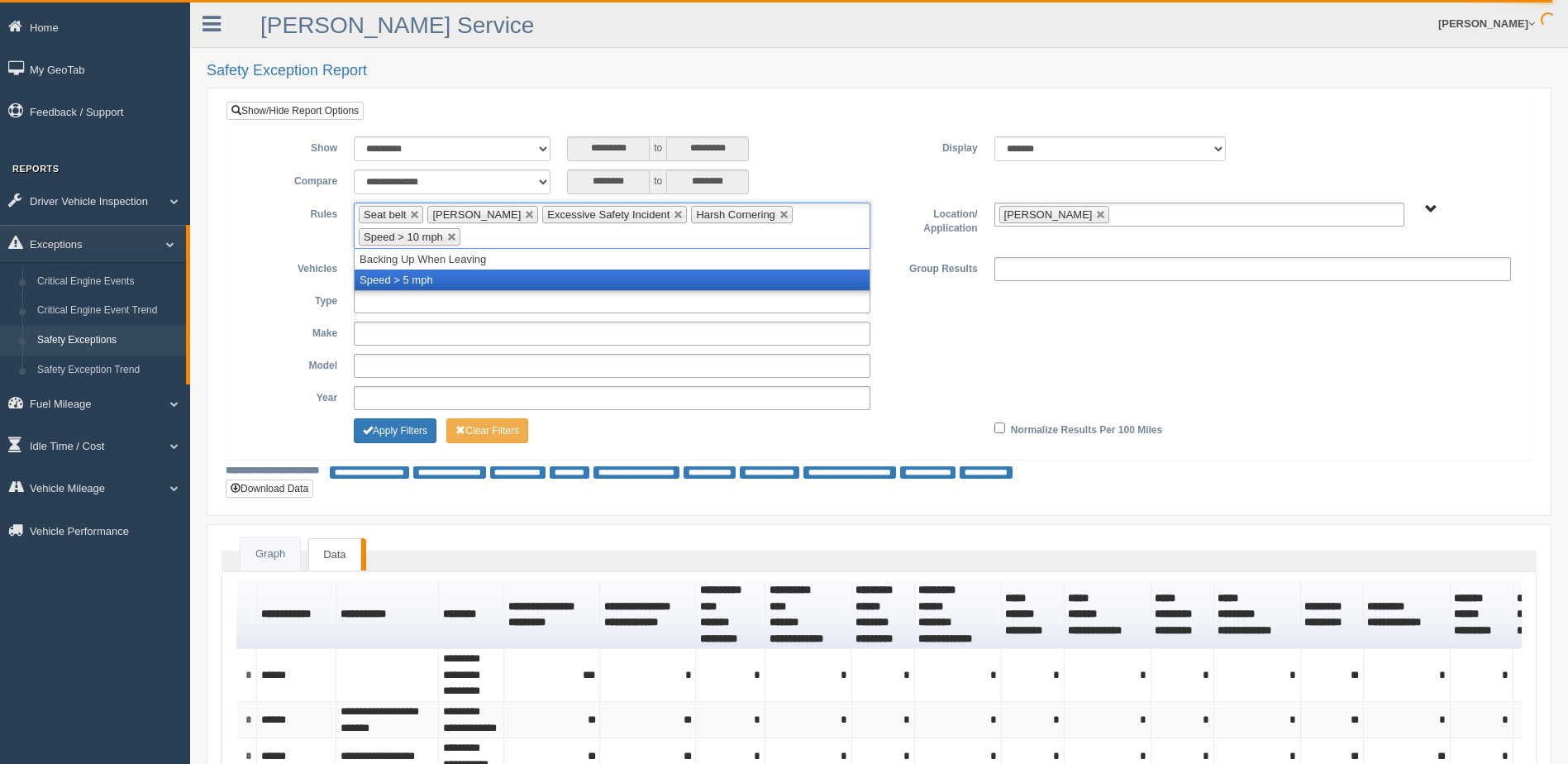
click at [502, 285] on li "Speed > 5 mph" at bounding box center [612, 279] width 515 height 20
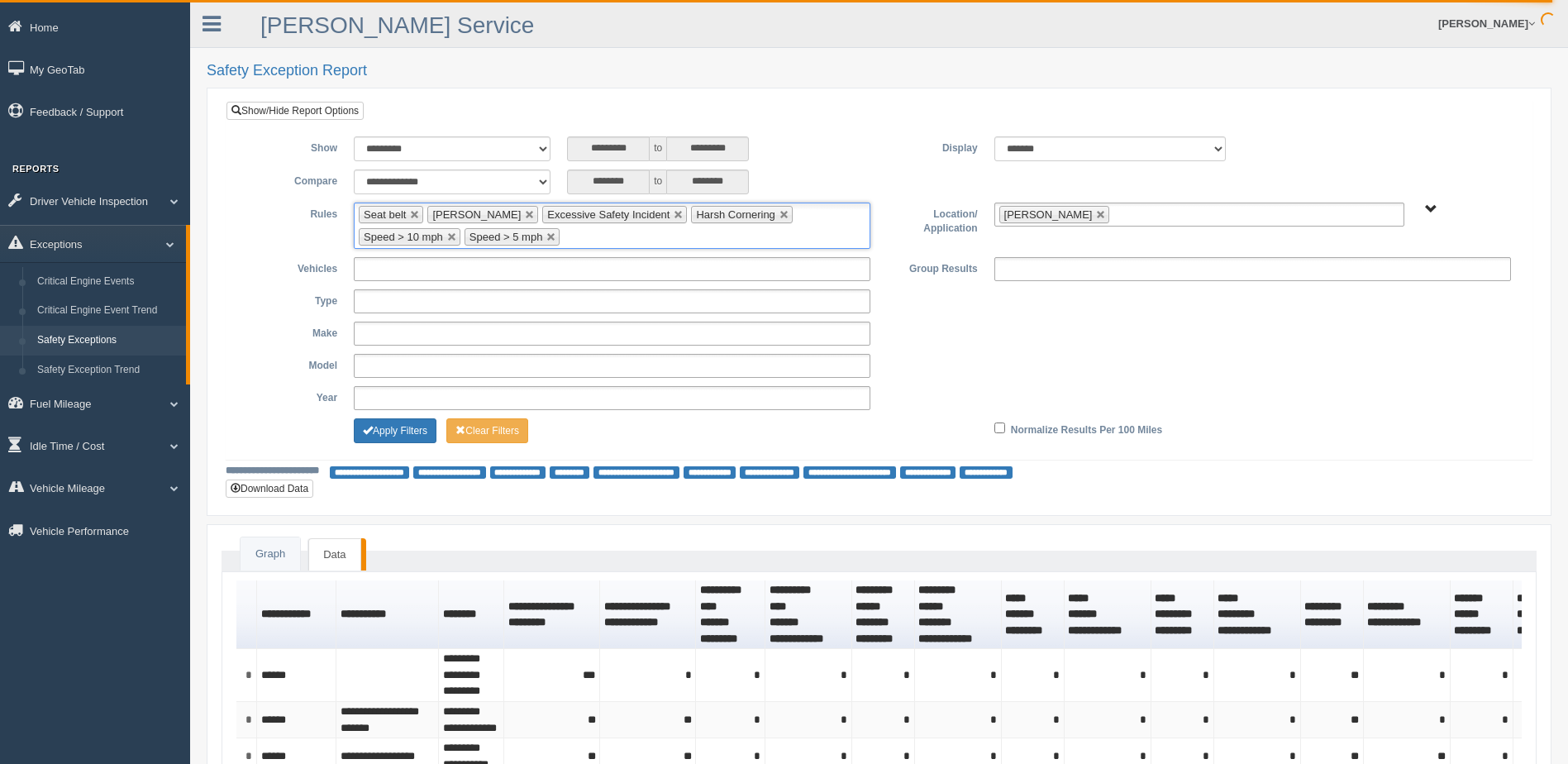
click at [582, 237] on ul "Seat belt Harsh Braking Excessive Safety Incident Harsh Cornering Speed > 10 mp…" at bounding box center [612, 226] width 517 height 46
click at [1313, 357] on div "**********" at bounding box center [879, 365] width 1280 height 24
click at [1096, 213] on link at bounding box center [1101, 215] width 10 height 10
type input "**********"
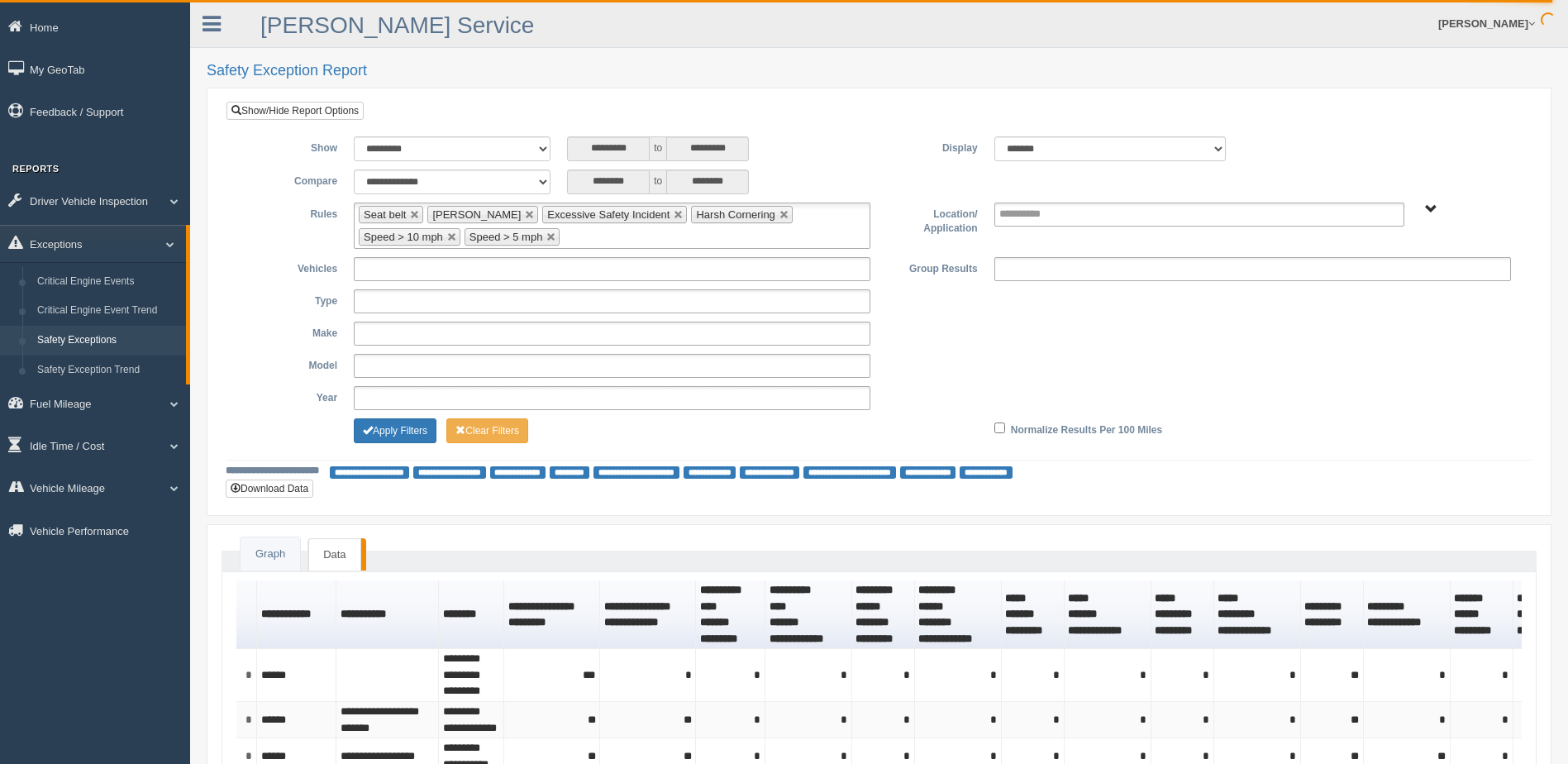
click at [1433, 206] on span "B. Vehicle Class C. Emergency Response WTS-10-00 WTS-10-00 Mgr Vehicles WTS-15-…" at bounding box center [1431, 209] width 13 height 13
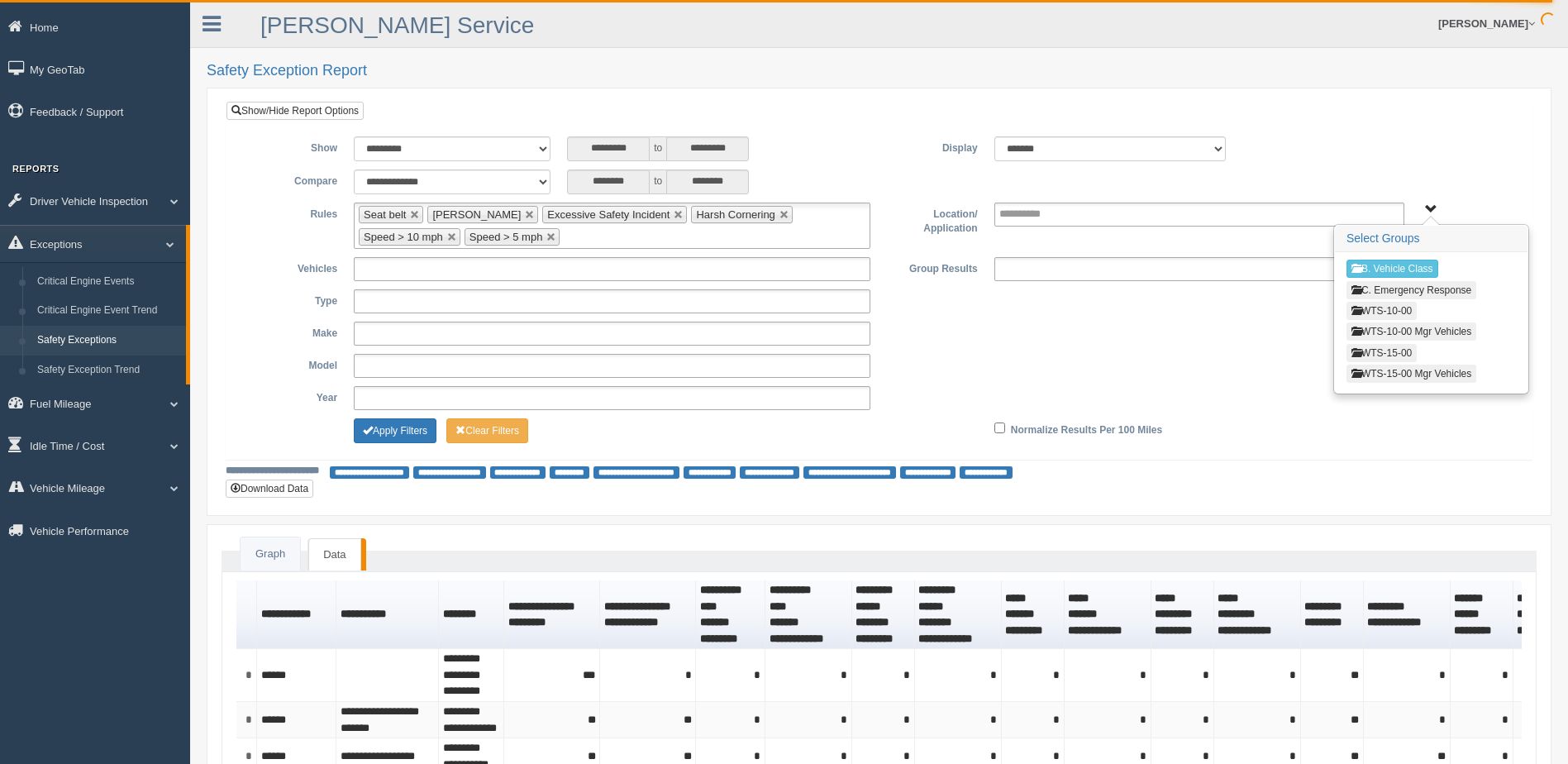
click at [1368, 351] on button "WTS-15-00" at bounding box center [1382, 352] width 71 height 18
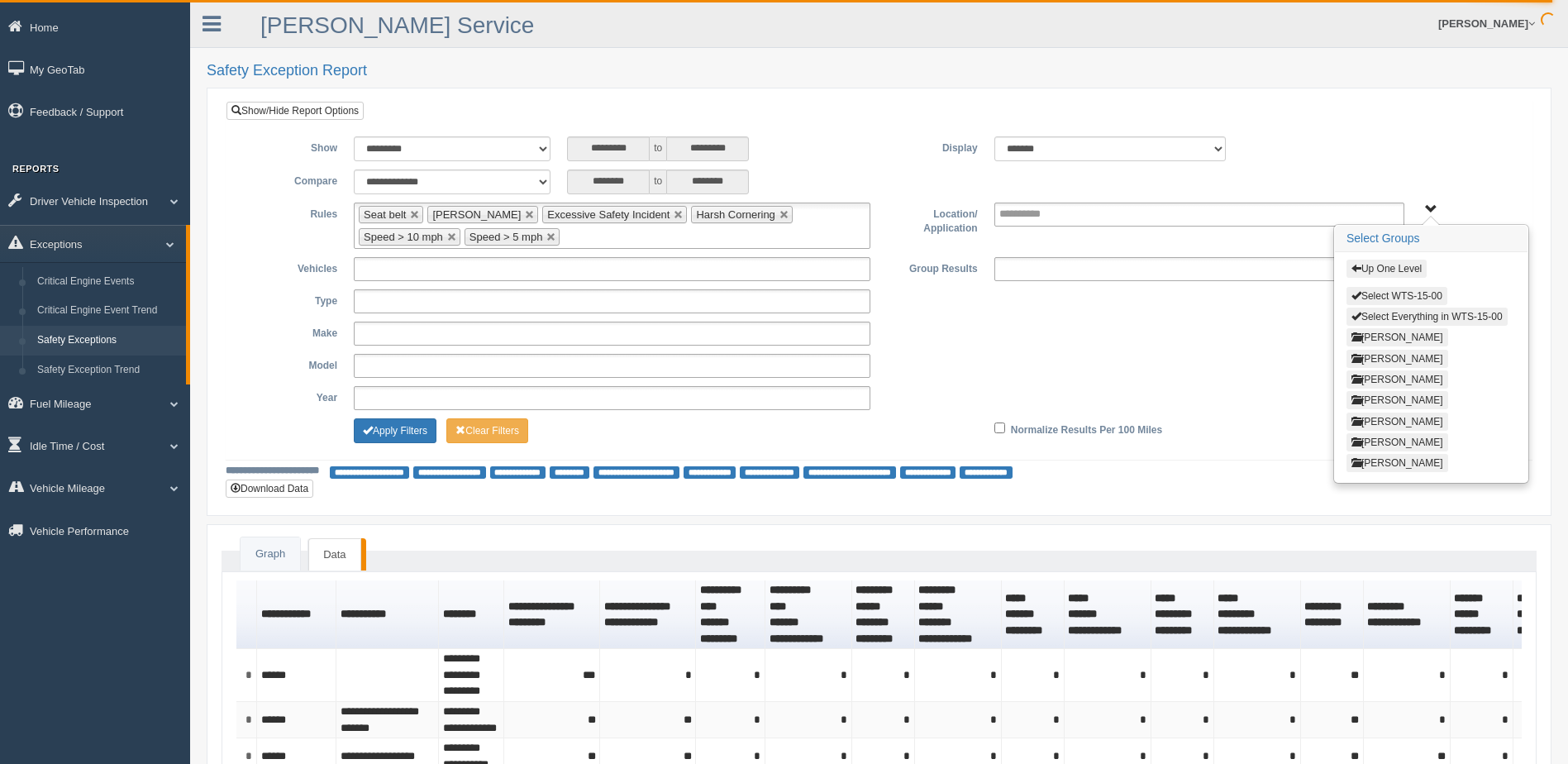
click at [1339, 420] on div "Up One Level Select WTS-15-00 Select Everything in WTS-15-00 Eduardo Alvarez GR…" at bounding box center [1431, 366] width 193 height 229
click at [1373, 420] on button "Rob Mitchell" at bounding box center [1398, 421] width 102 height 18
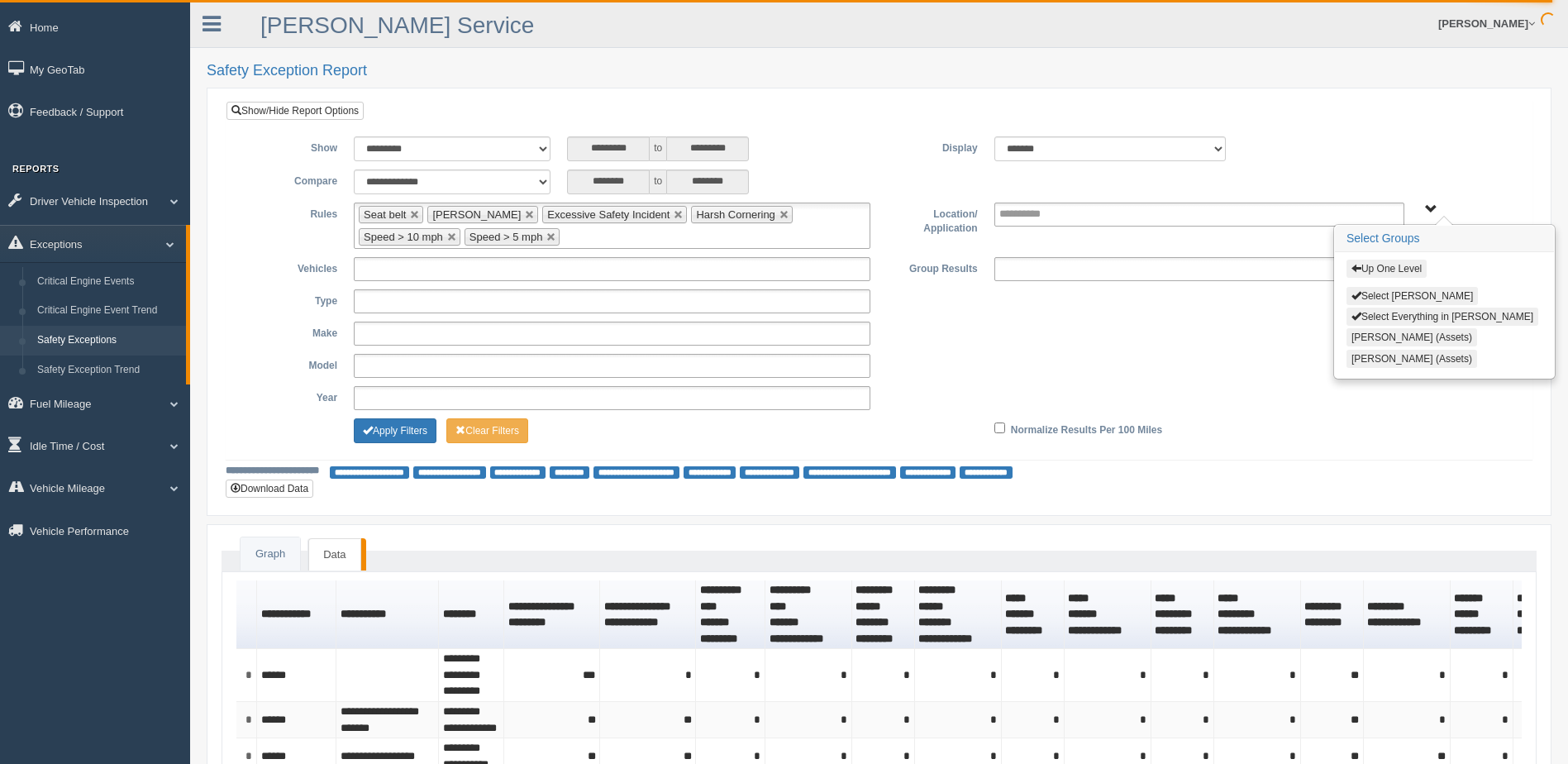
click at [1357, 267] on span "button" at bounding box center [1357, 267] width 10 height 10
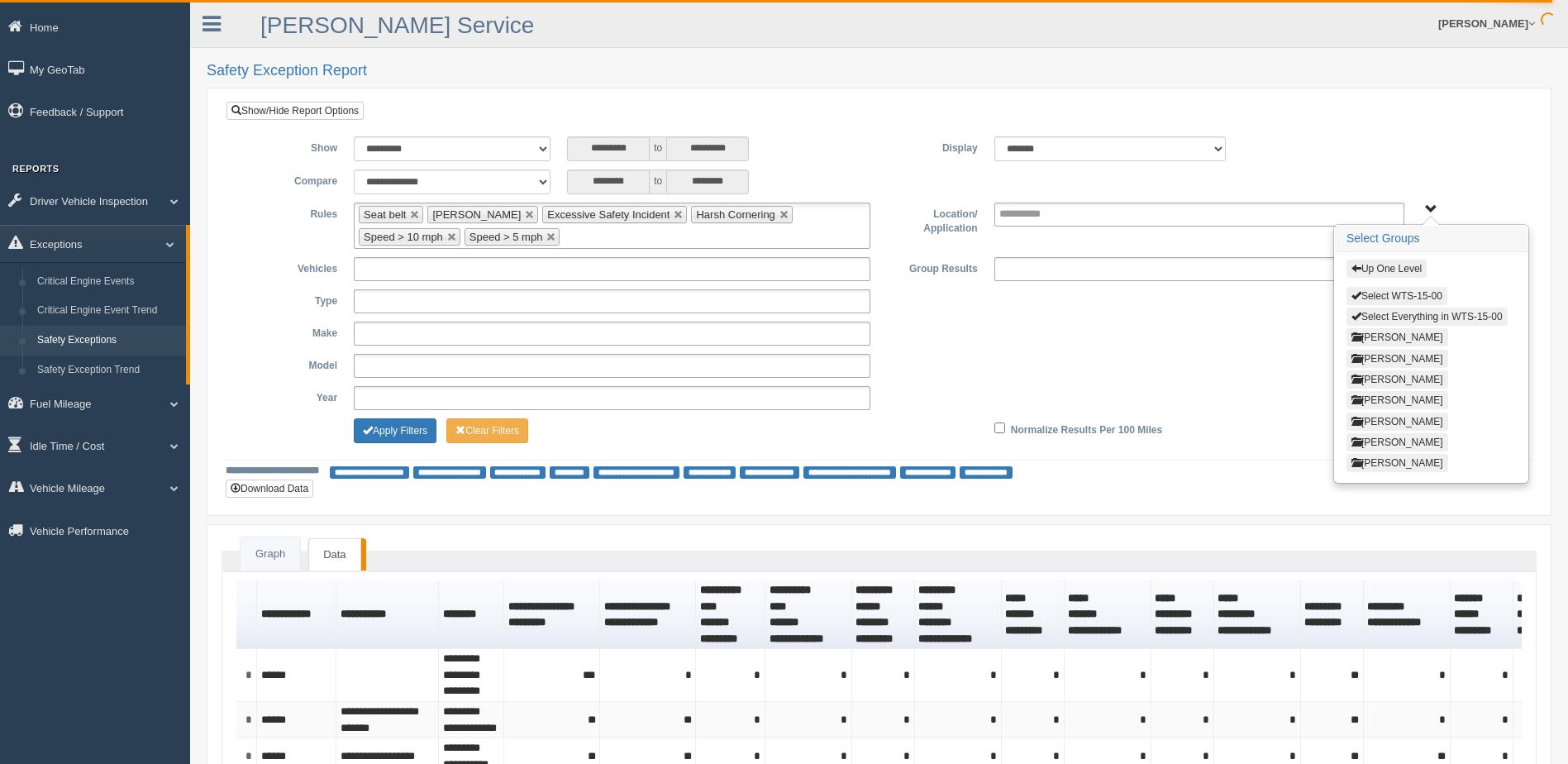
click at [1378, 312] on button "Select Everything in WTS-15-00" at bounding box center [1428, 317] width 161 height 18
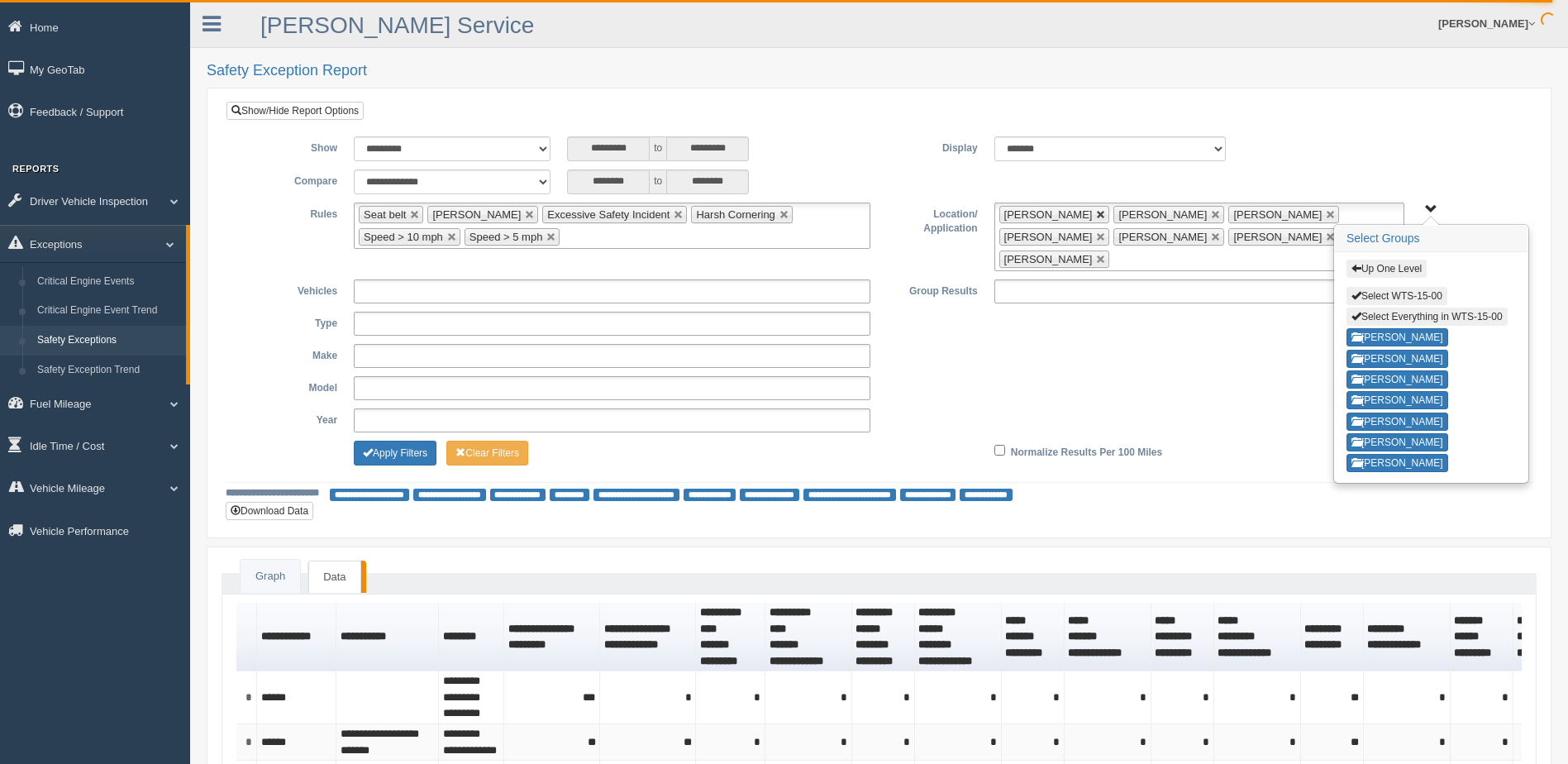
click at [1096, 215] on link at bounding box center [1101, 215] width 10 height 10
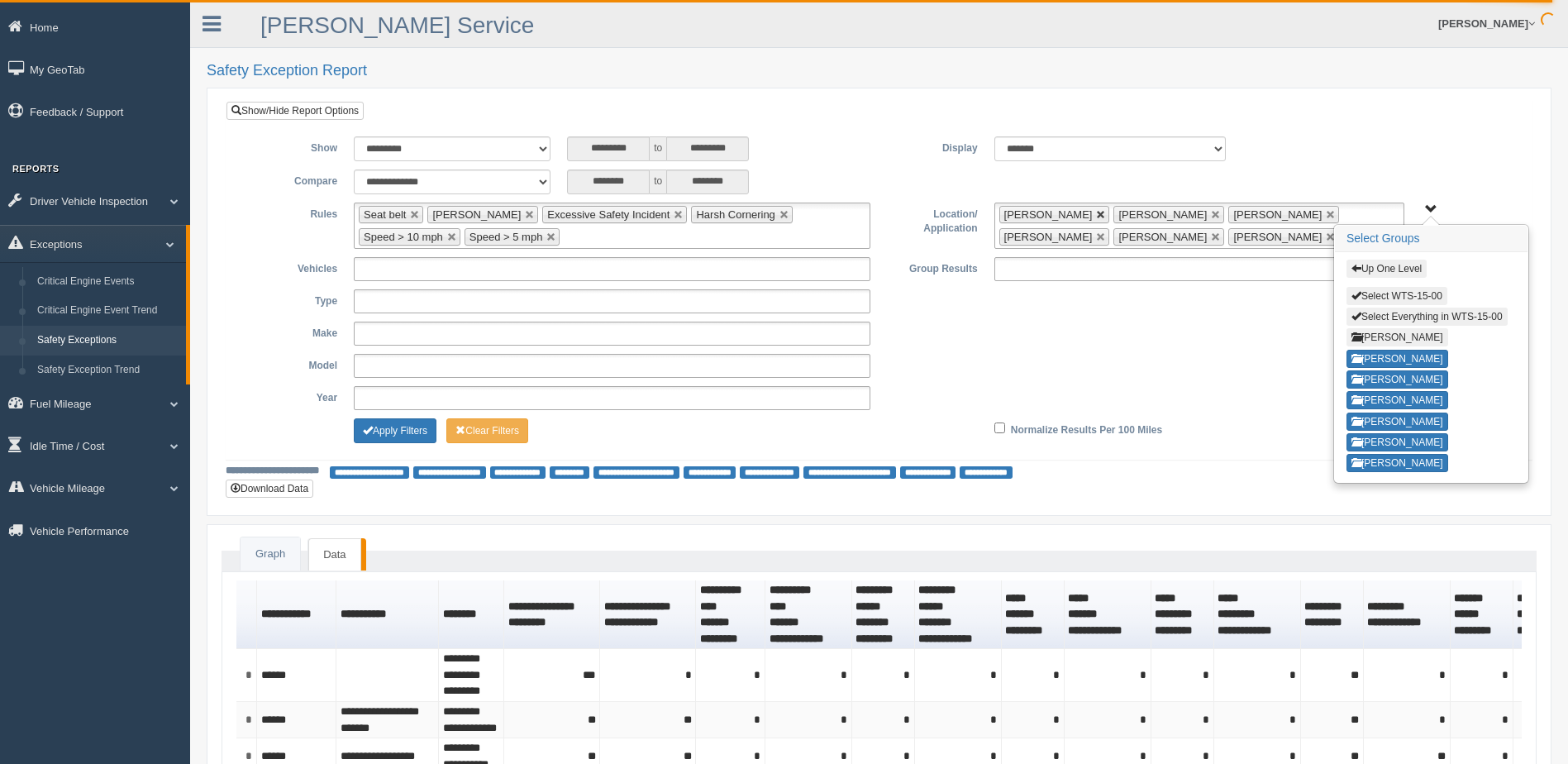
click at [1106, 213] on link at bounding box center [1101, 215] width 10 height 10
click at [1212, 215] on link at bounding box center [1216, 215] width 10 height 10
click at [1326, 215] on link at bounding box center [1331, 215] width 10 height 10
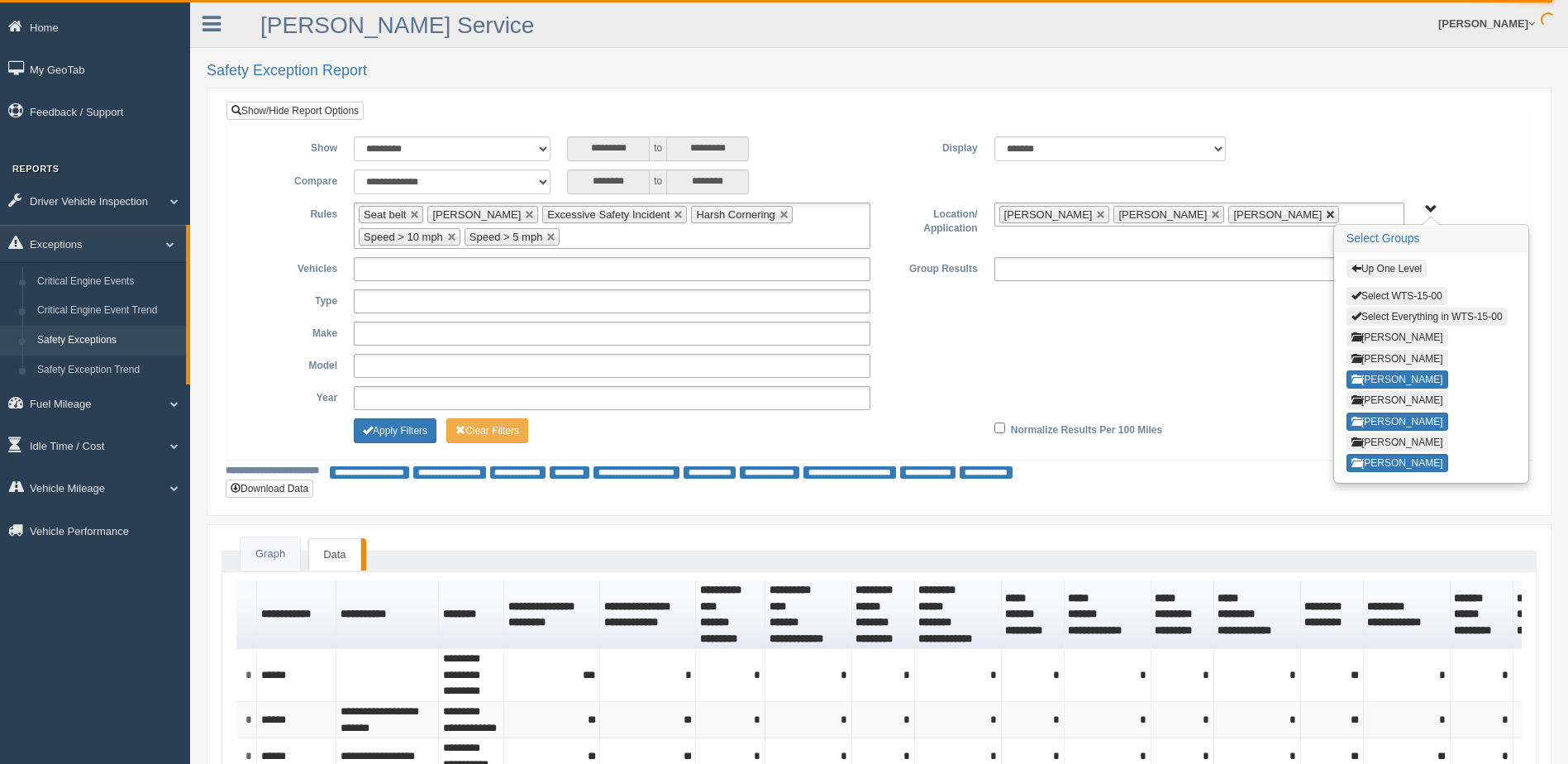
click at [1326, 212] on link at bounding box center [1331, 215] width 10 height 10
click at [404, 429] on button "Apply Filters" at bounding box center [394, 431] width 82 height 25
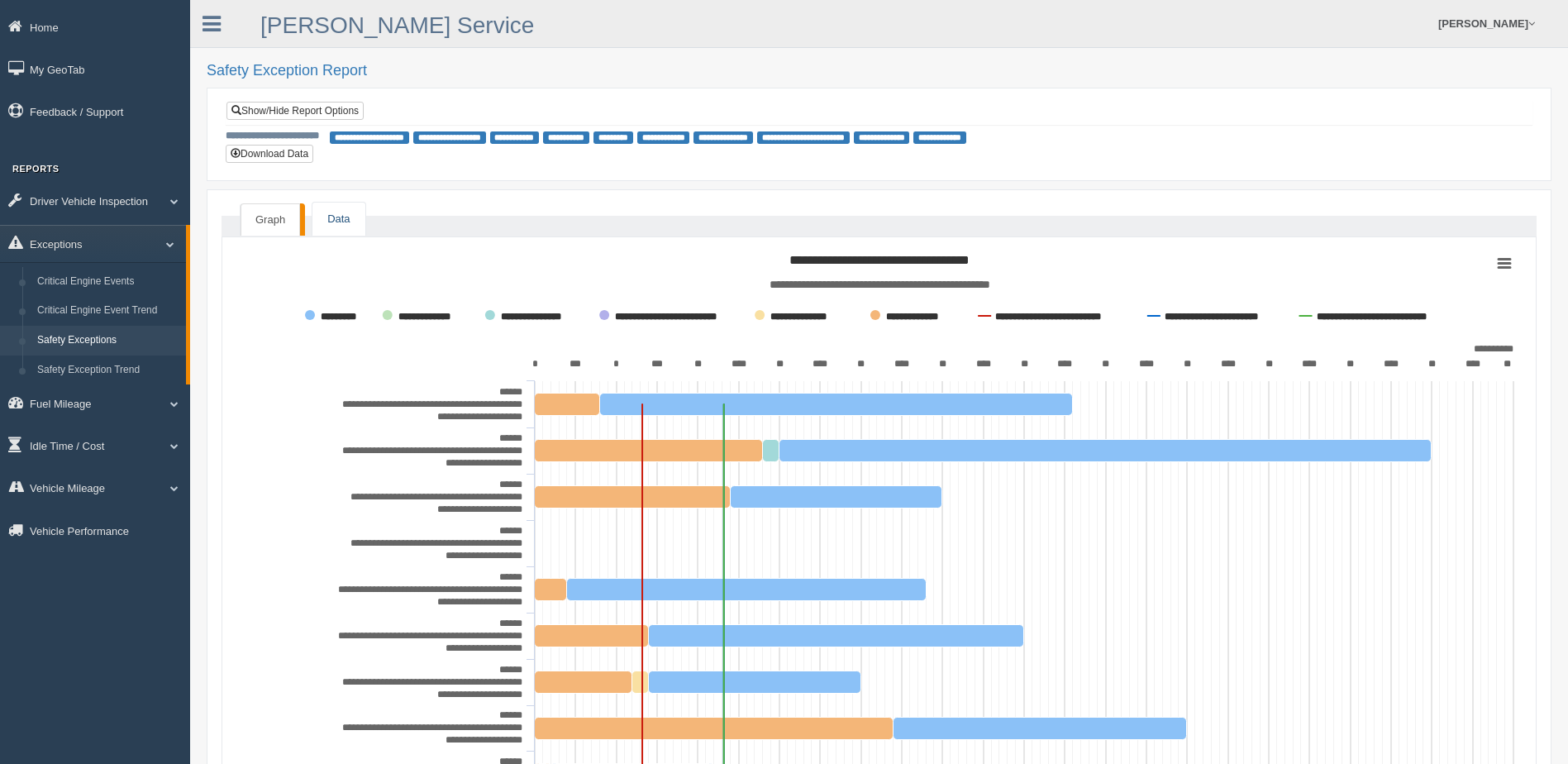
click at [348, 211] on link "Data" at bounding box center [339, 219] width 52 height 34
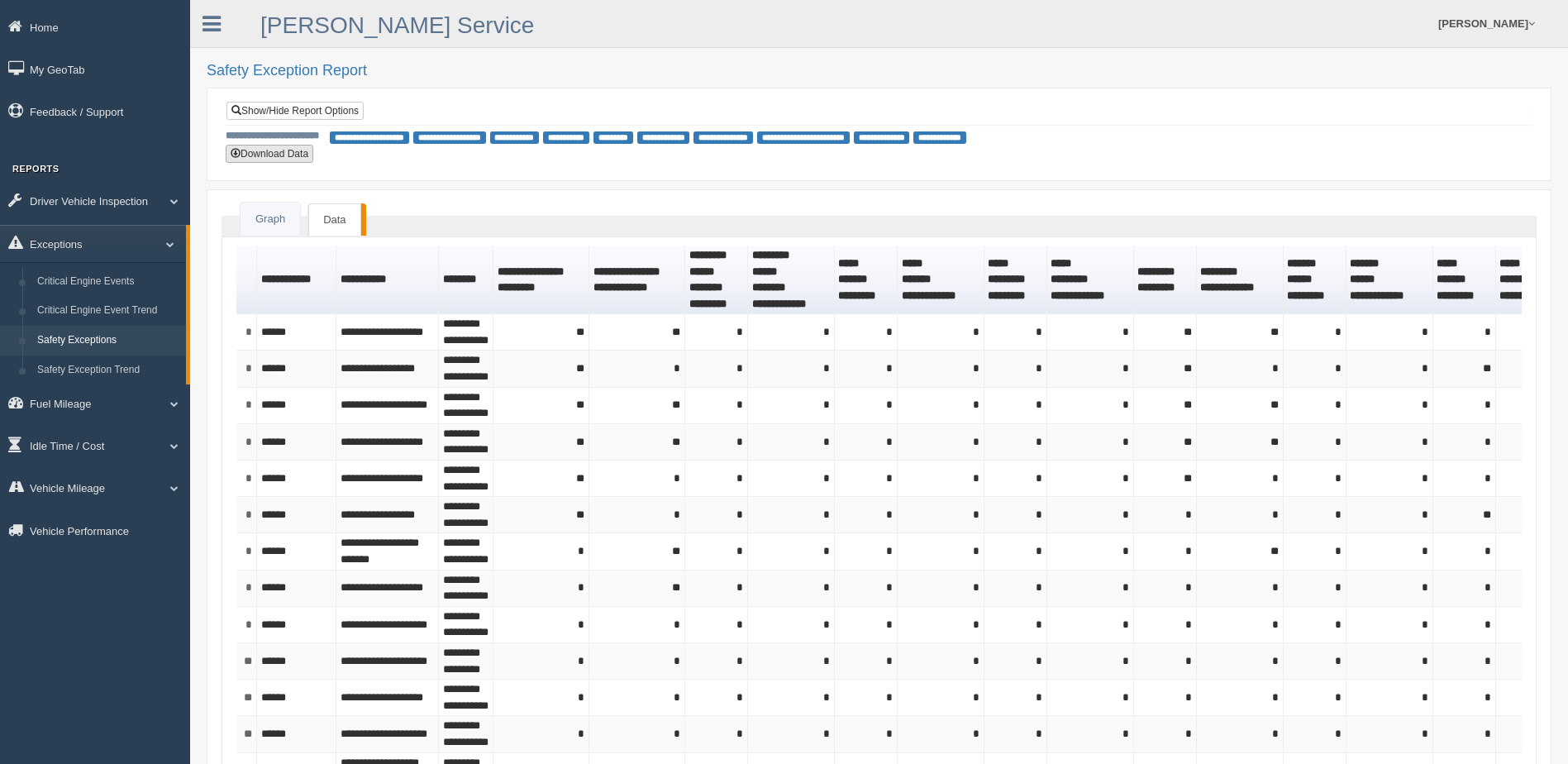
click at [280, 155] on button "Download Data" at bounding box center [269, 153] width 87 height 18
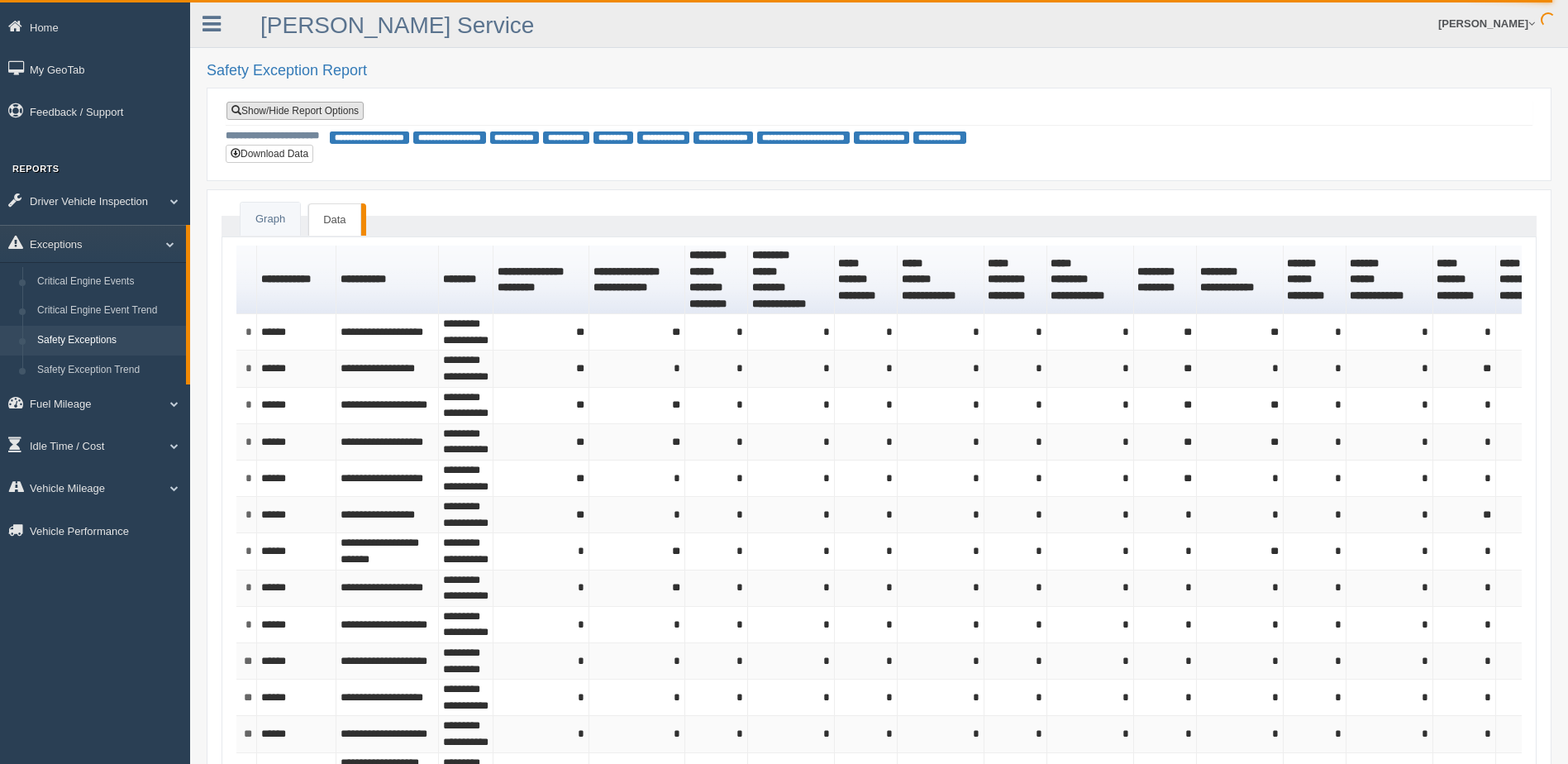
click at [323, 112] on link "Show/Hide Report Options" at bounding box center [295, 110] width 138 height 18
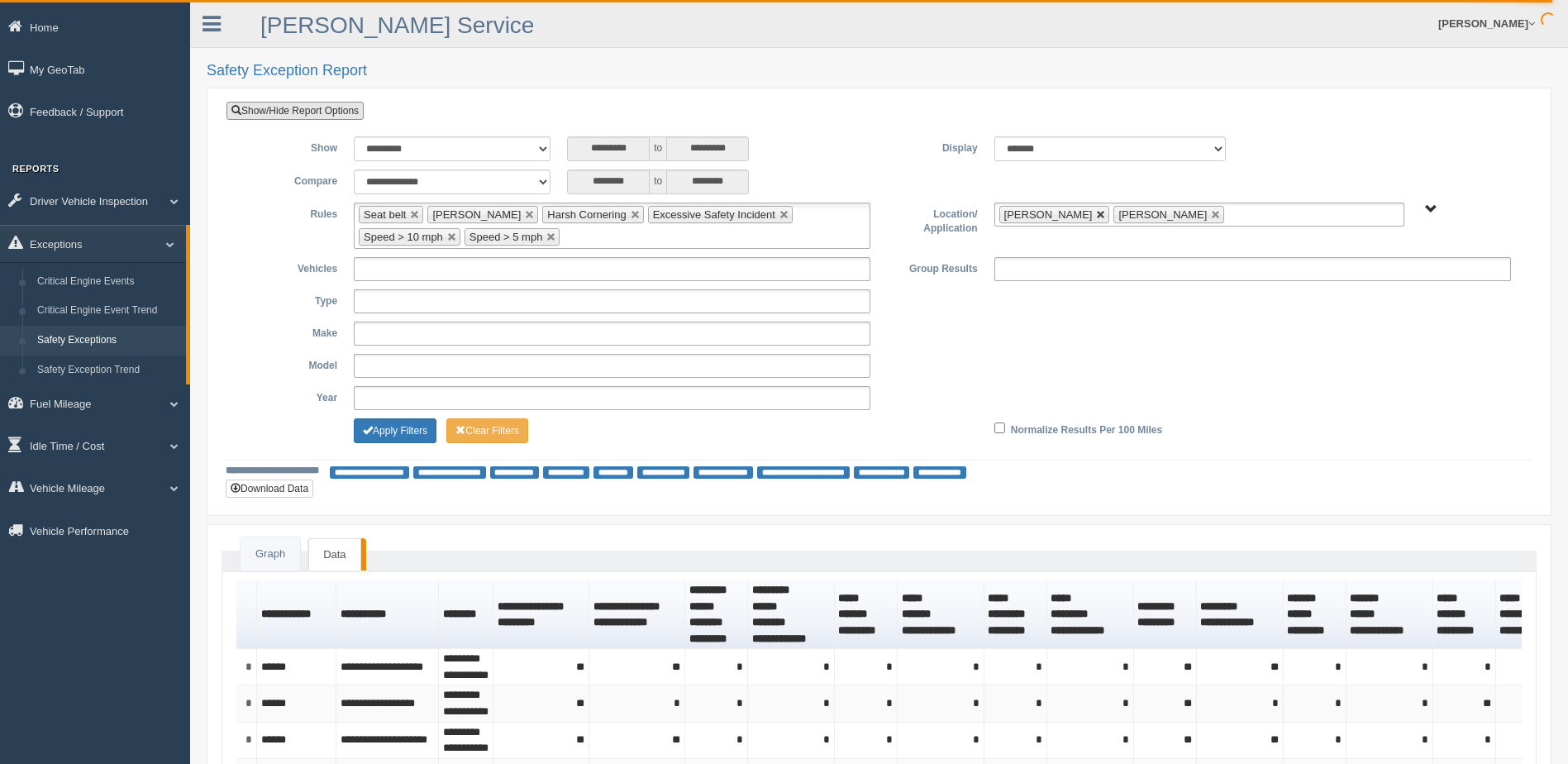
click at [1096, 216] on link at bounding box center [1101, 215] width 10 height 10
click at [1096, 214] on link at bounding box center [1101, 215] width 10 height 10
type input "**********"
click at [1432, 205] on span "B. Vehicle Class C. Emergency Response WTS-10-00 WTS-10-00 Mgr Vehicles WTS-15-…" at bounding box center [1431, 209] width 13 height 13
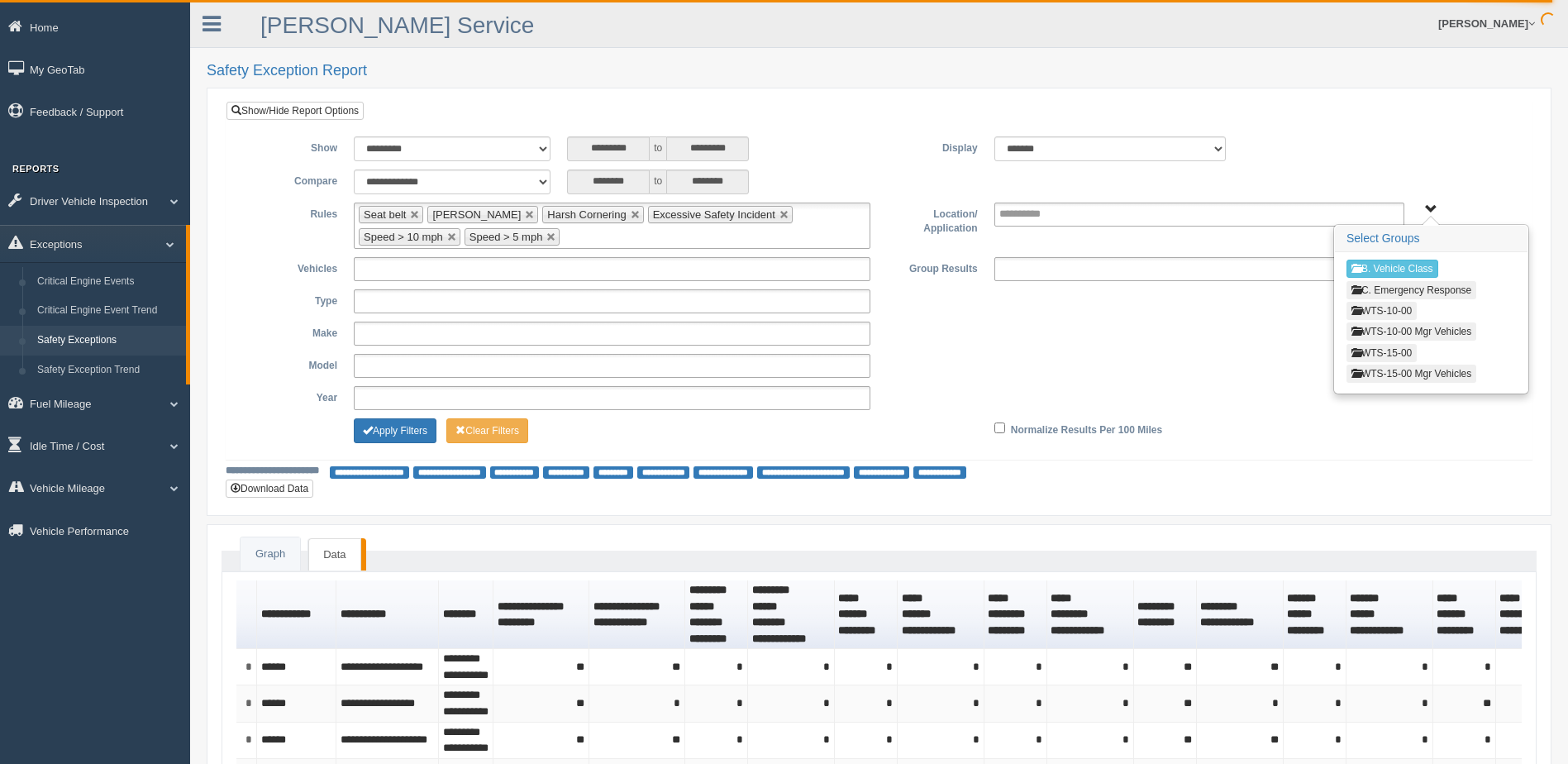
click at [1381, 308] on button "WTS-10-00" at bounding box center [1382, 311] width 71 height 18
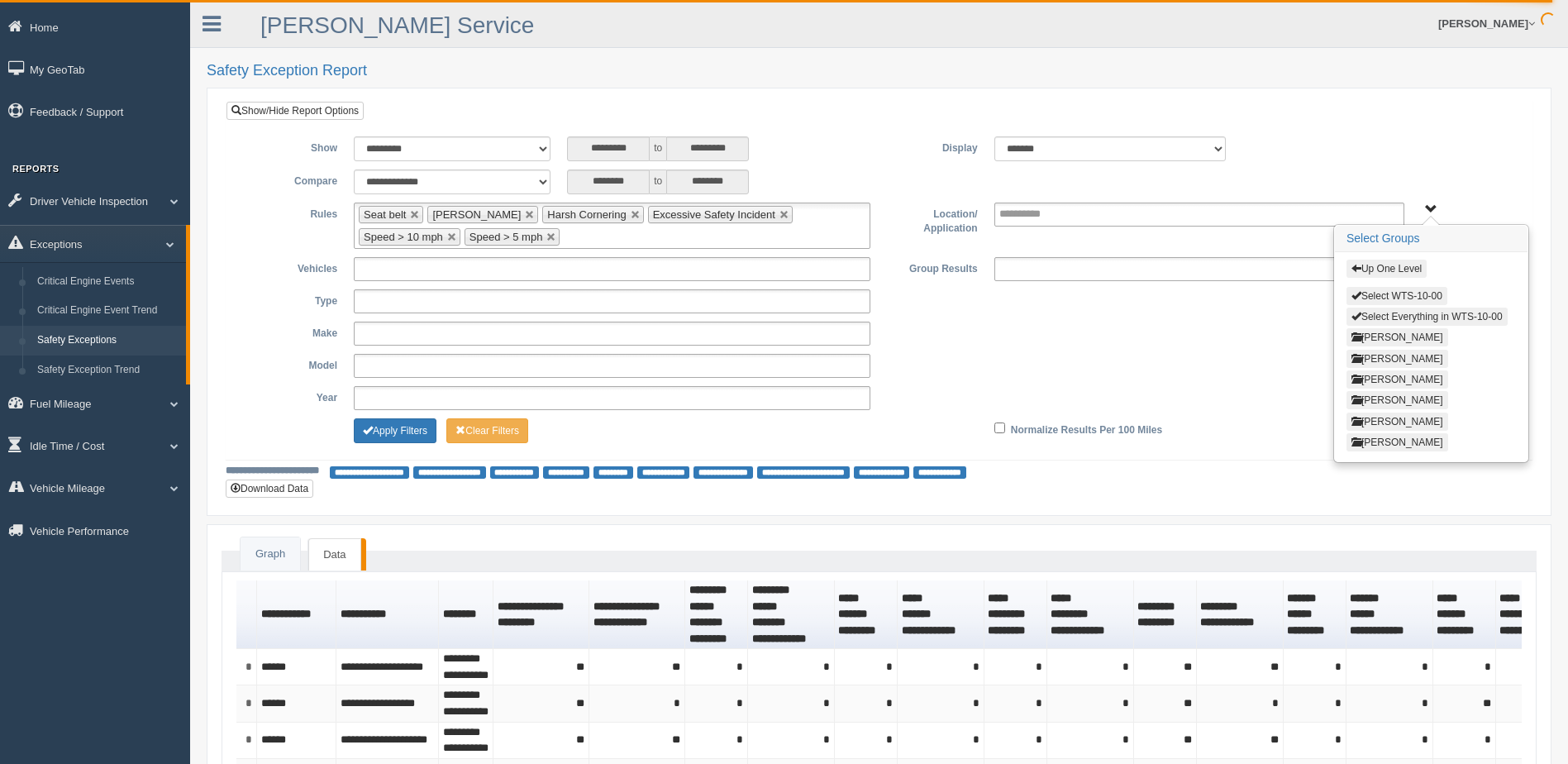
click at [1384, 319] on button "Select Everything in WTS-10-00" at bounding box center [1428, 317] width 161 height 18
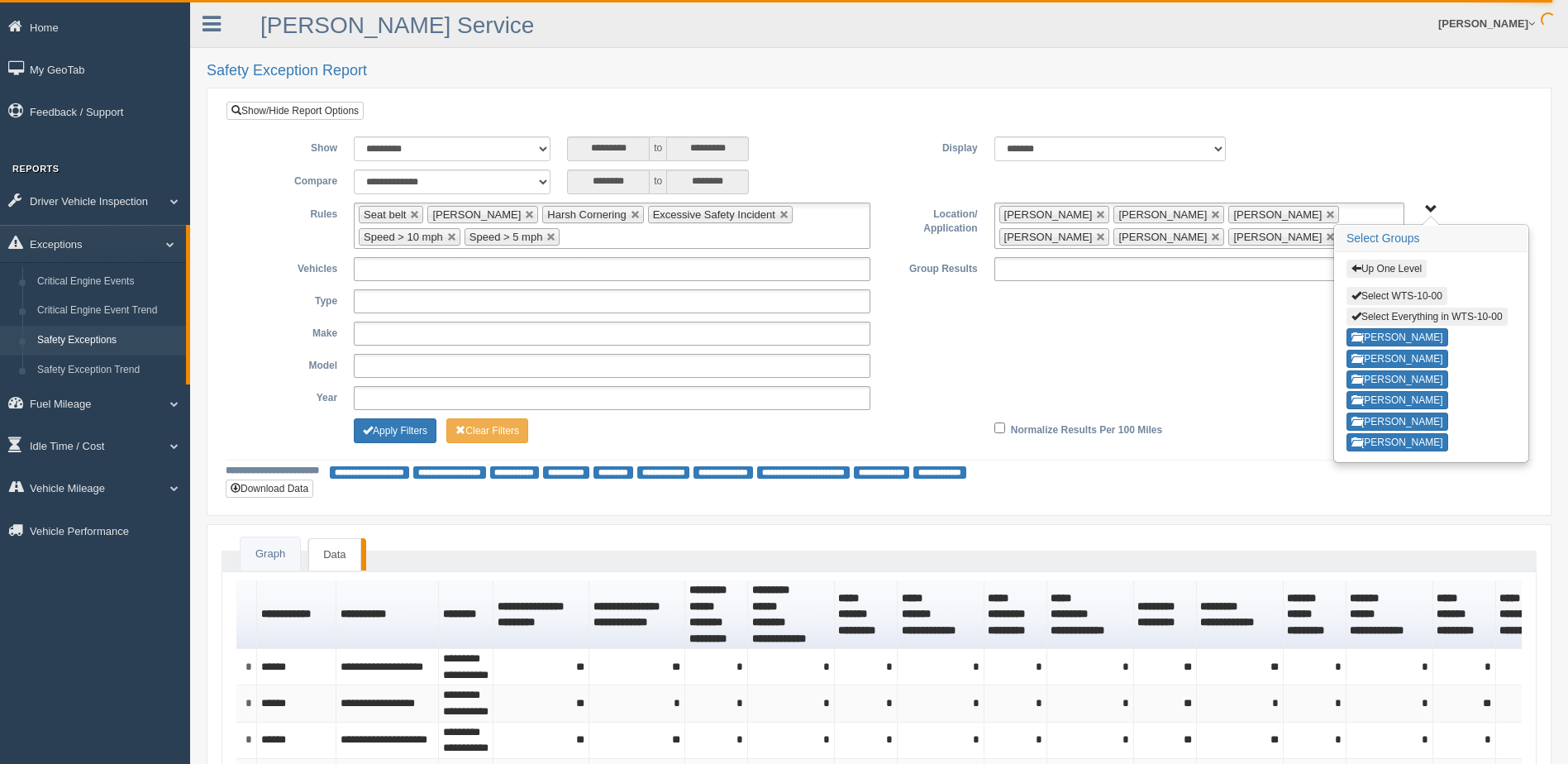
click at [1181, 213] on li "[PERSON_NAME]" at bounding box center [1169, 215] width 110 height 17
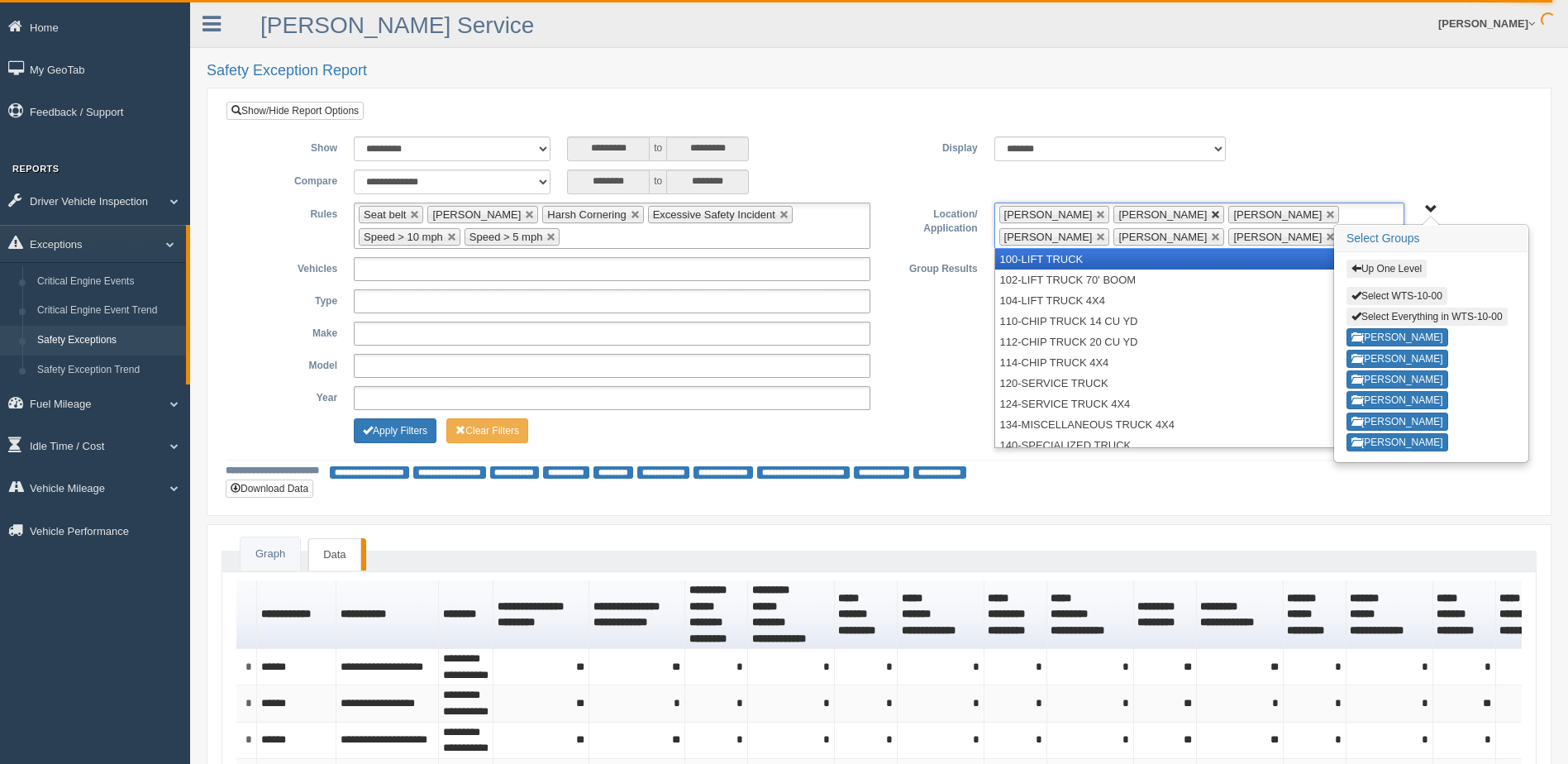
click at [1212, 213] on link at bounding box center [1216, 215] width 10 height 10
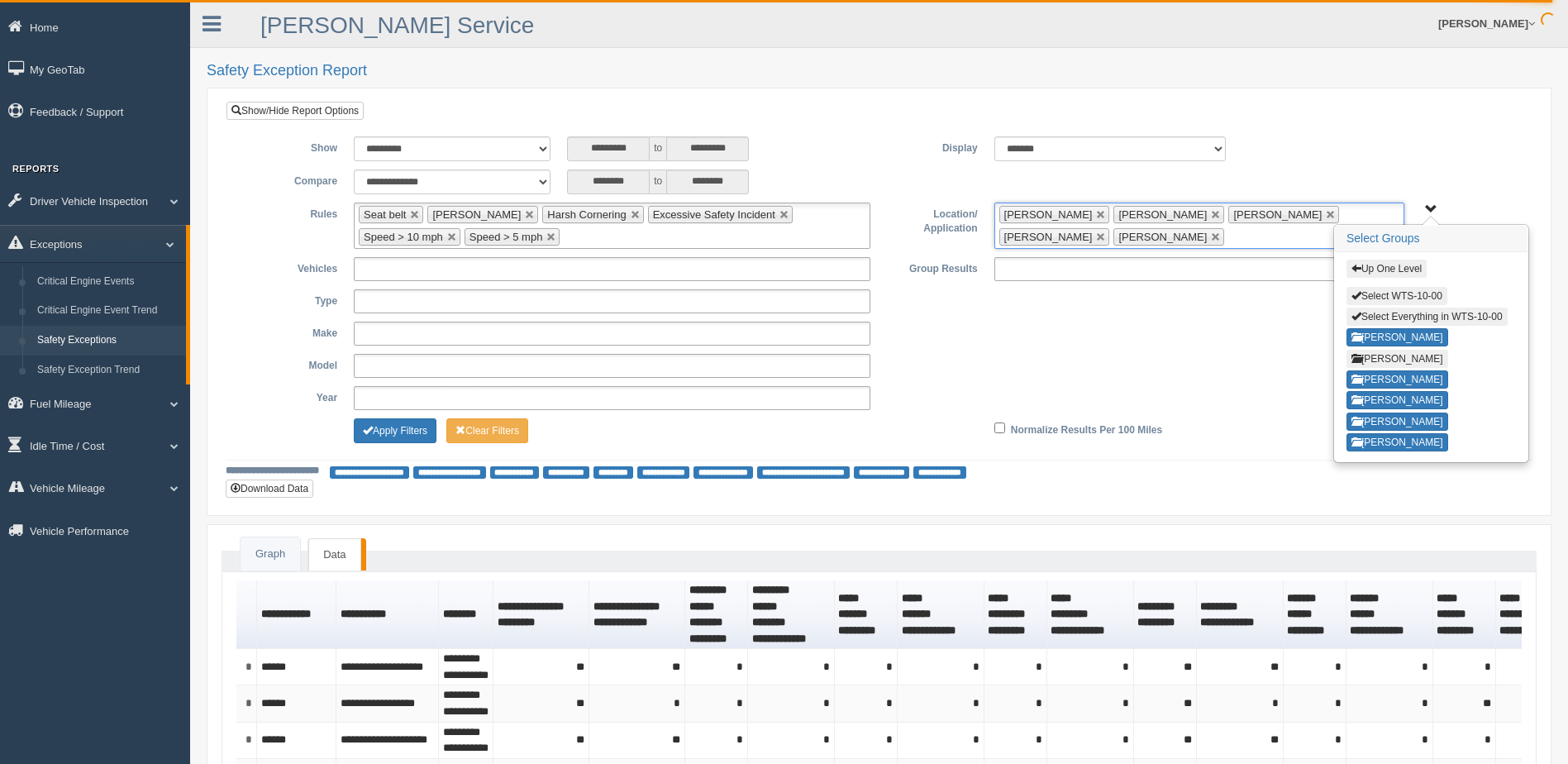
click at [1071, 210] on li "[PERSON_NAME]" at bounding box center [1055, 215] width 110 height 17
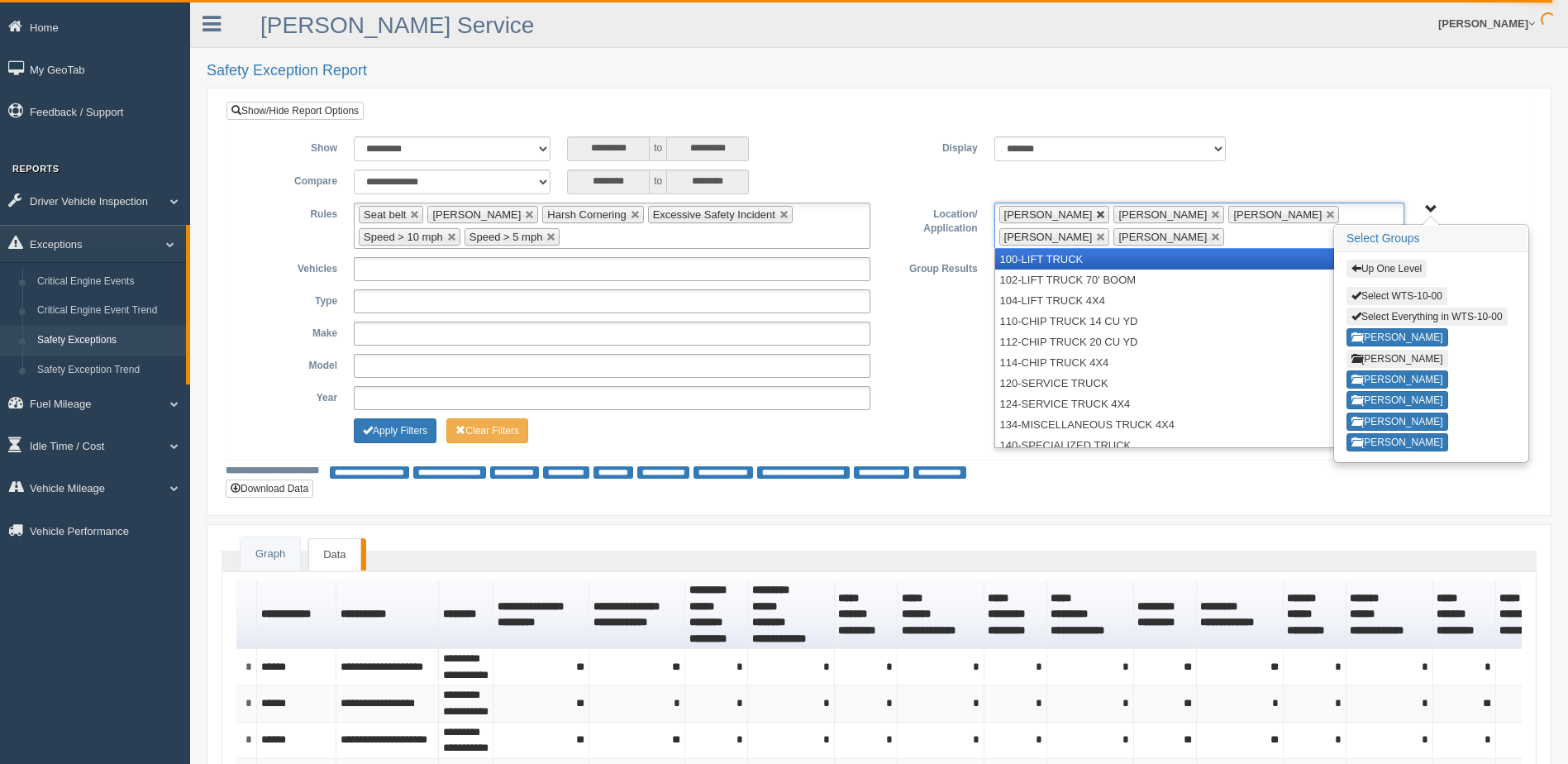
click at [1096, 214] on link at bounding box center [1101, 215] width 10 height 10
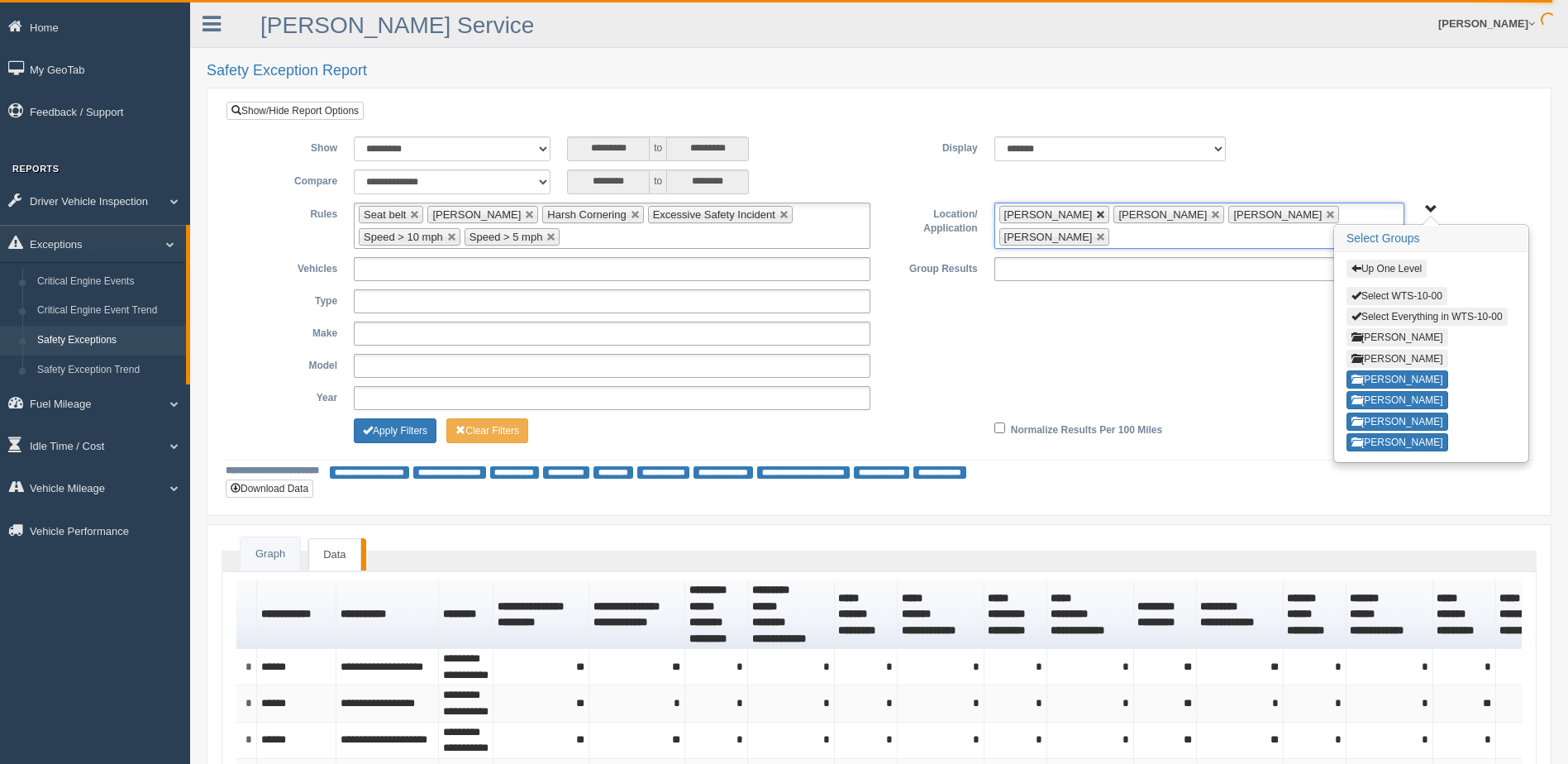
click at [1096, 214] on link at bounding box center [1101, 215] width 10 height 10
click at [1069, 214] on li "[PERSON_NAME]" at bounding box center [1055, 215] width 110 height 17
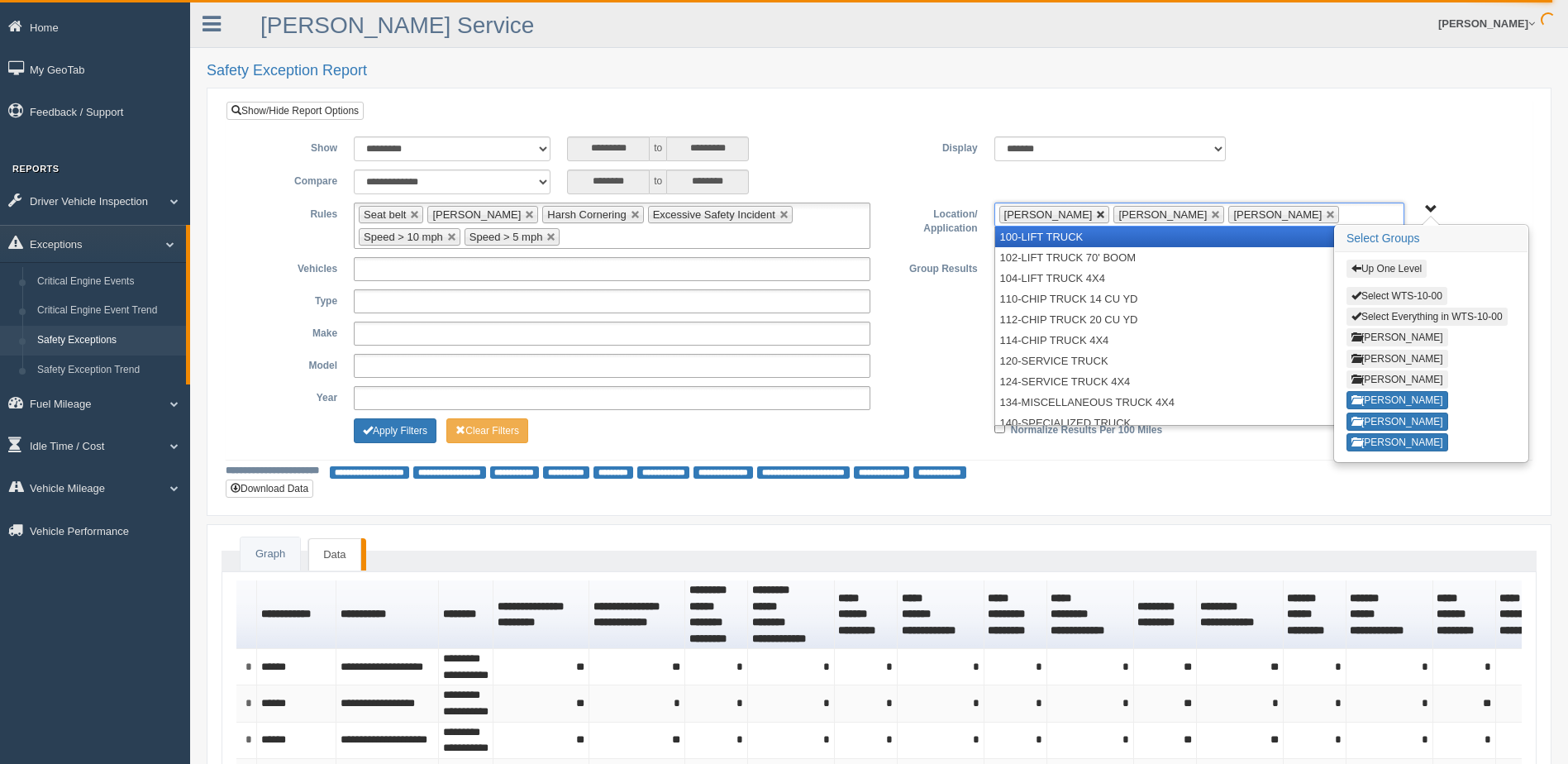
click at [1096, 213] on link at bounding box center [1101, 215] width 10 height 10
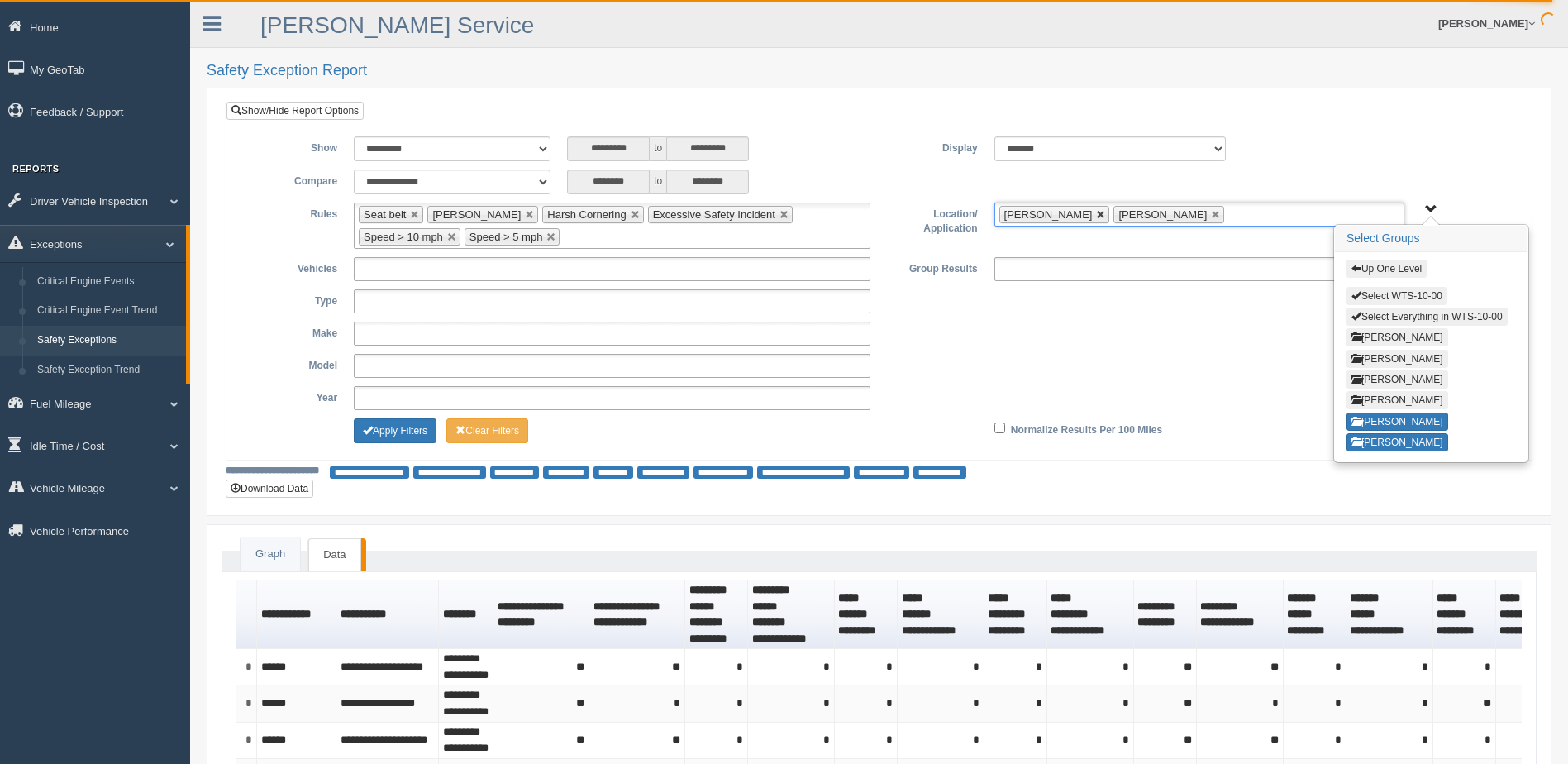
click at [1099, 212] on link at bounding box center [1101, 215] width 10 height 10
click at [409, 427] on button "Apply Filters" at bounding box center [394, 431] width 82 height 25
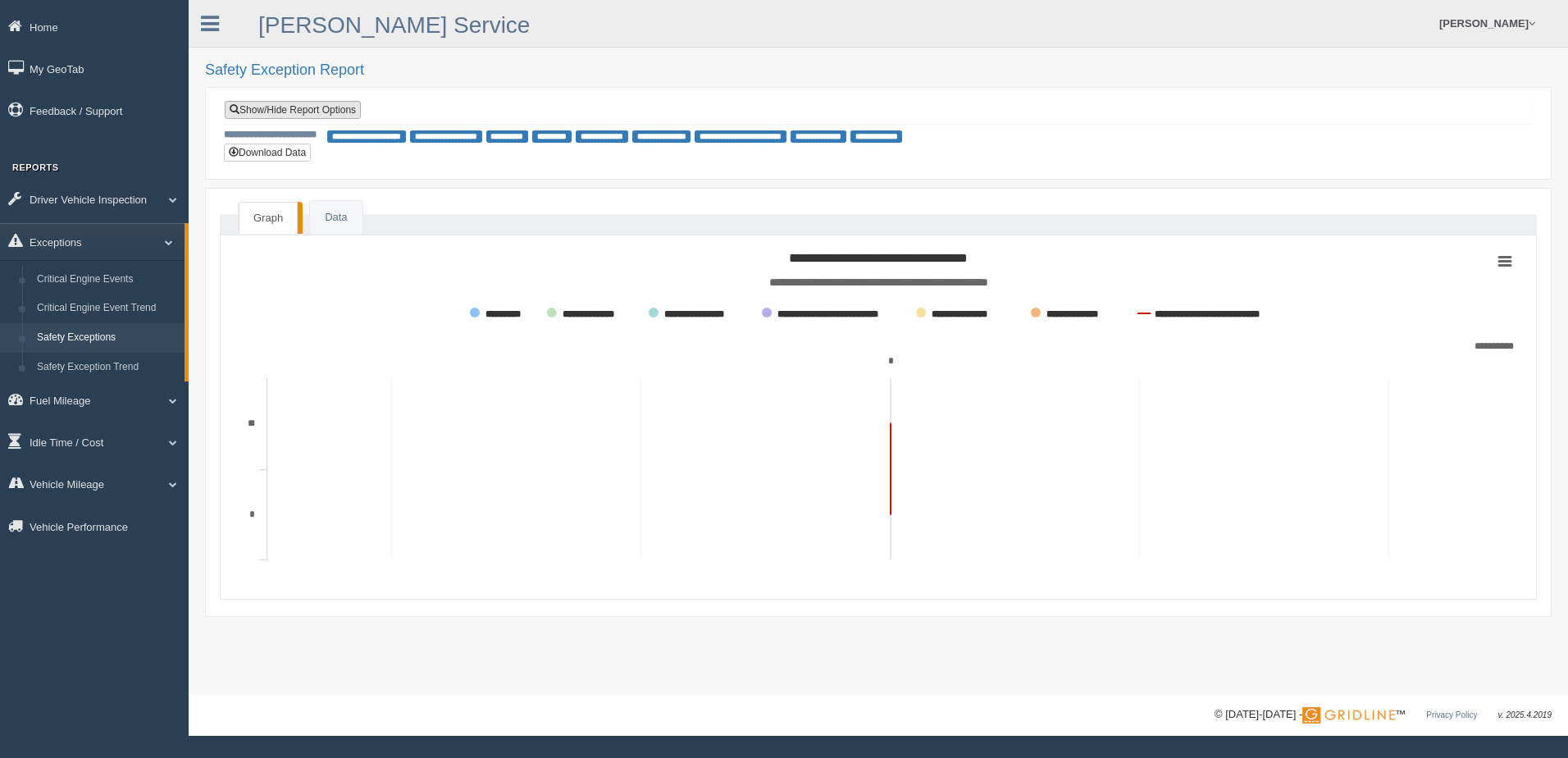
click at [310, 106] on link "Show/Hide Report Options" at bounding box center [293, 110] width 136 height 18
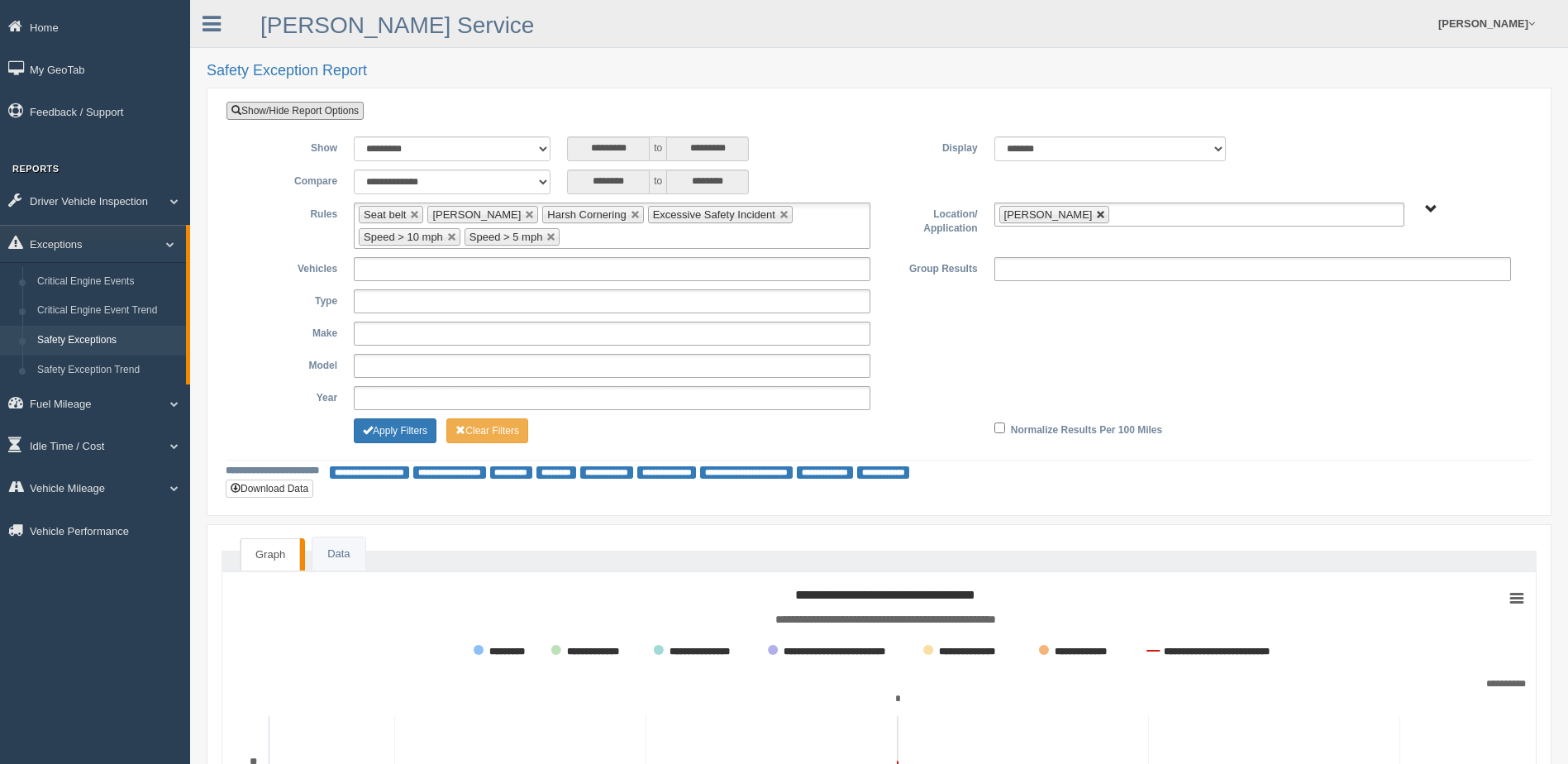
click at [1096, 210] on link at bounding box center [1101, 215] width 10 height 10
type input "**********"
click at [1432, 205] on span "B. Vehicle Class C. Emergency Response WTS-10-00 WTS-10-00 Mgr Vehicles WTS-15-…" at bounding box center [1431, 209] width 13 height 13
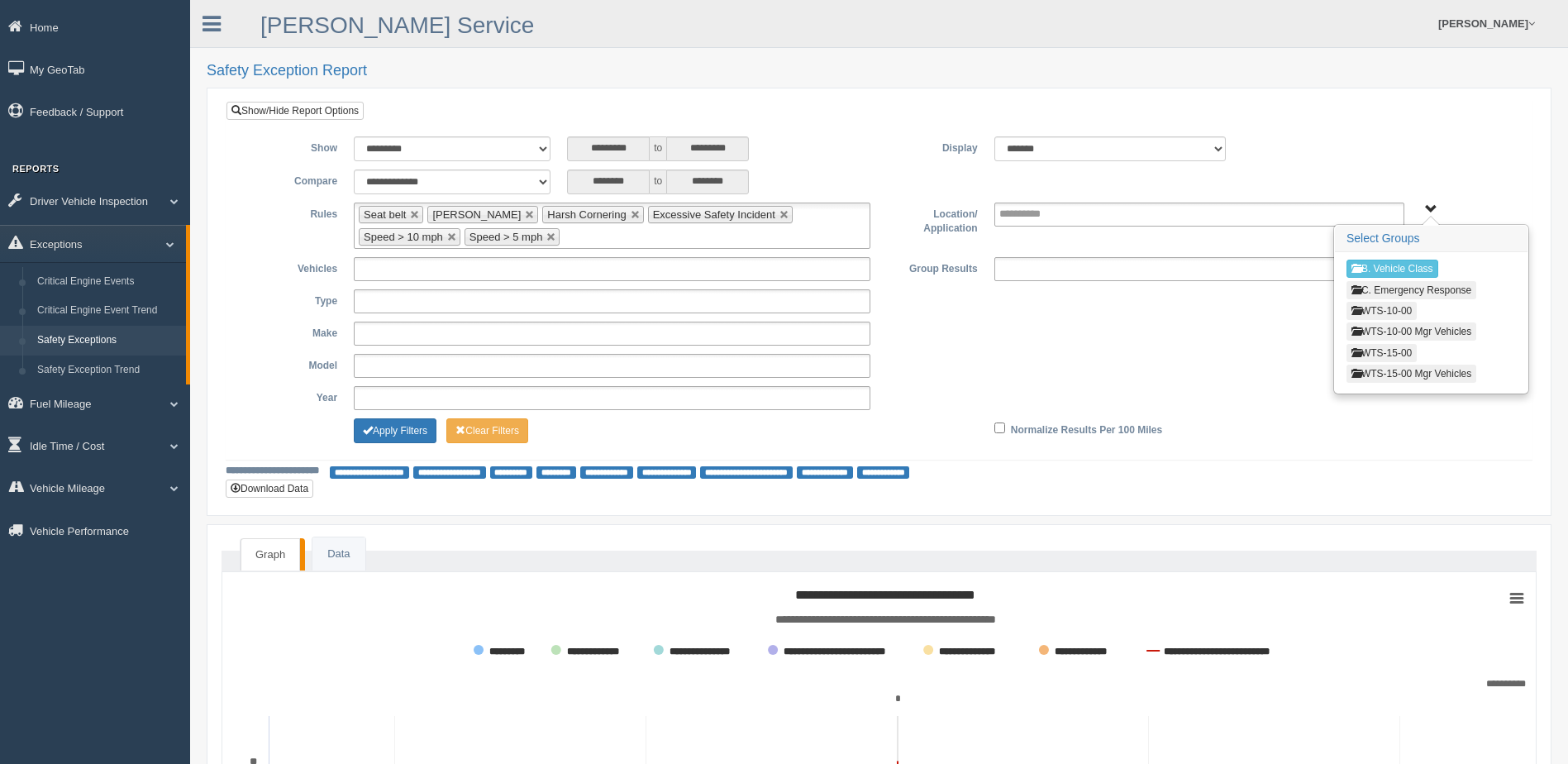
click at [1379, 310] on button "WTS-10-00" at bounding box center [1382, 311] width 71 height 18
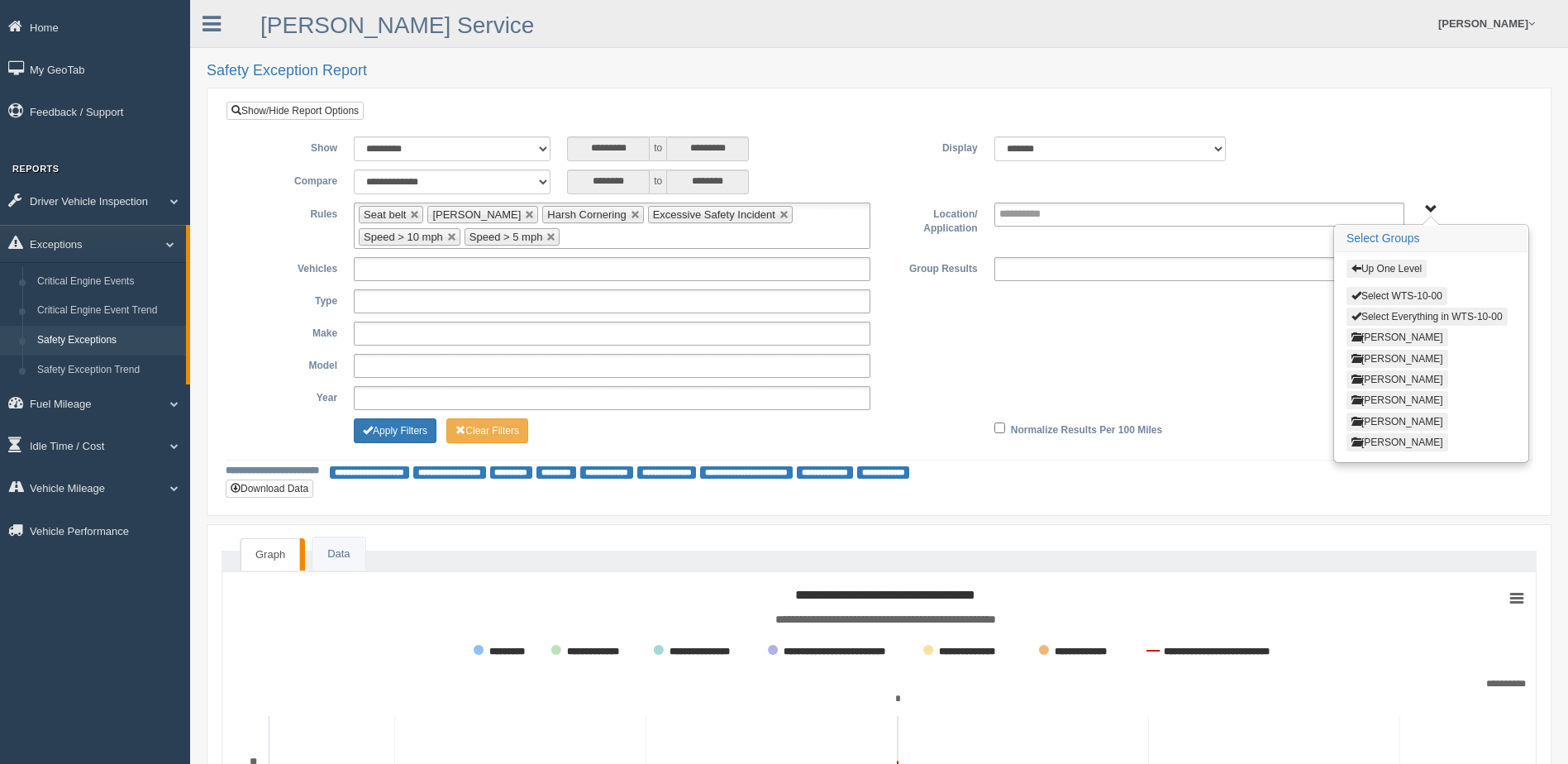
click at [1377, 314] on button "Select Everything in WTS-10-00" at bounding box center [1428, 317] width 161 height 18
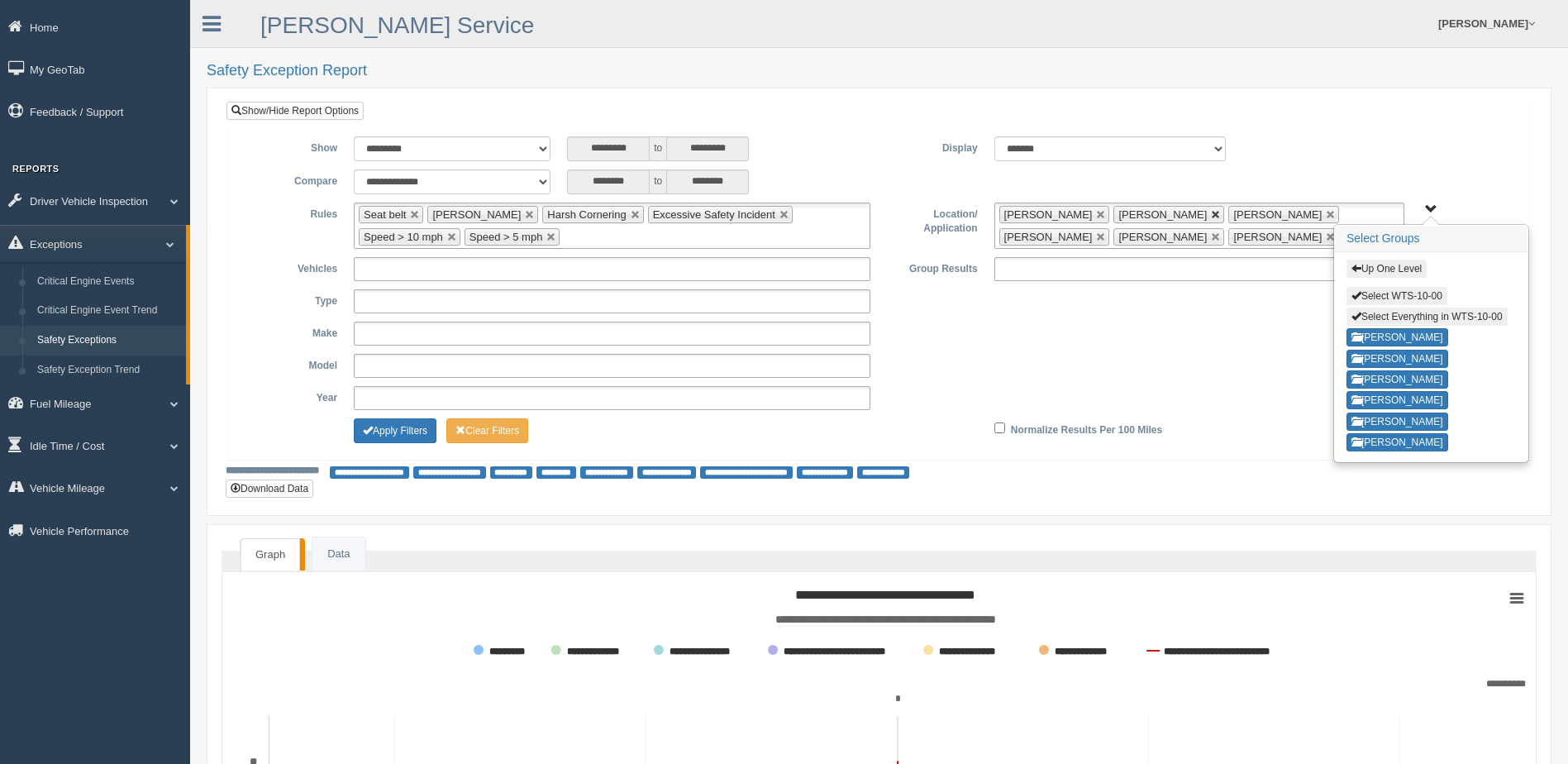
click at [1212, 211] on link at bounding box center [1216, 215] width 10 height 10
click at [1212, 234] on link at bounding box center [1216, 237] width 10 height 10
click at [415, 427] on button "Apply Filters" at bounding box center [394, 431] width 82 height 25
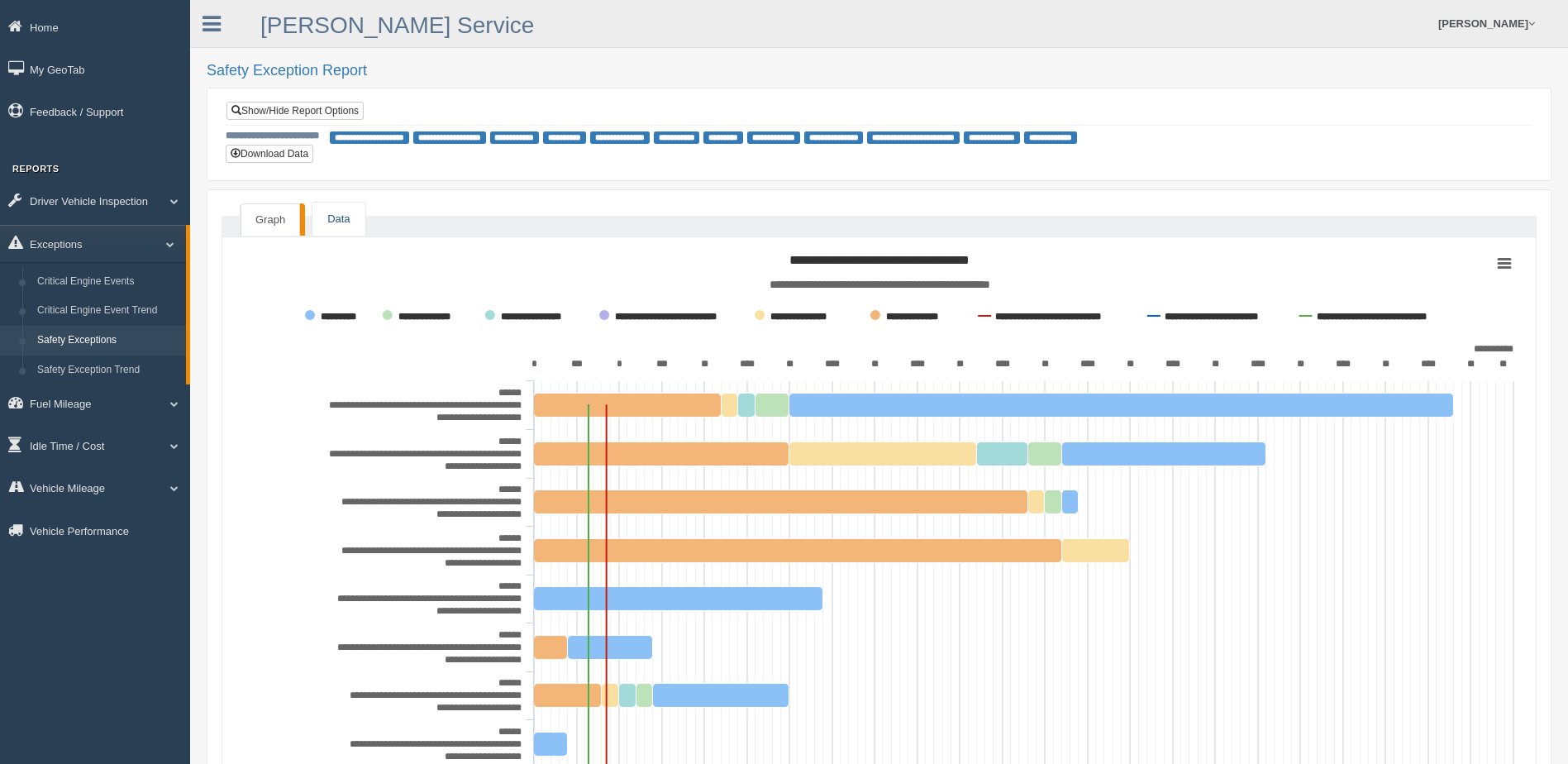
click at [345, 216] on link "Data" at bounding box center [339, 219] width 52 height 34
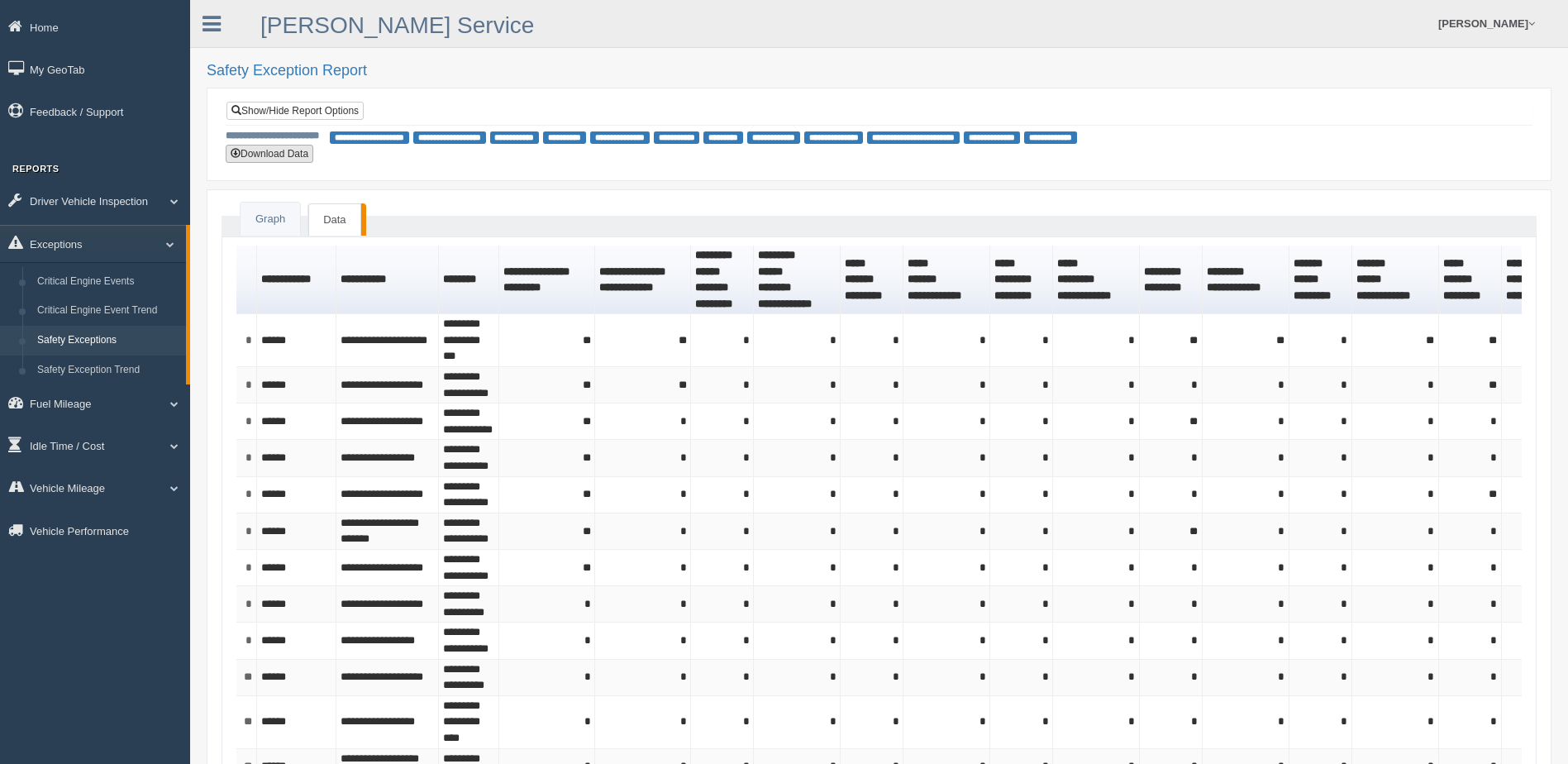
click at [271, 155] on button "Download Data" at bounding box center [269, 153] width 87 height 18
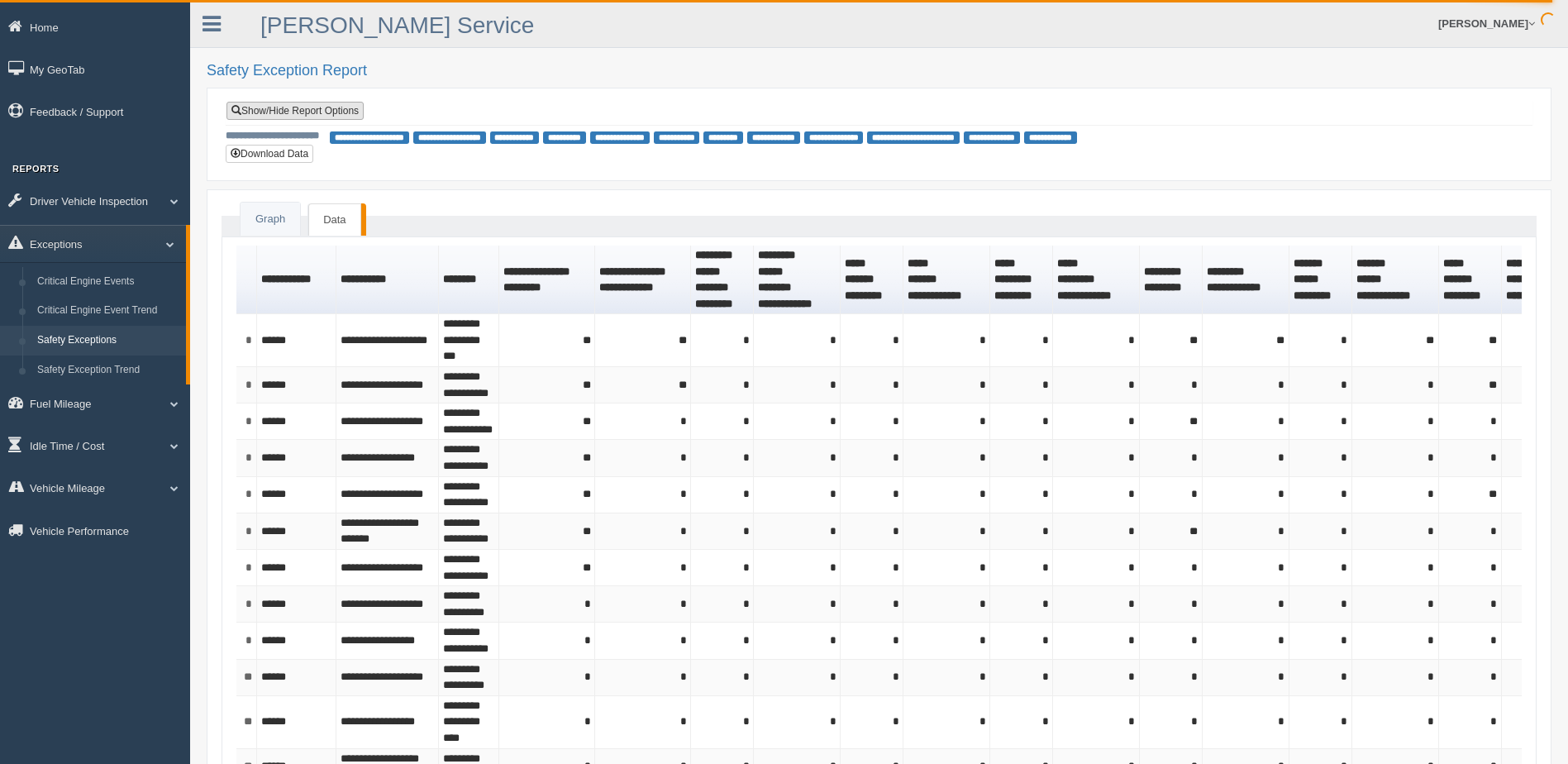
click at [331, 107] on link "Show/Hide Report Options" at bounding box center [295, 110] width 138 height 18
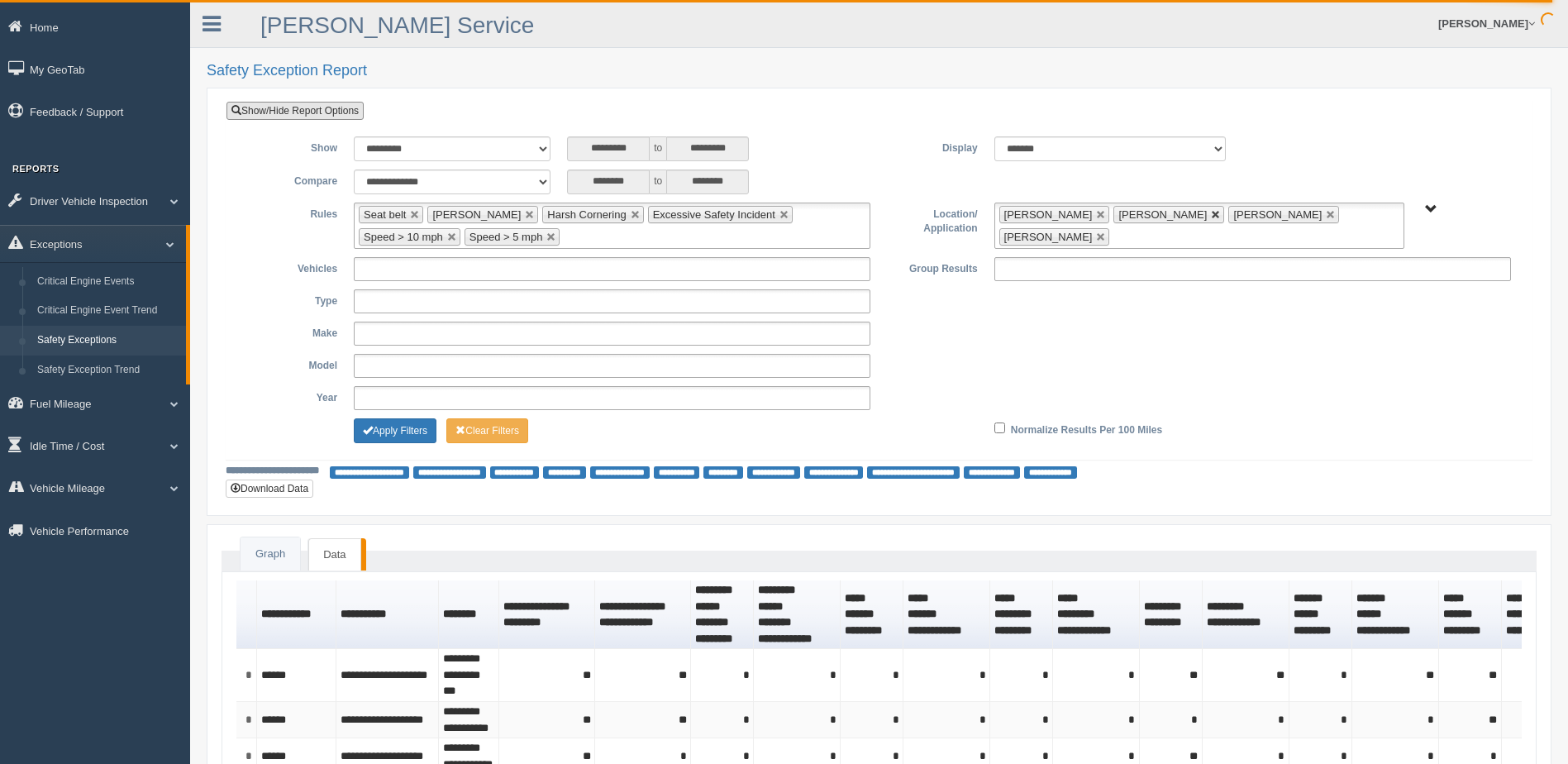
click at [1212, 212] on link at bounding box center [1216, 215] width 10 height 10
drag, startPoint x: 1167, startPoint y: 213, endPoint x: 1182, endPoint y: 218, distance: 15.8
click at [1212, 213] on link at bounding box center [1216, 215] width 10 height 10
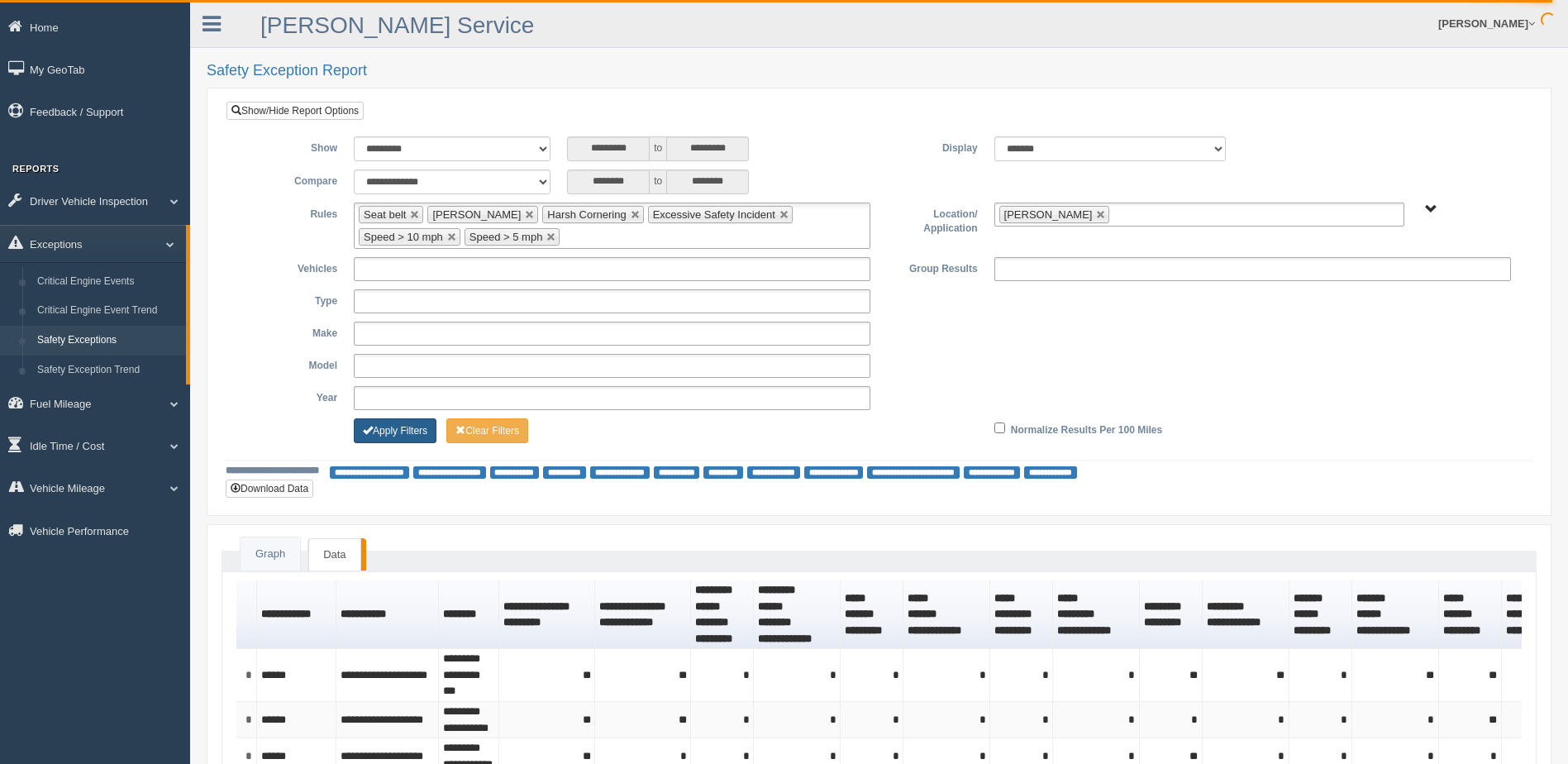
click at [411, 427] on button "Apply Filters" at bounding box center [394, 431] width 82 height 25
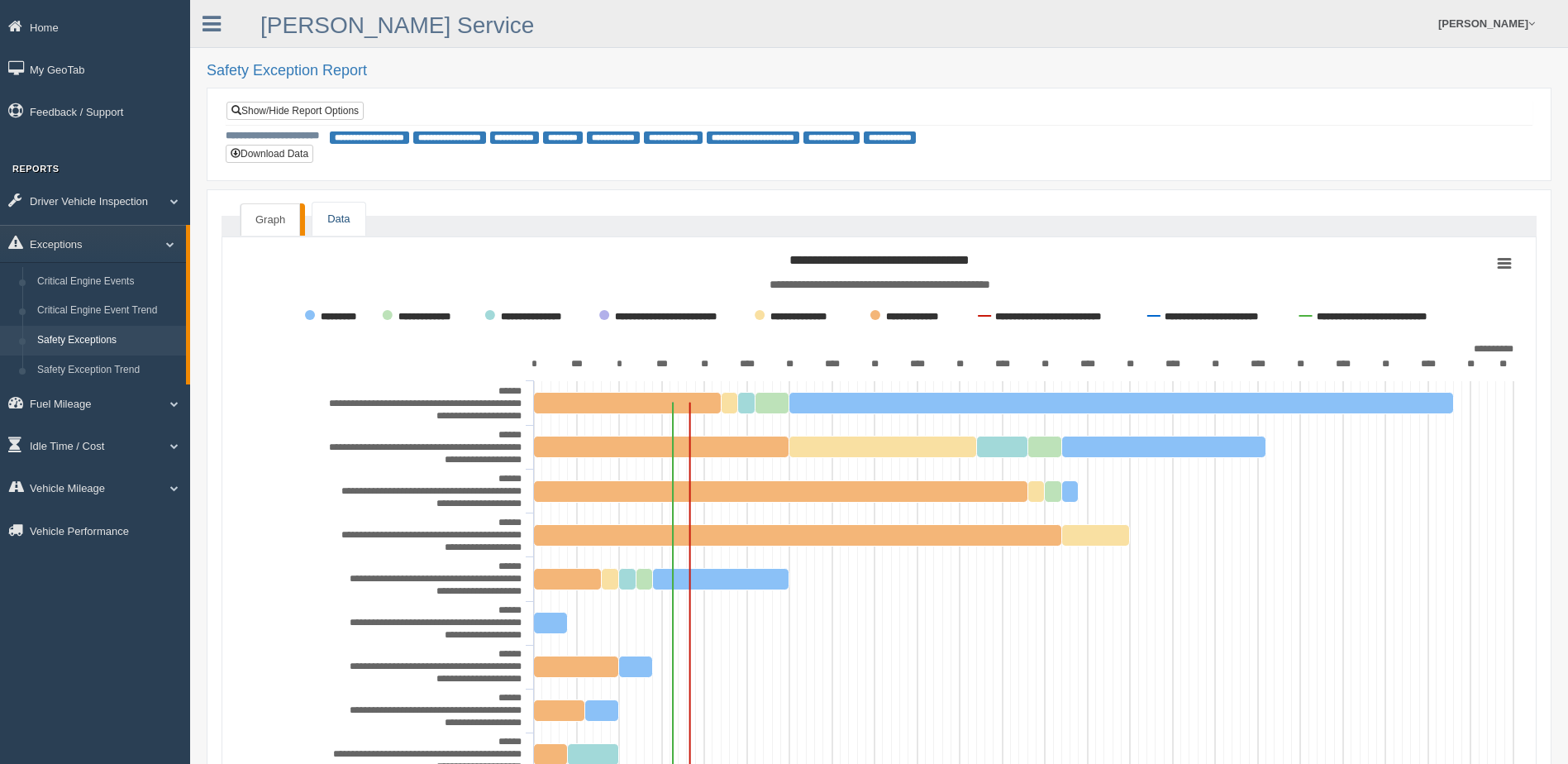
click at [337, 215] on link "Data" at bounding box center [339, 219] width 52 height 34
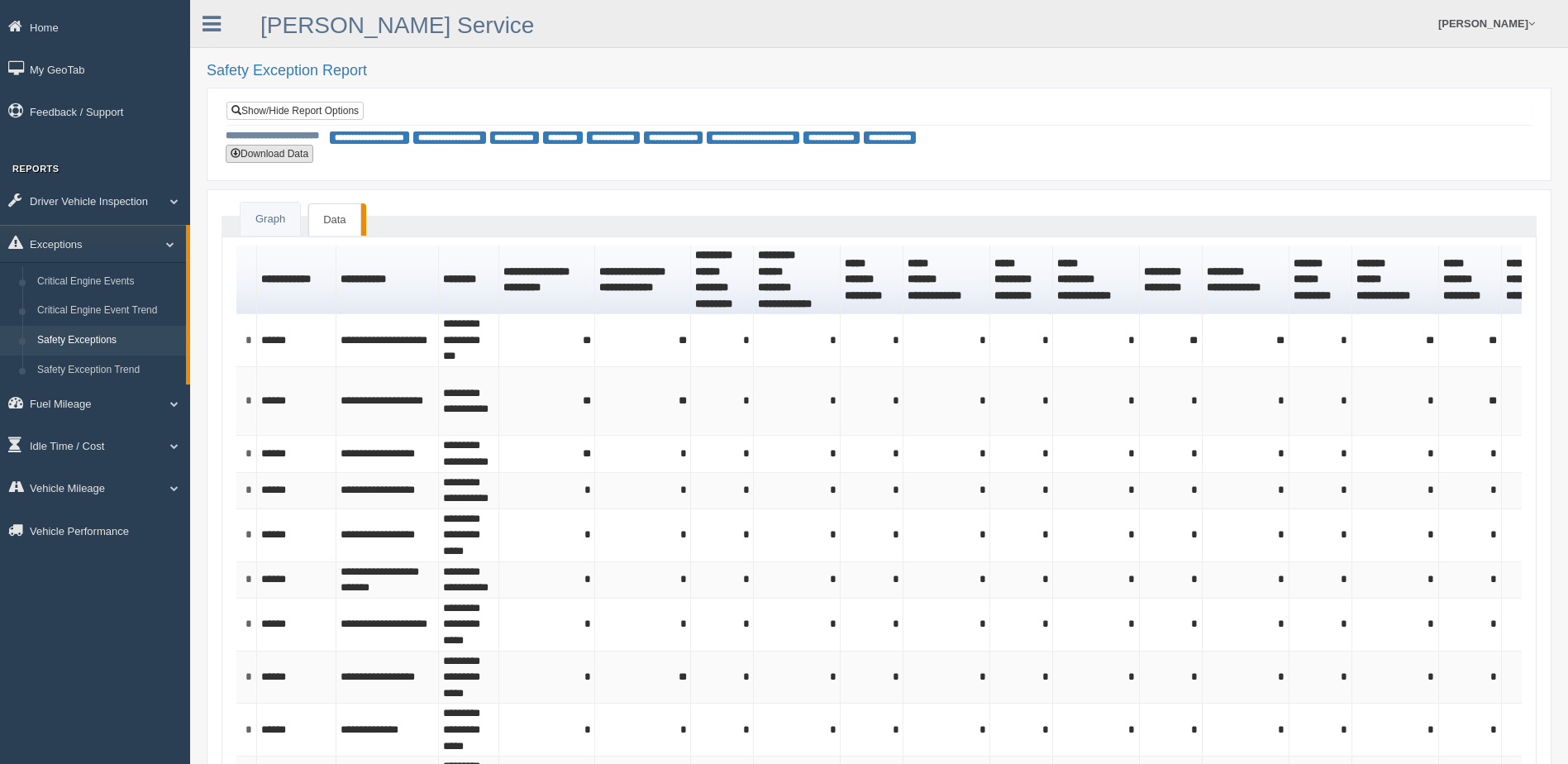
click at [280, 152] on button "Download Data" at bounding box center [269, 153] width 87 height 18
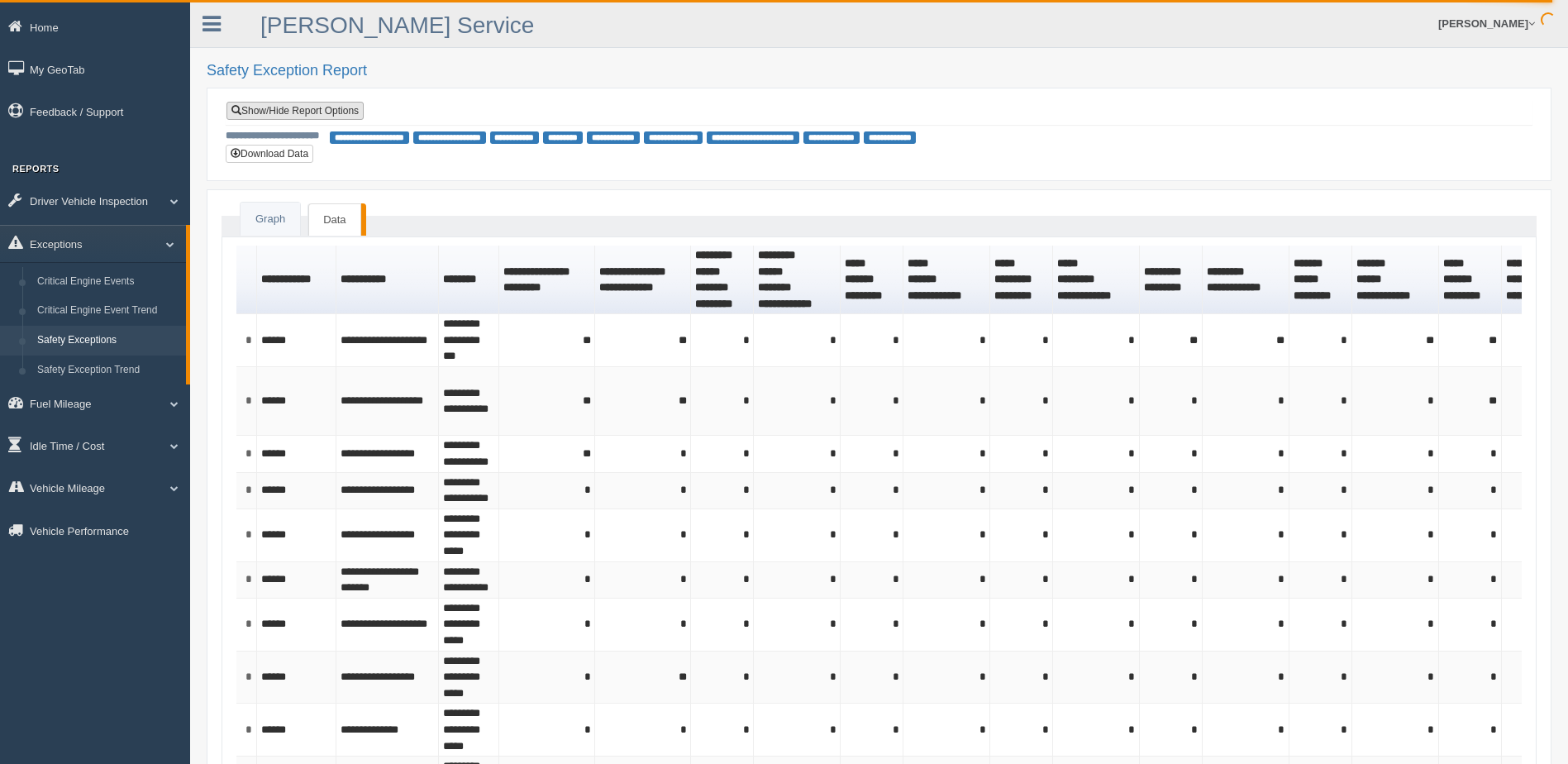
click at [296, 110] on link "Show/Hide Report Options" at bounding box center [295, 110] width 138 height 18
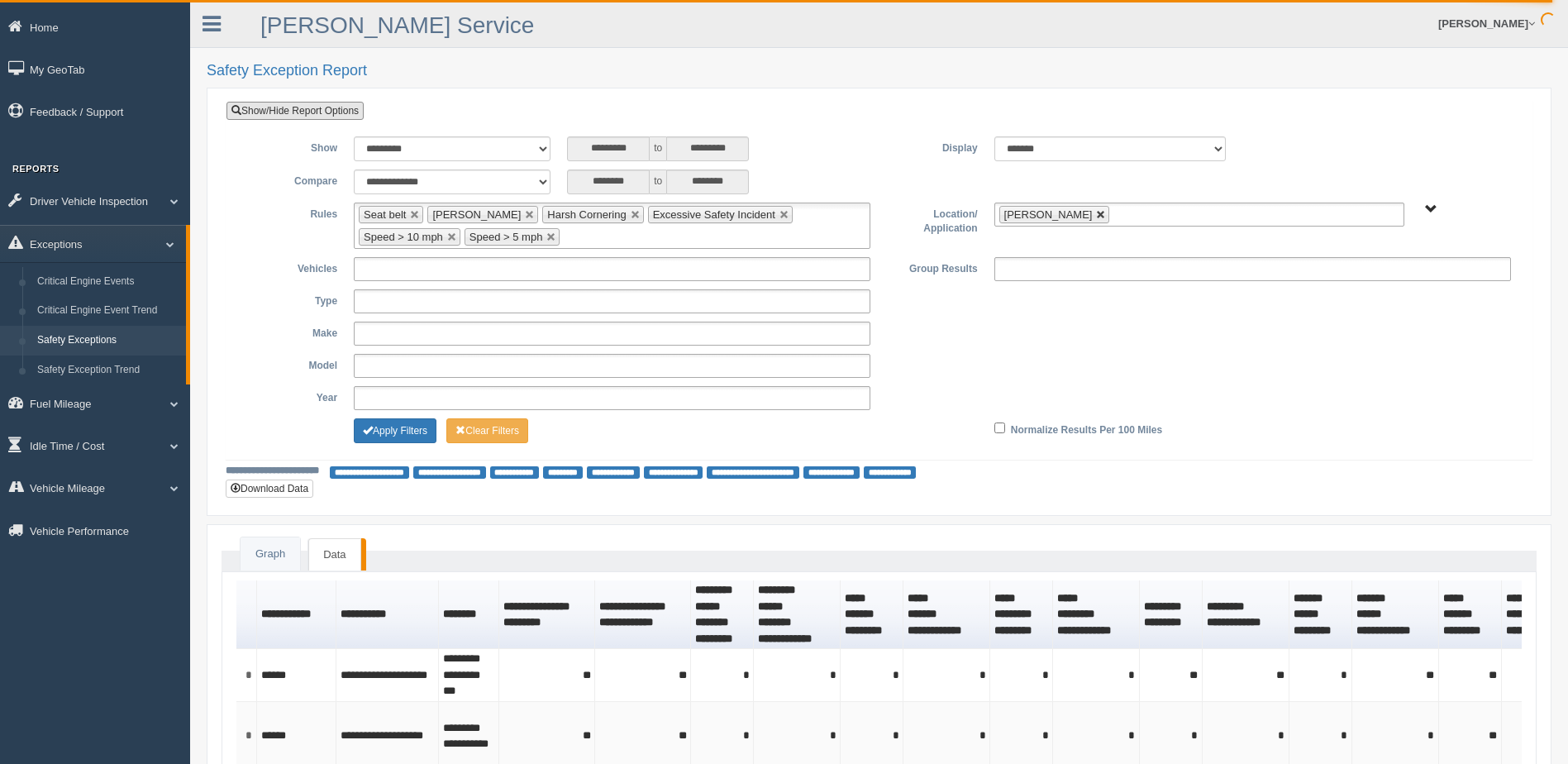
click at [1096, 214] on link at bounding box center [1101, 215] width 10 height 10
type input "**********"
click at [1430, 208] on span "B. Vehicle Class C. Emergency Response WTS-10-00 WTS-10-00 Mgr Vehicles WTS-15-…" at bounding box center [1431, 209] width 13 height 13
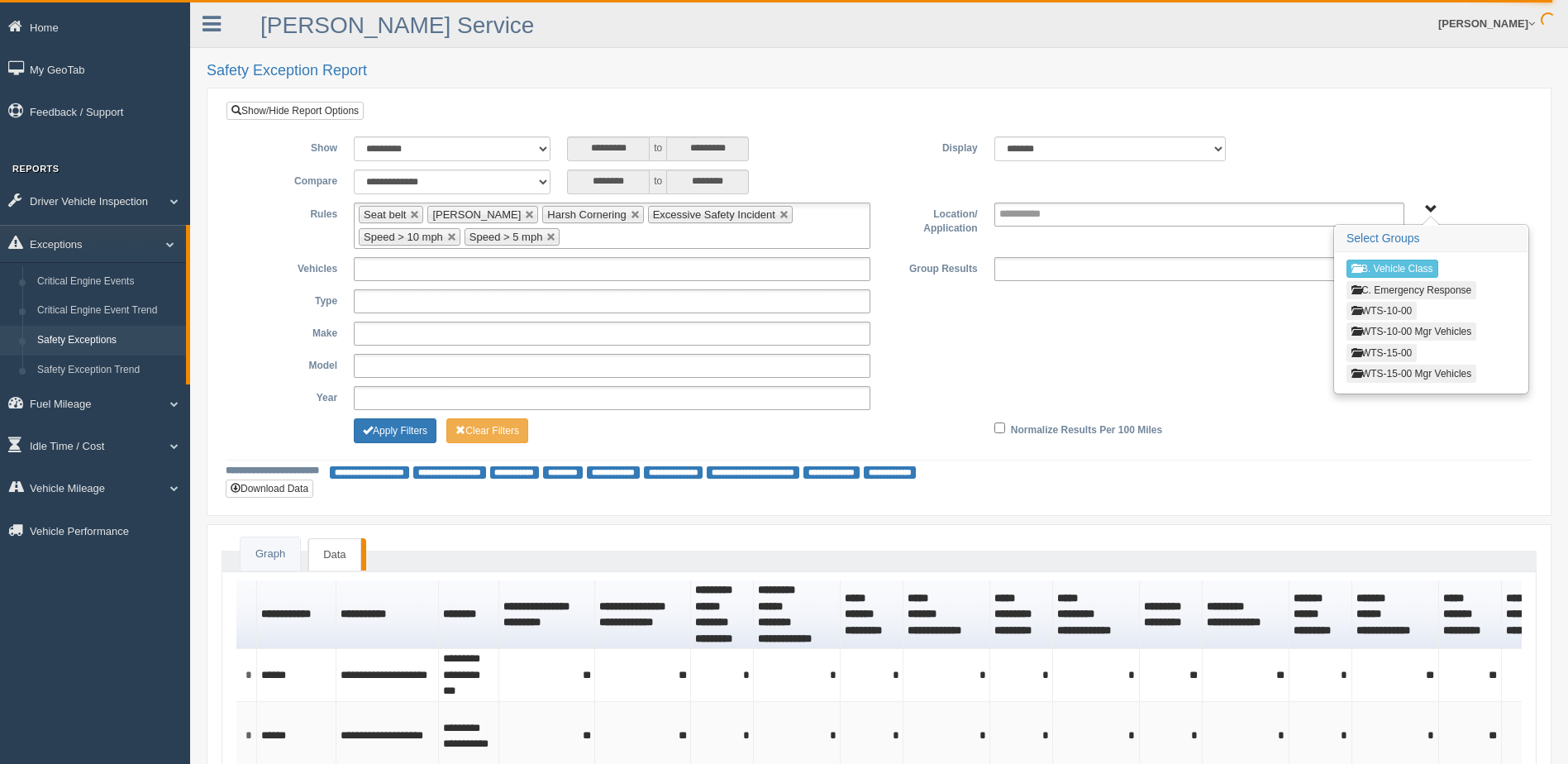
click at [1385, 308] on button "WTS-10-00" at bounding box center [1382, 311] width 71 height 18
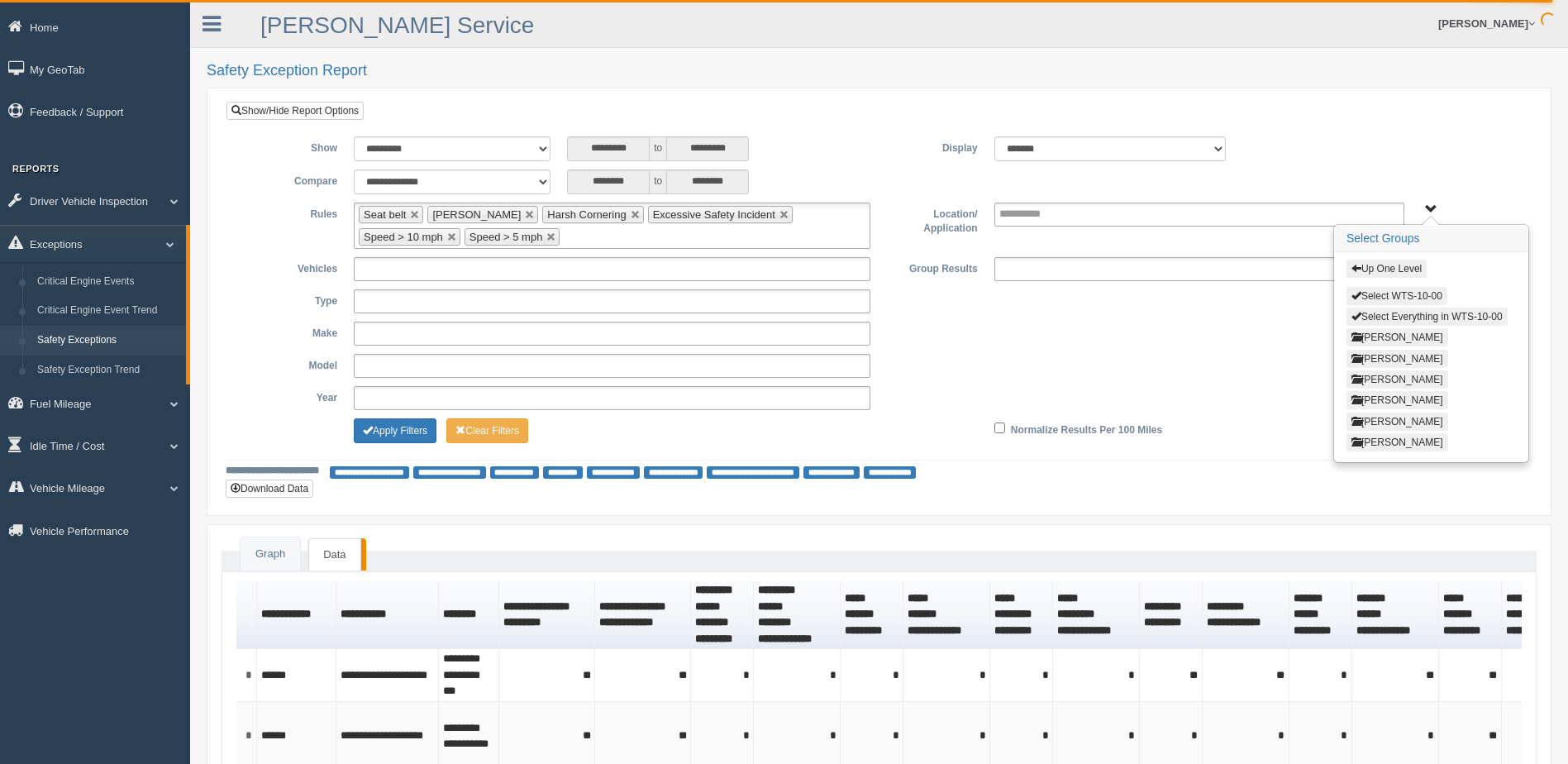
click at [1379, 377] on button "[PERSON_NAME]" at bounding box center [1398, 379] width 102 height 18
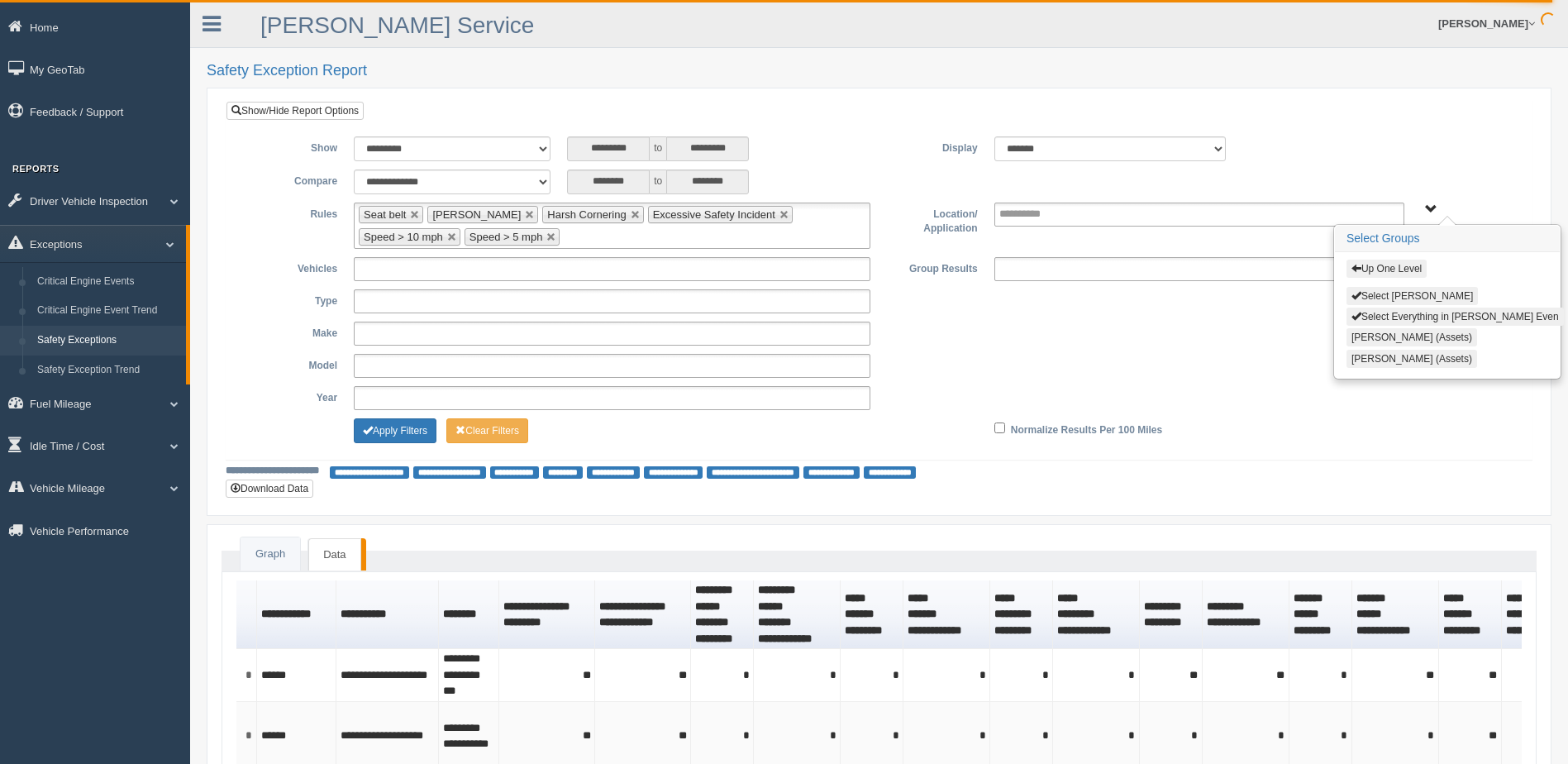
click at [1383, 297] on button "Select Lance Even" at bounding box center [1413, 295] width 132 height 18
click at [406, 430] on button "Apply Filters" at bounding box center [394, 431] width 82 height 25
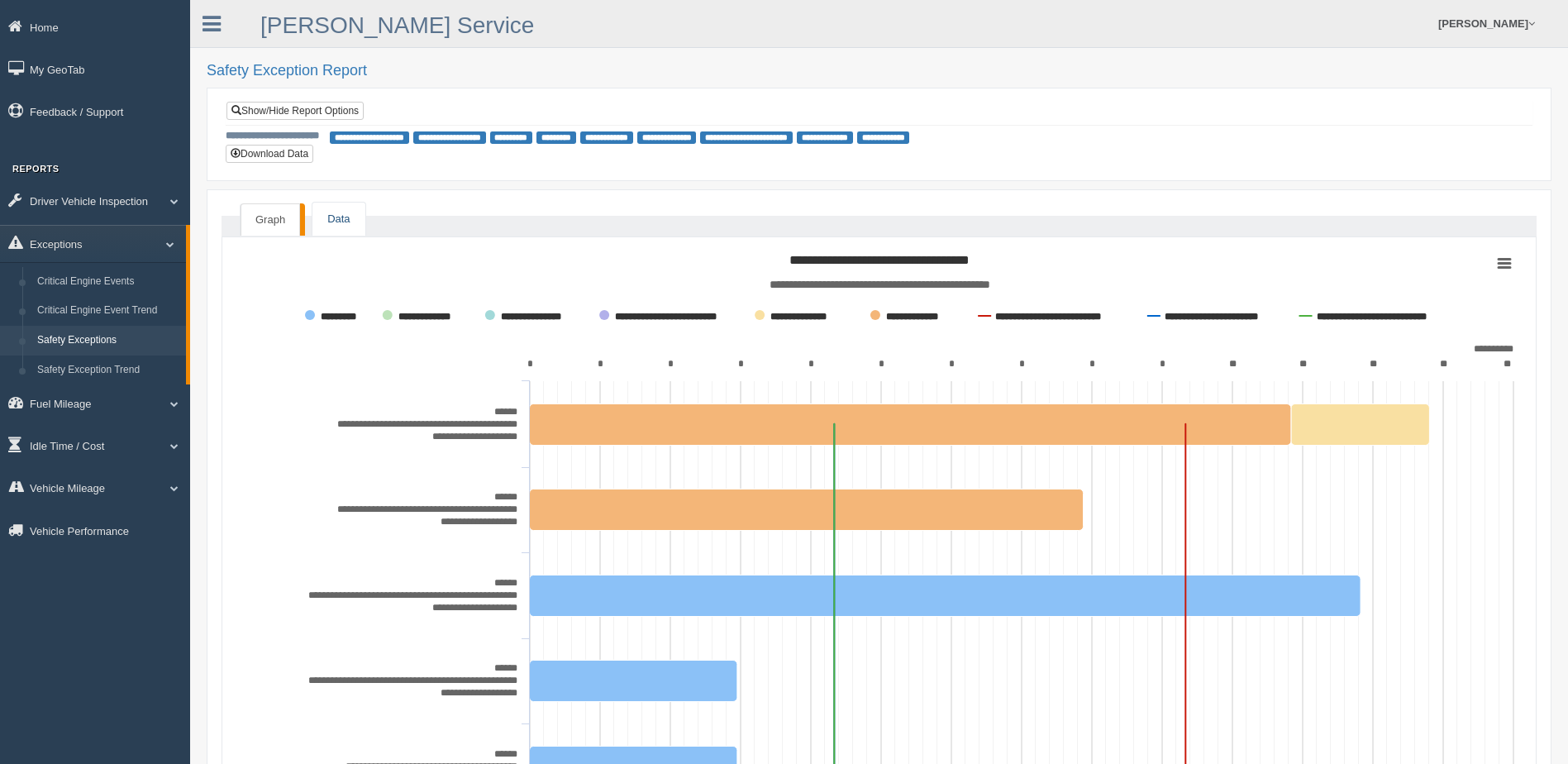
click at [346, 214] on link "Data" at bounding box center [339, 219] width 52 height 34
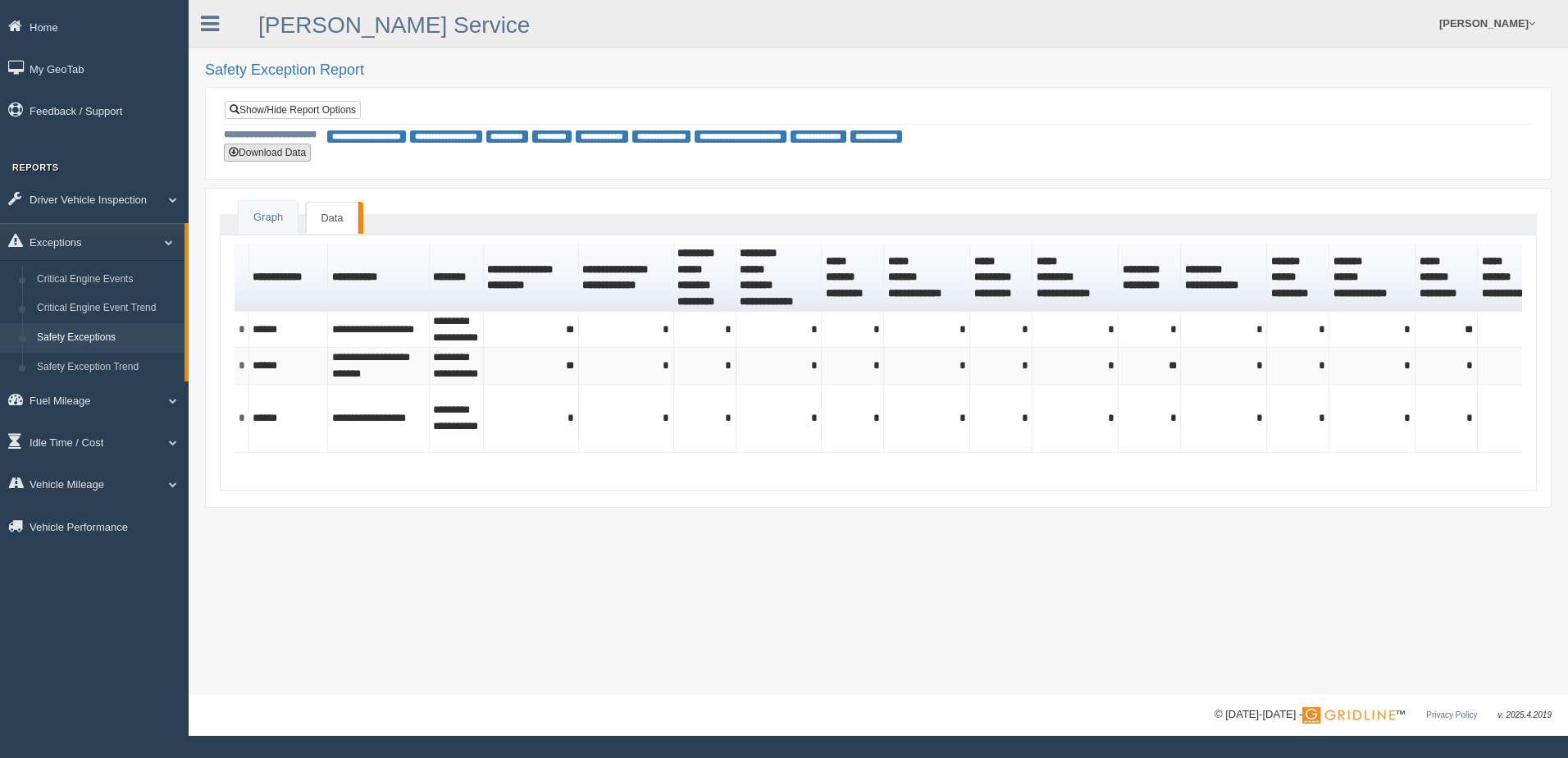
click at [278, 155] on button "Download Data" at bounding box center [267, 152] width 86 height 18
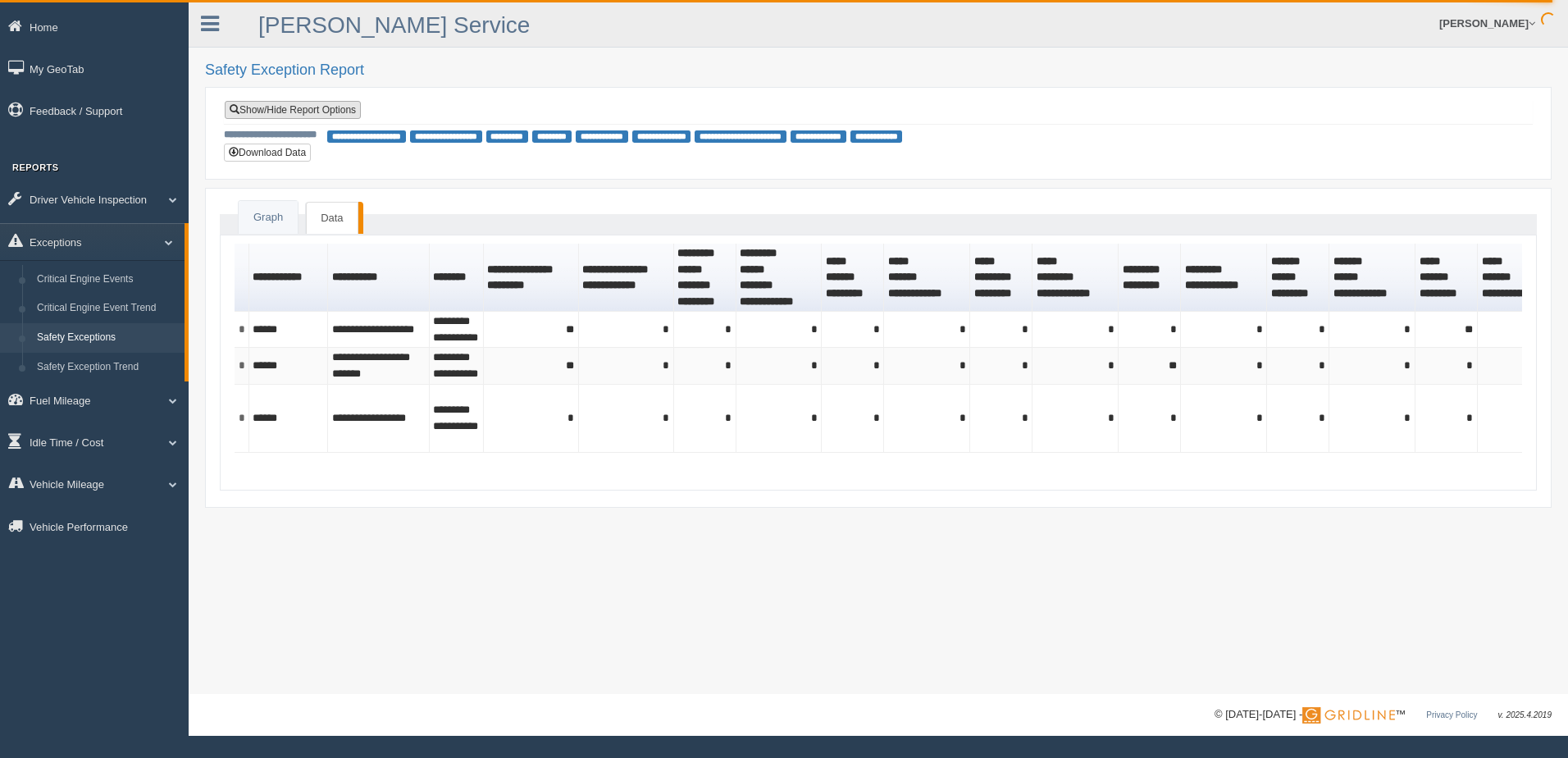
click at [278, 111] on link "Show/Hide Report Options" at bounding box center [293, 110] width 136 height 18
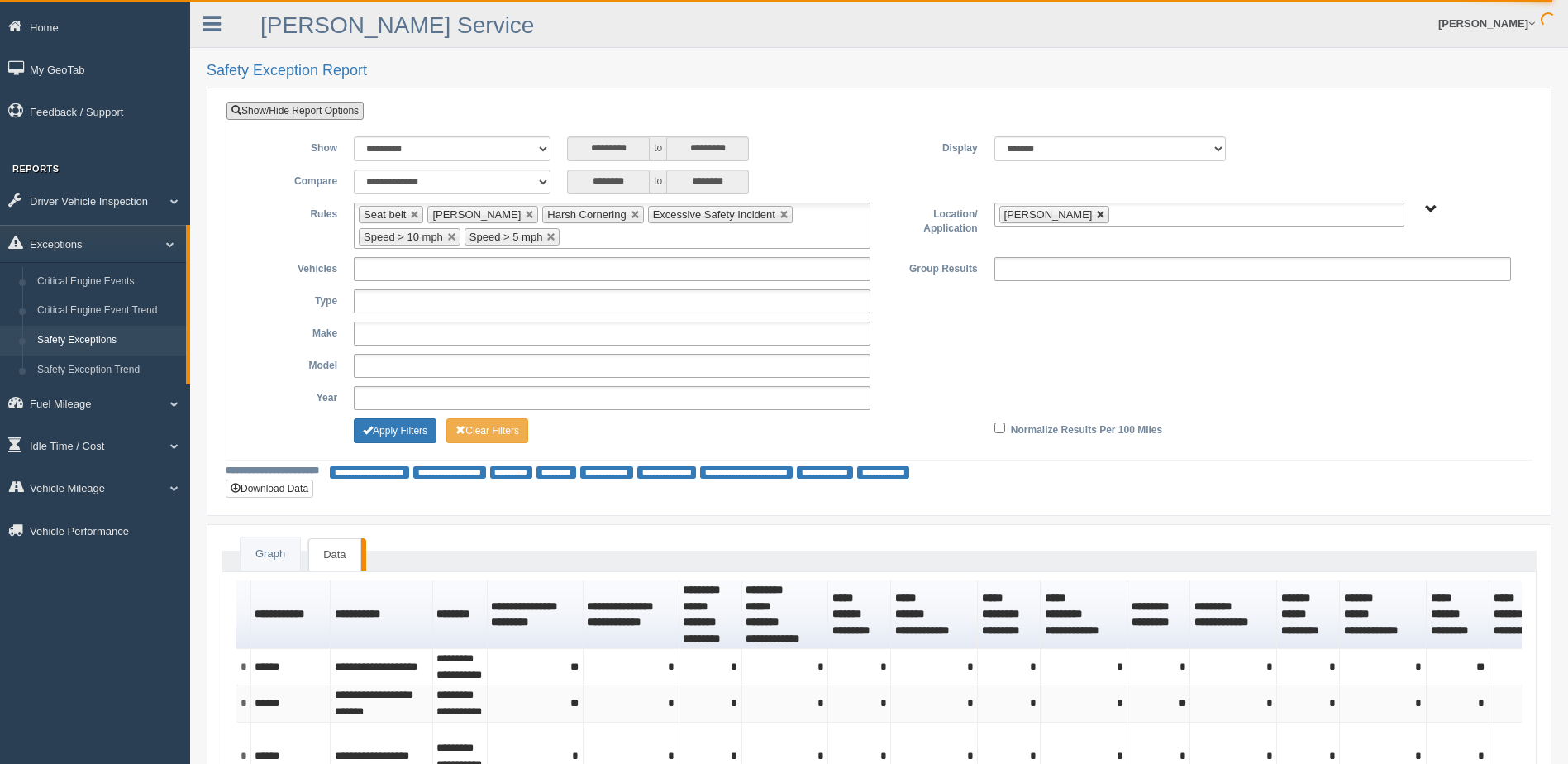
click at [1096, 216] on link at bounding box center [1101, 215] width 10 height 10
type input "**********"
click at [1430, 207] on span "B. Vehicle Class C. Emergency Response WTS-10-00 WTS-10-00 Mgr Vehicles WTS-15-…" at bounding box center [1431, 209] width 13 height 13
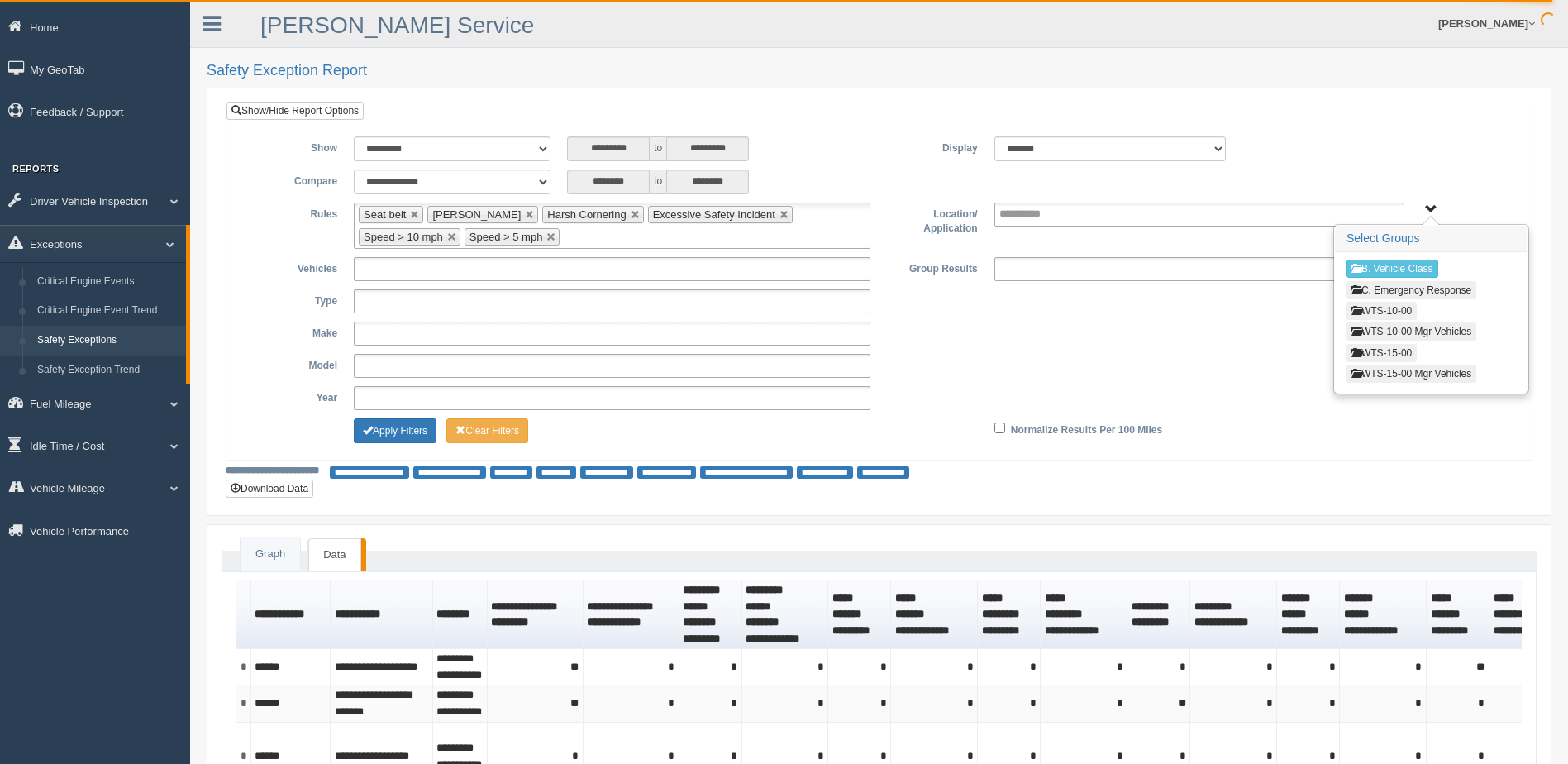
click at [1374, 306] on button "WTS-10-00" at bounding box center [1382, 311] width 71 height 18
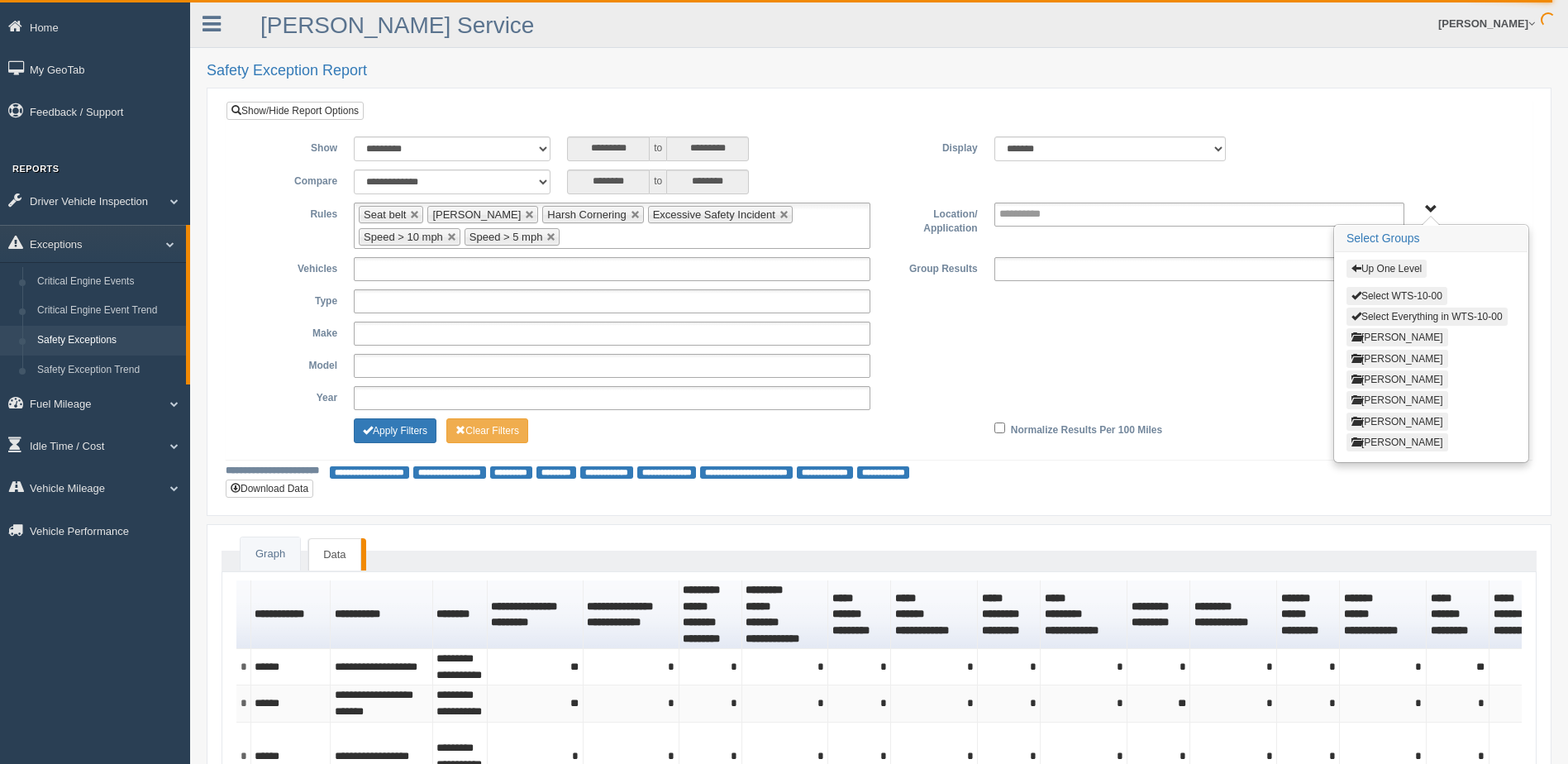
click at [1375, 401] on button "[PERSON_NAME]" at bounding box center [1398, 400] width 102 height 18
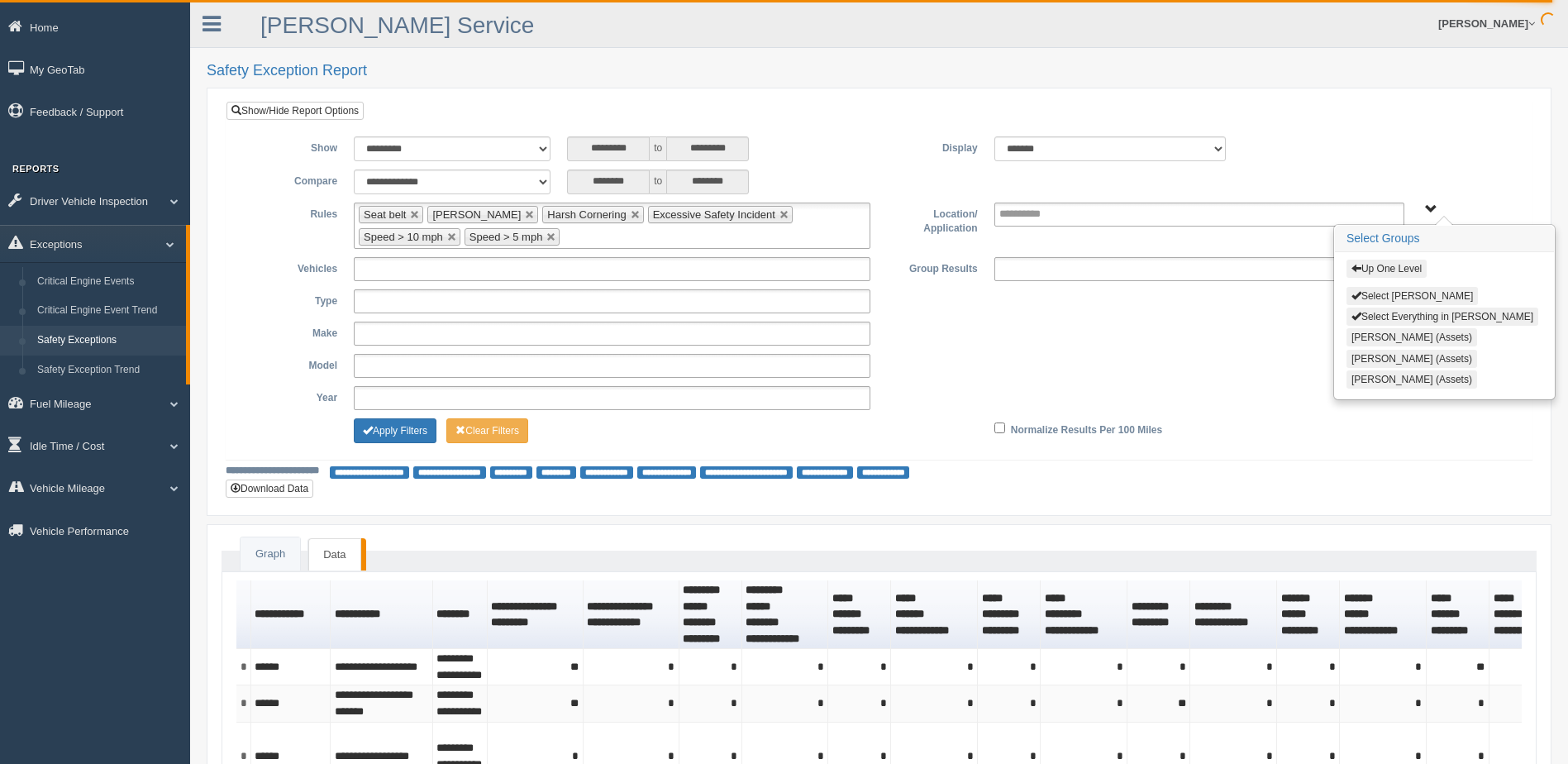
click at [1384, 290] on button "Select [PERSON_NAME]" at bounding box center [1413, 295] width 132 height 18
click at [385, 426] on button "Apply Filters" at bounding box center [394, 431] width 82 height 25
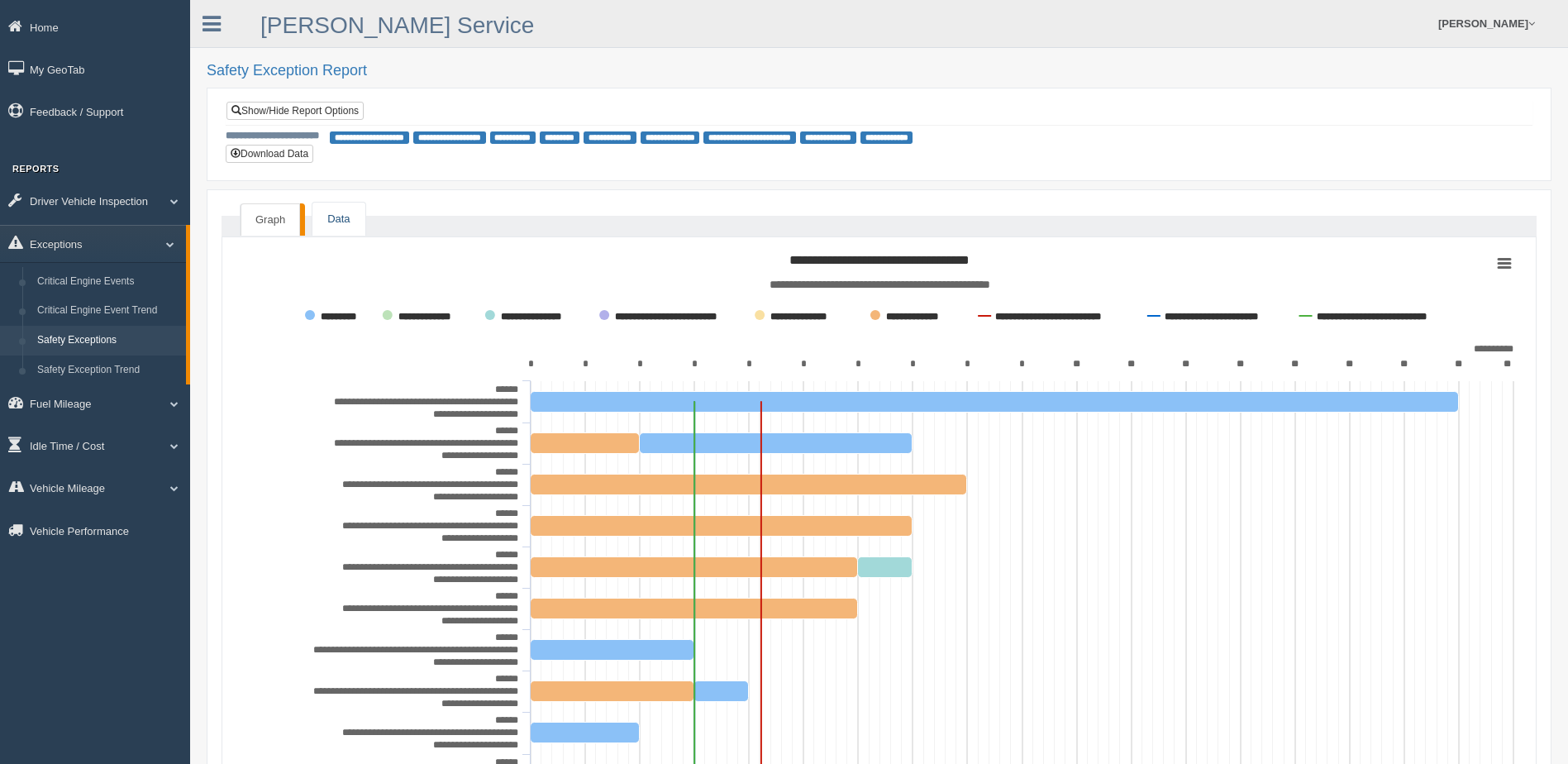
drag, startPoint x: 330, startPoint y: 218, endPoint x: 287, endPoint y: 161, distance: 71.4
click at [330, 217] on link "Data" at bounding box center [339, 219] width 52 height 34
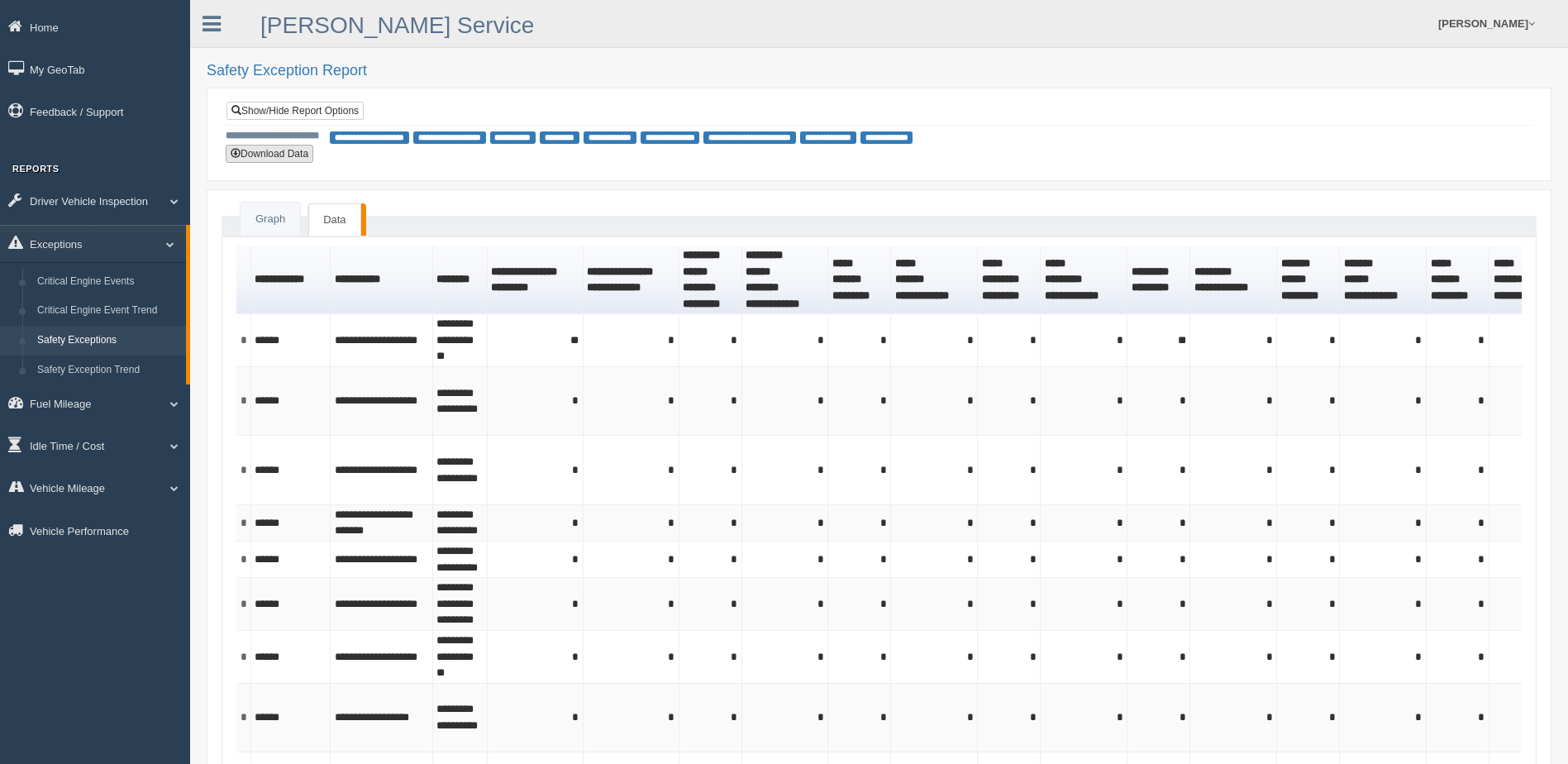
click at [277, 148] on button "Download Data" at bounding box center [269, 153] width 87 height 18
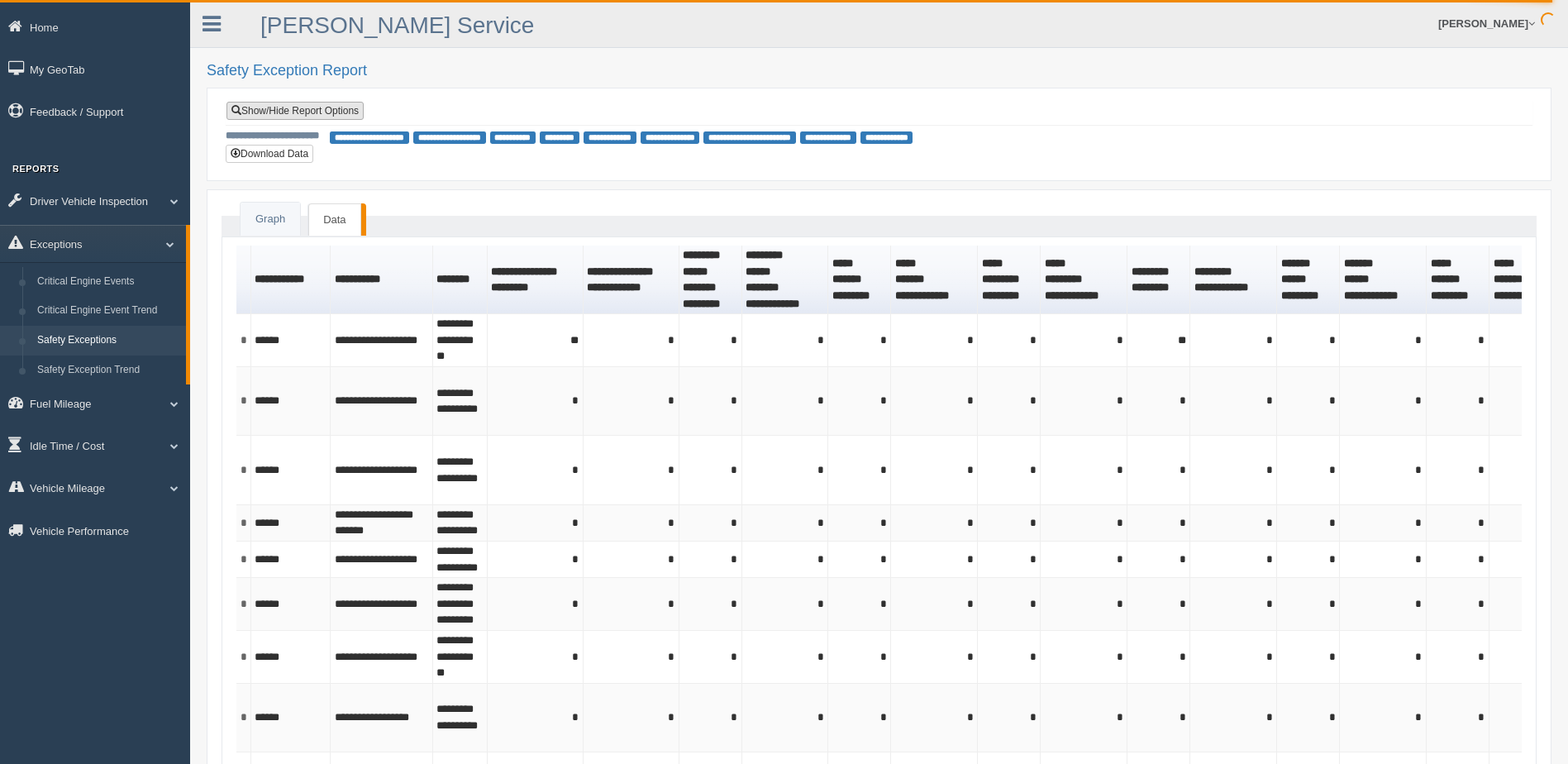
click at [292, 107] on link "Show/Hide Report Options" at bounding box center [295, 110] width 138 height 18
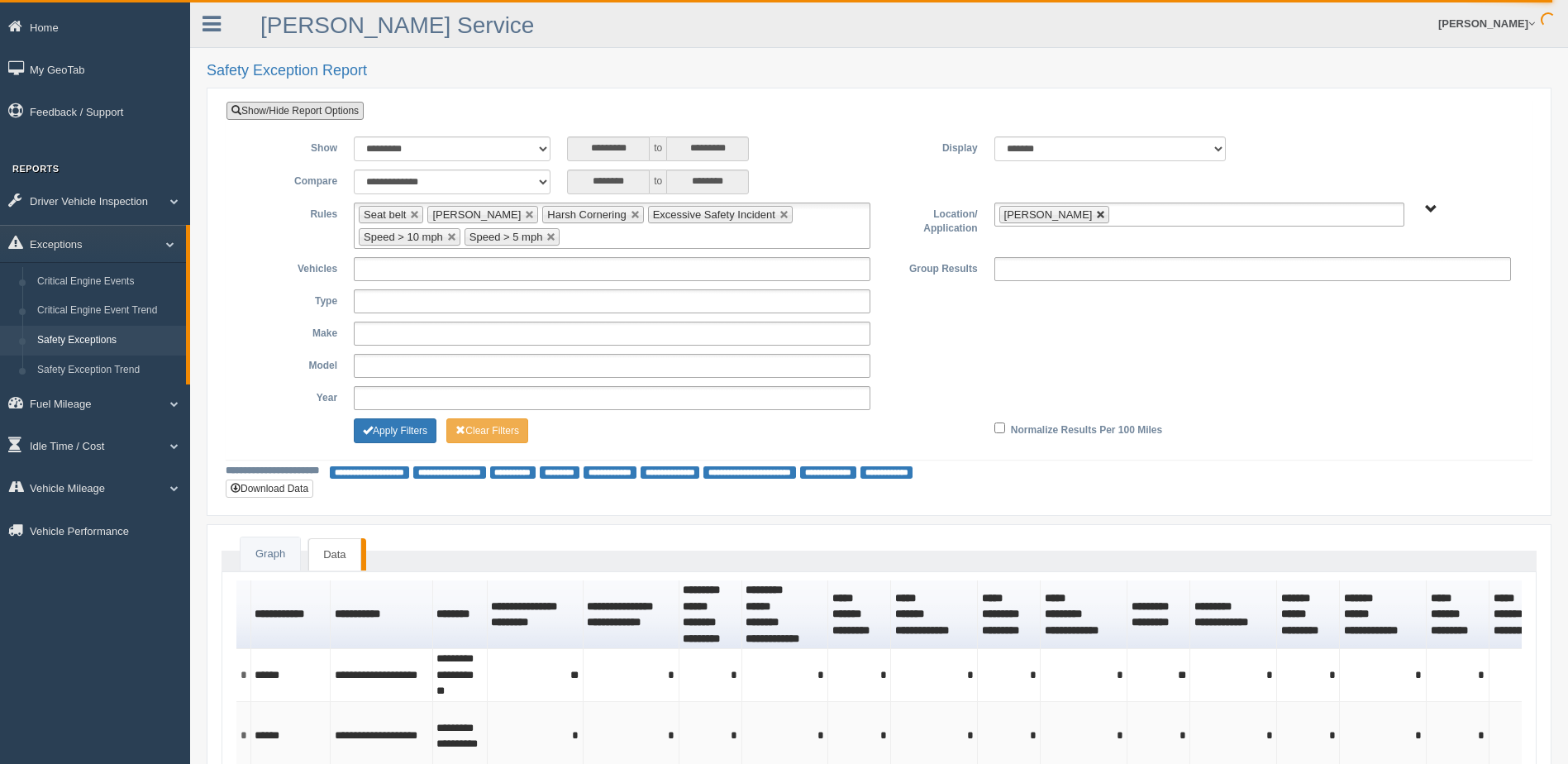
click at [1096, 216] on link at bounding box center [1101, 215] width 10 height 10
type input "**********"
click at [1430, 208] on span "B. Vehicle Class C. Emergency Response WTS-10-00 WTS-10-00 Mgr Vehicles WTS-15-…" at bounding box center [1431, 209] width 13 height 13
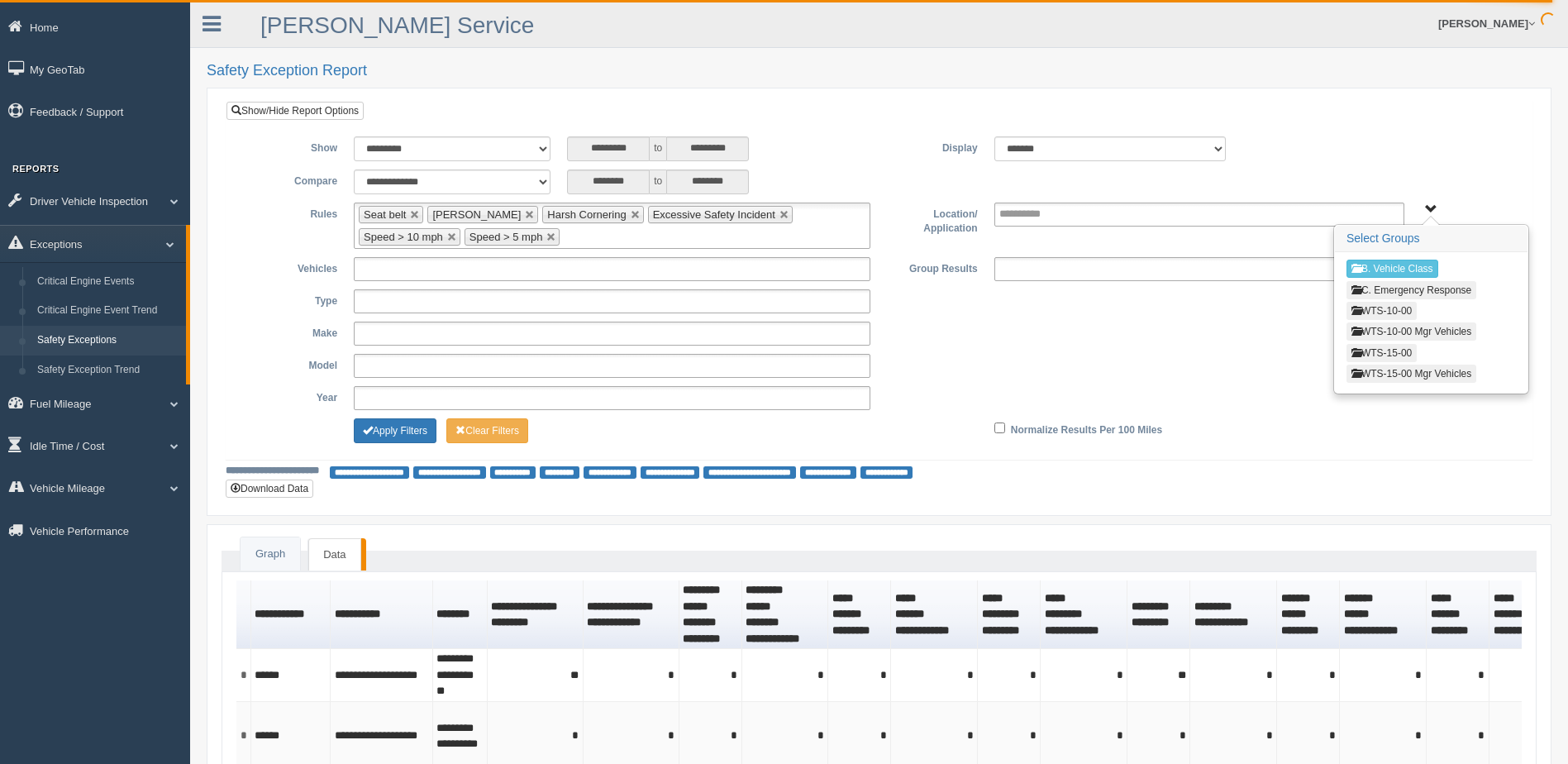
click at [1369, 309] on button "WTS-10-00" at bounding box center [1382, 311] width 71 height 18
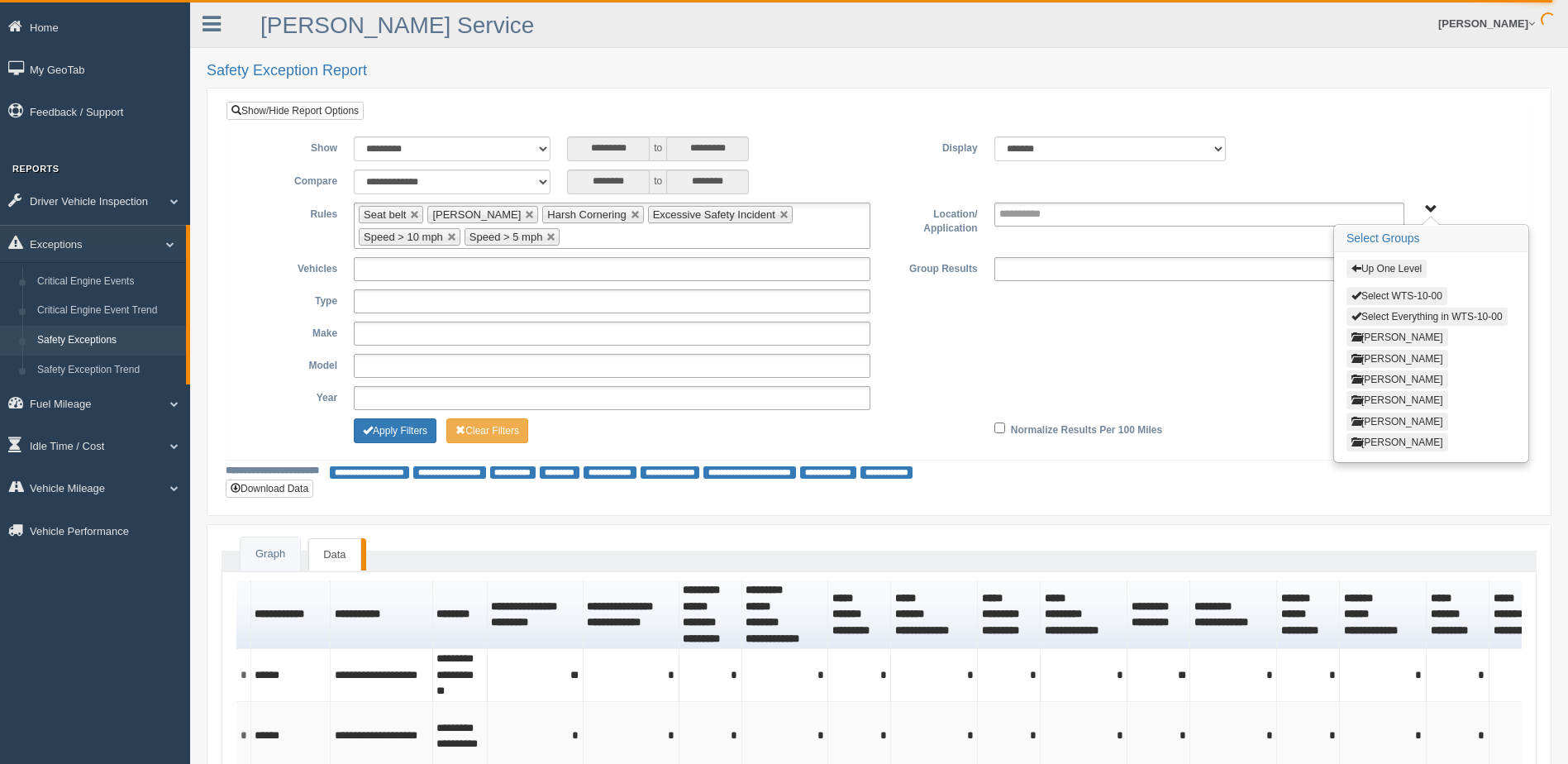
click at [1379, 419] on button "[PERSON_NAME]" at bounding box center [1398, 421] width 102 height 18
click at [1375, 293] on button "Select Thomas Anderson" at bounding box center [1413, 295] width 132 height 18
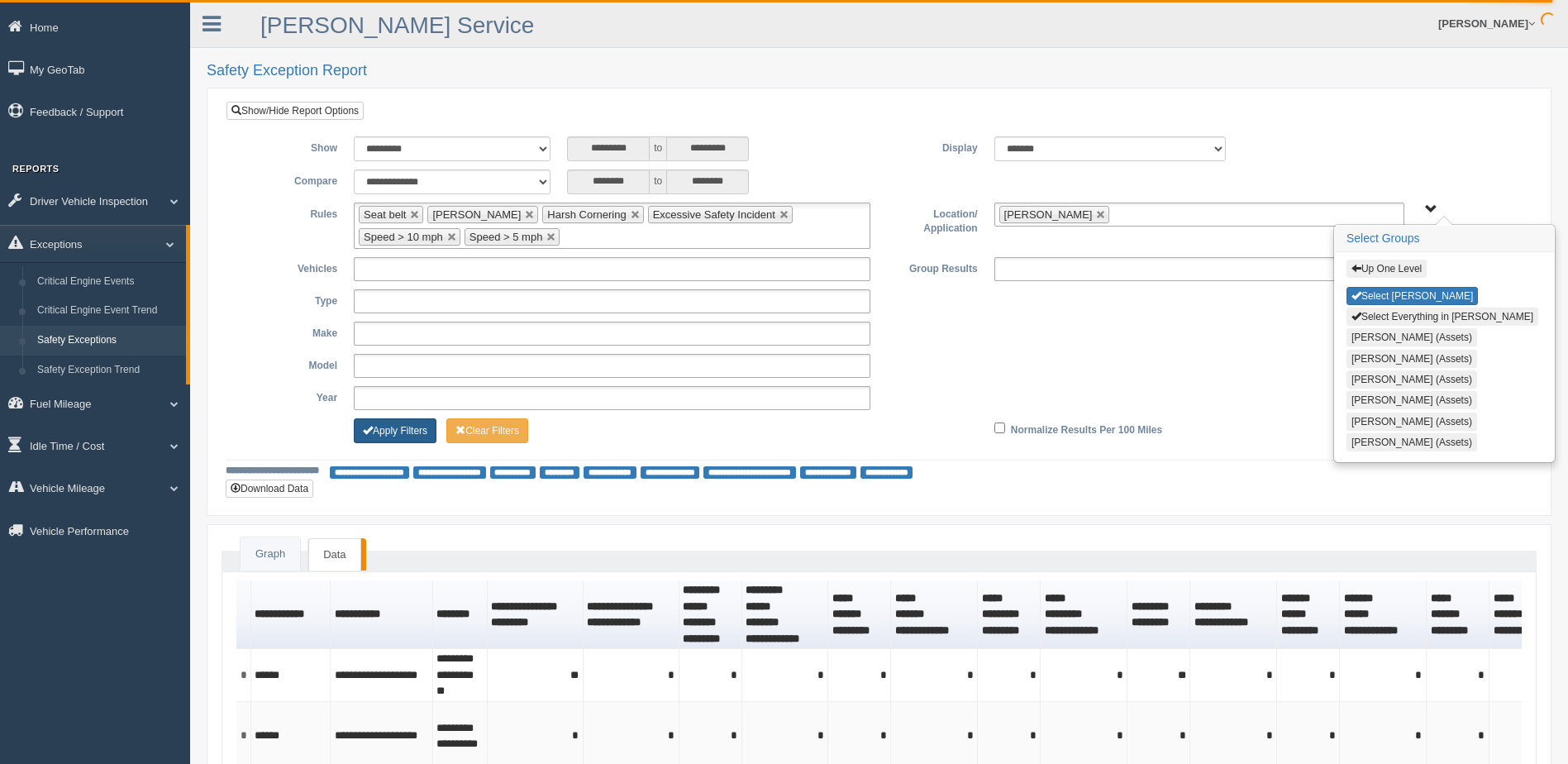
click at [393, 426] on button "Apply Filters" at bounding box center [394, 431] width 82 height 25
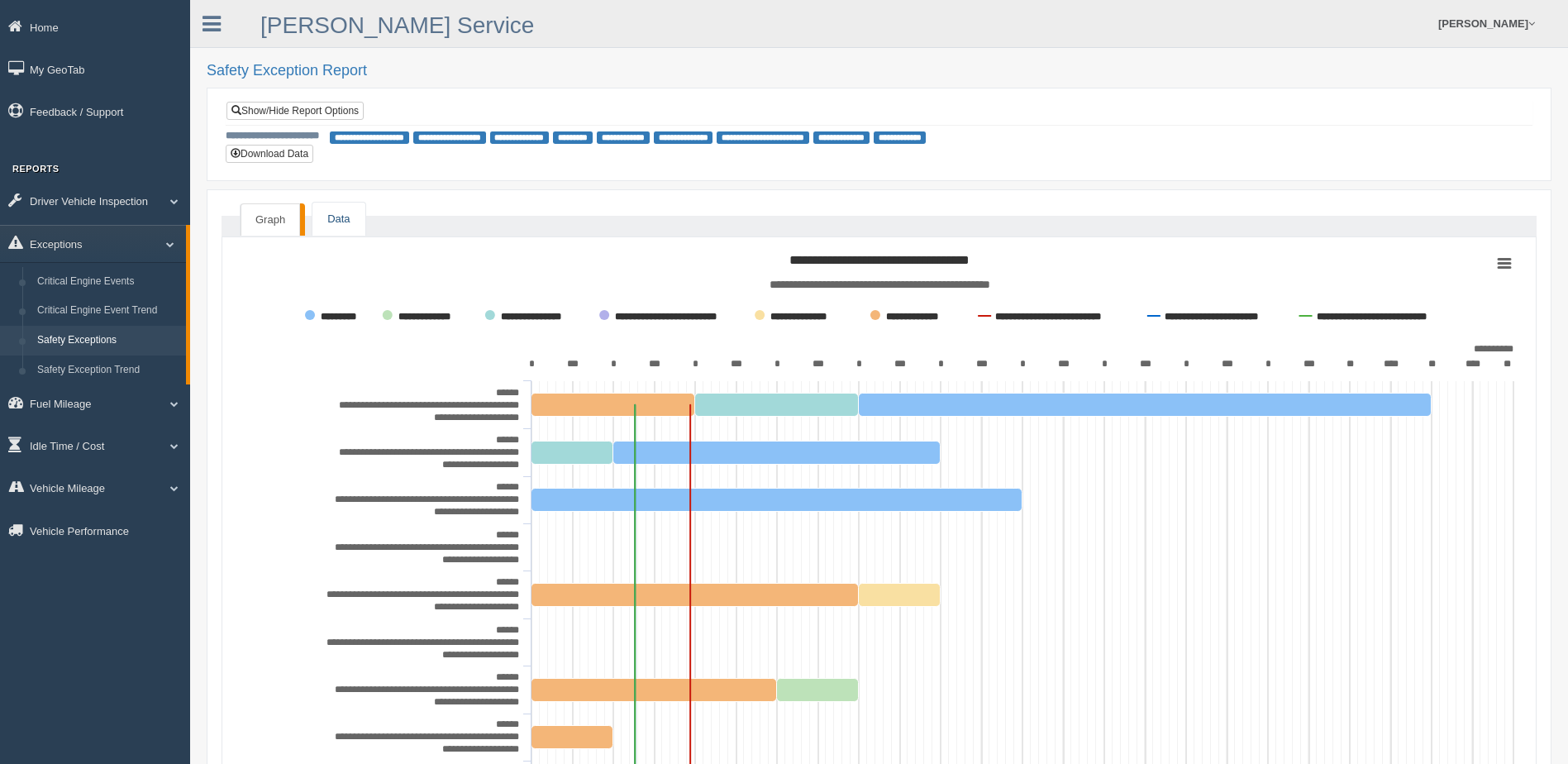
click at [333, 218] on link "Data" at bounding box center [339, 219] width 52 height 34
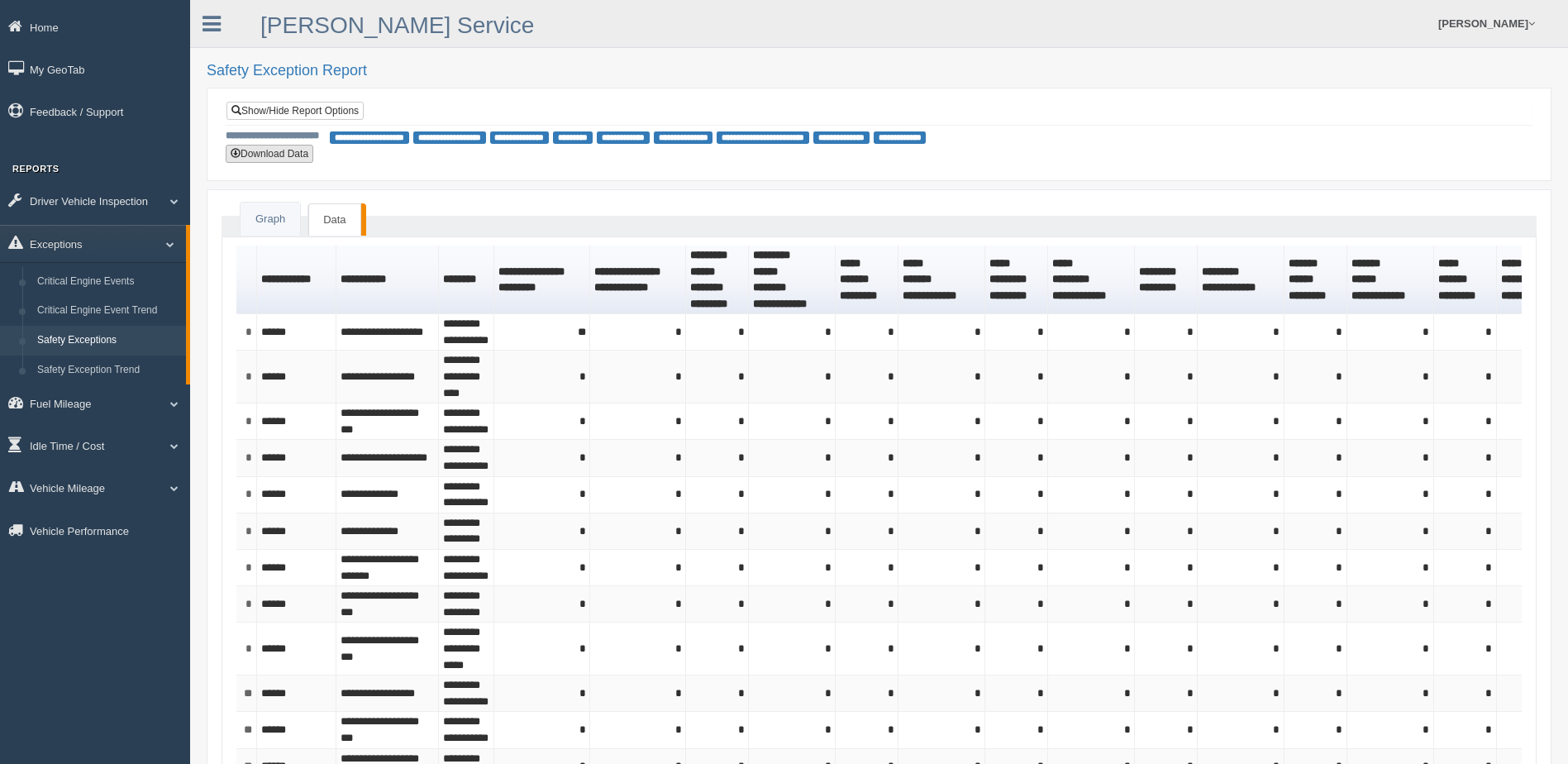
click at [290, 152] on button "Download Data" at bounding box center [269, 153] width 87 height 18
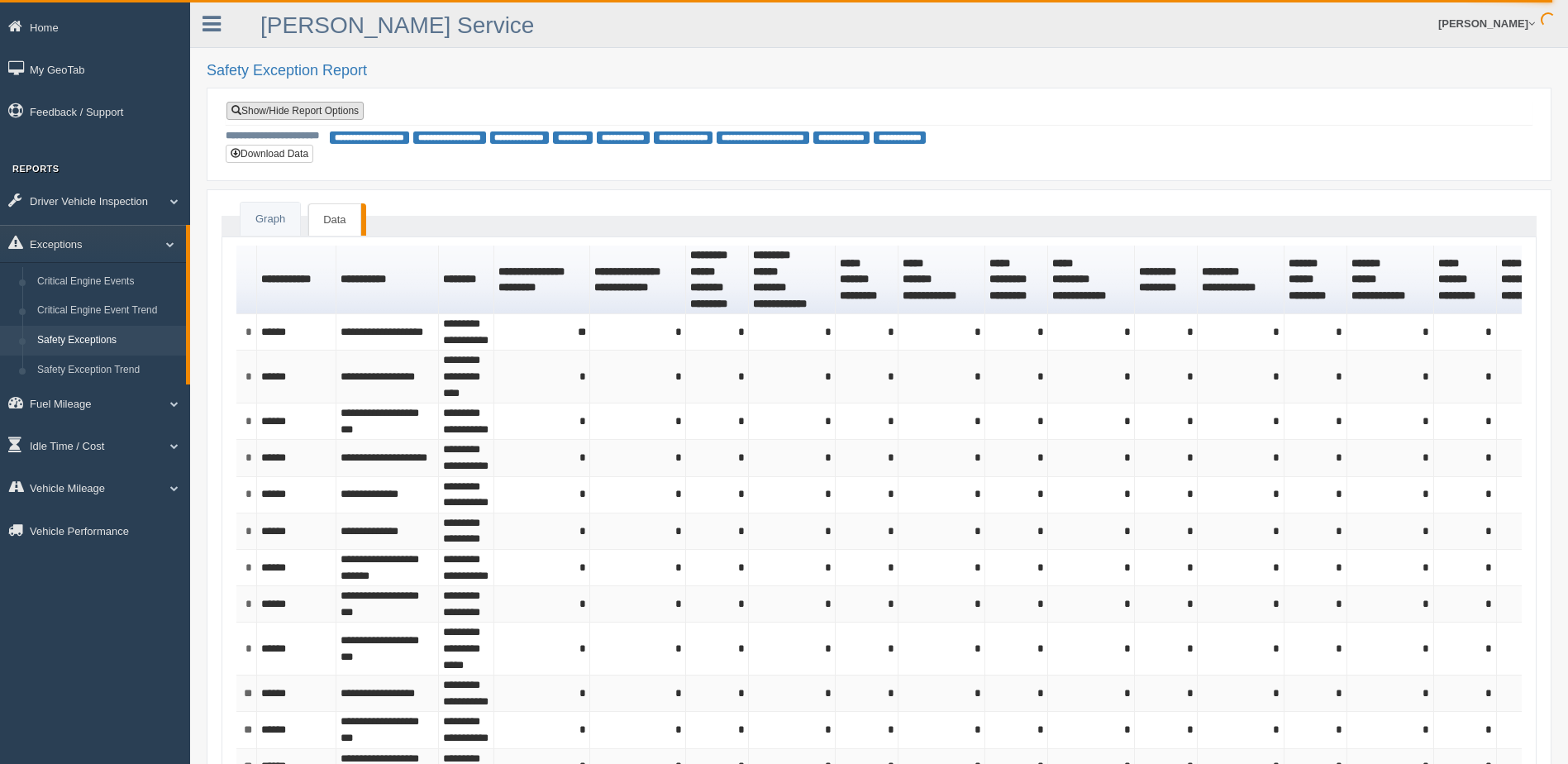
click at [282, 109] on link "Show/Hide Report Options" at bounding box center [295, 110] width 138 height 18
